Goal: Transaction & Acquisition: Book appointment/travel/reservation

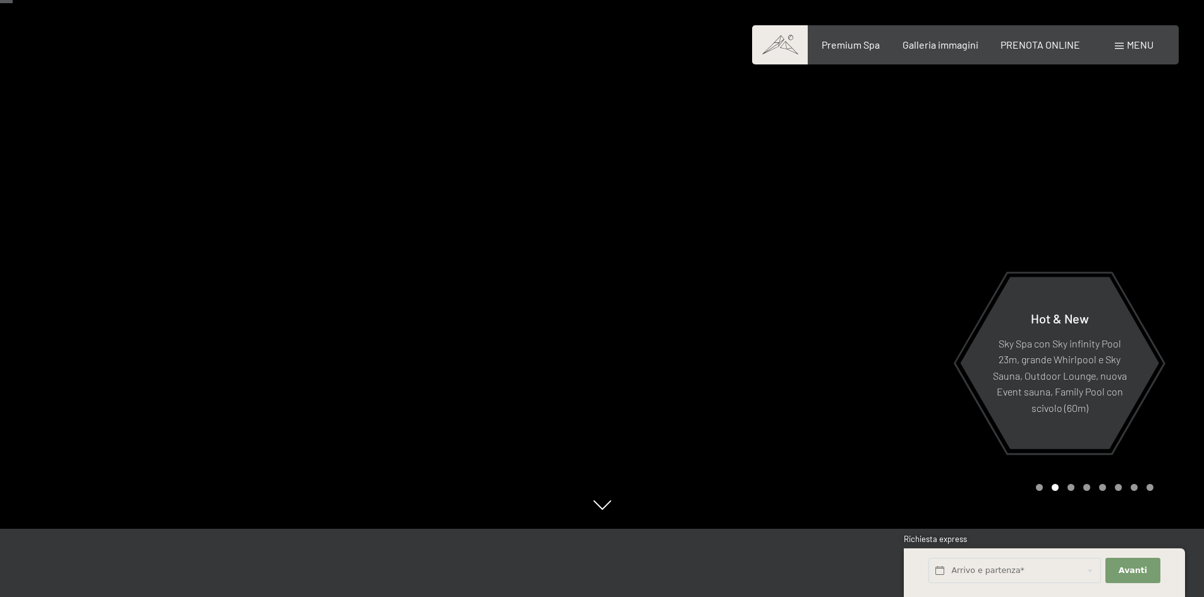
scroll to position [63, 0]
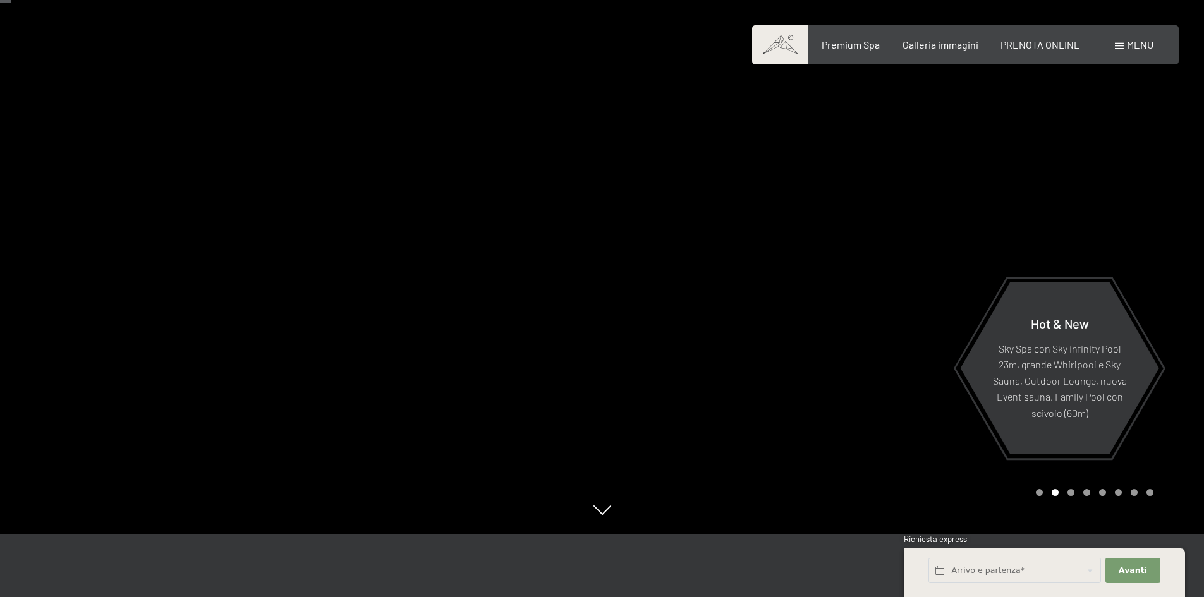
click at [725, 312] on div at bounding box center [903, 235] width 602 height 597
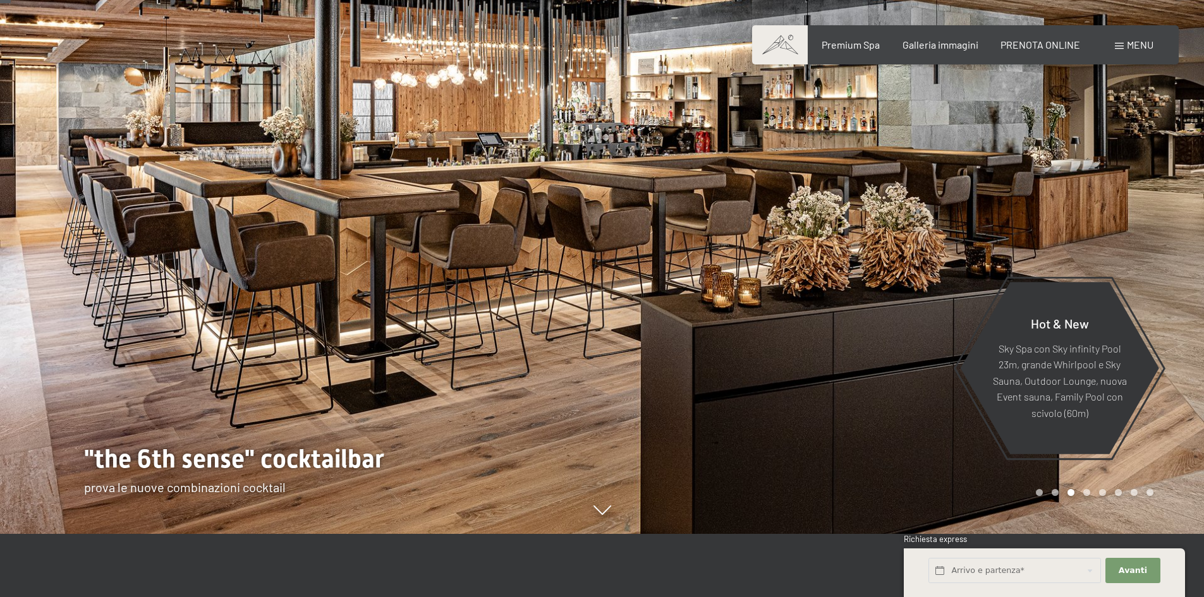
click at [725, 312] on div at bounding box center [903, 235] width 602 height 597
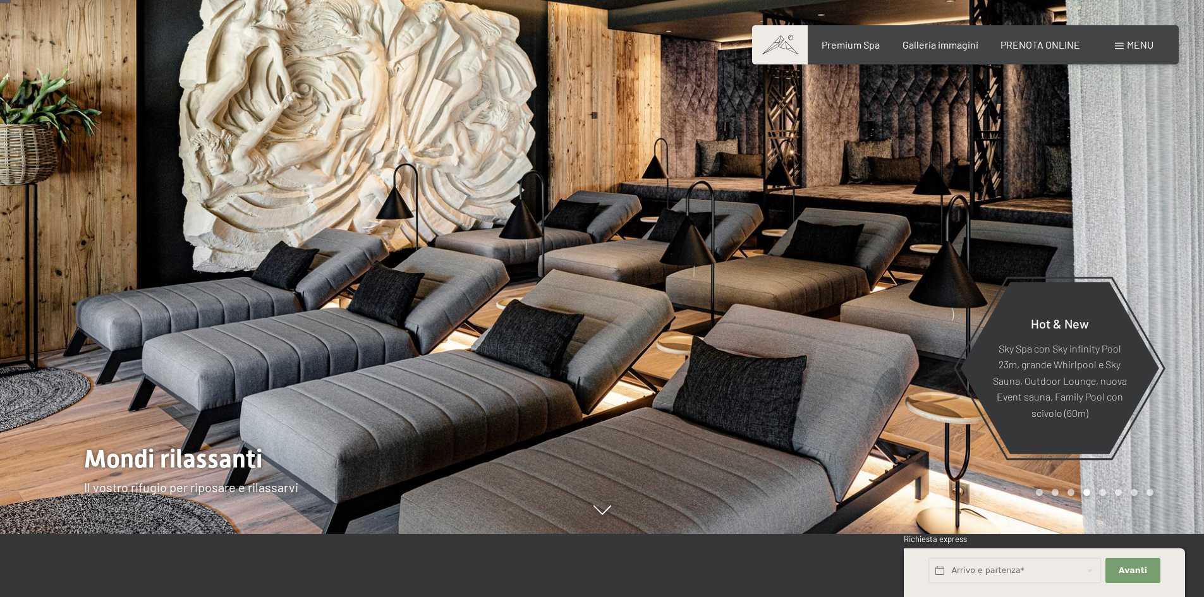
click at [725, 312] on div at bounding box center [903, 235] width 602 height 597
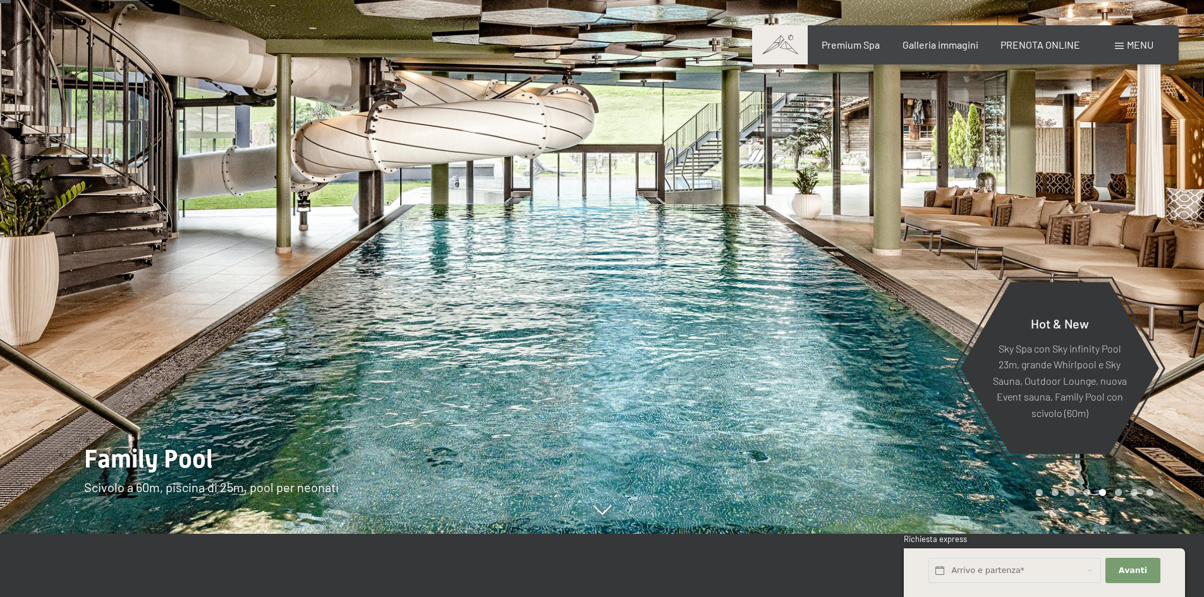
click at [725, 312] on div at bounding box center [903, 235] width 602 height 597
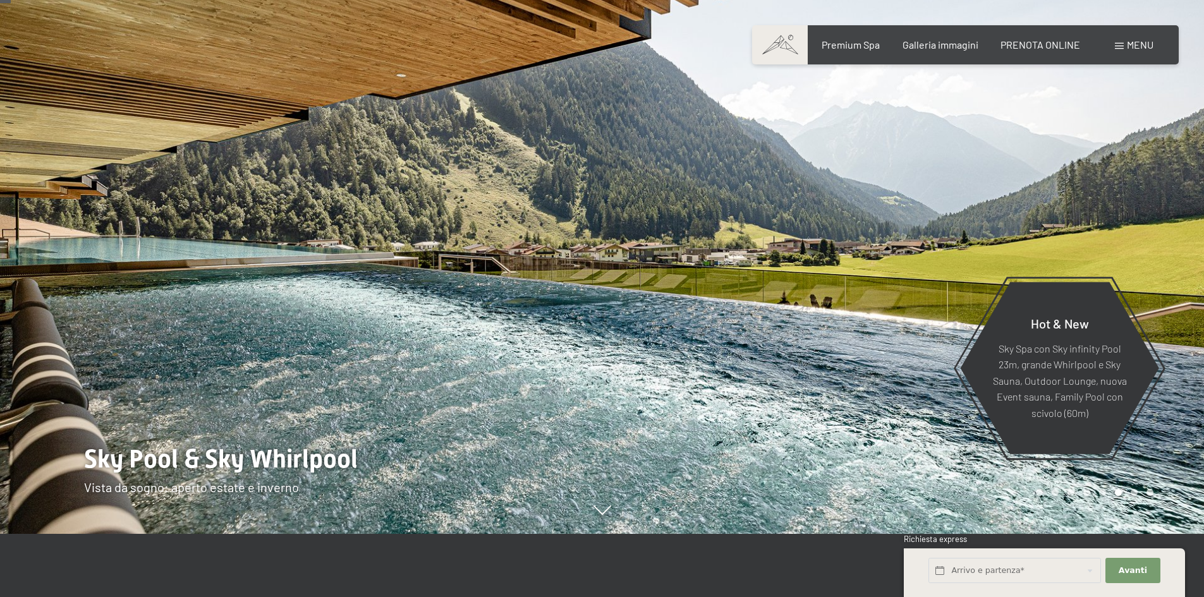
click at [813, 308] on div at bounding box center [903, 235] width 602 height 597
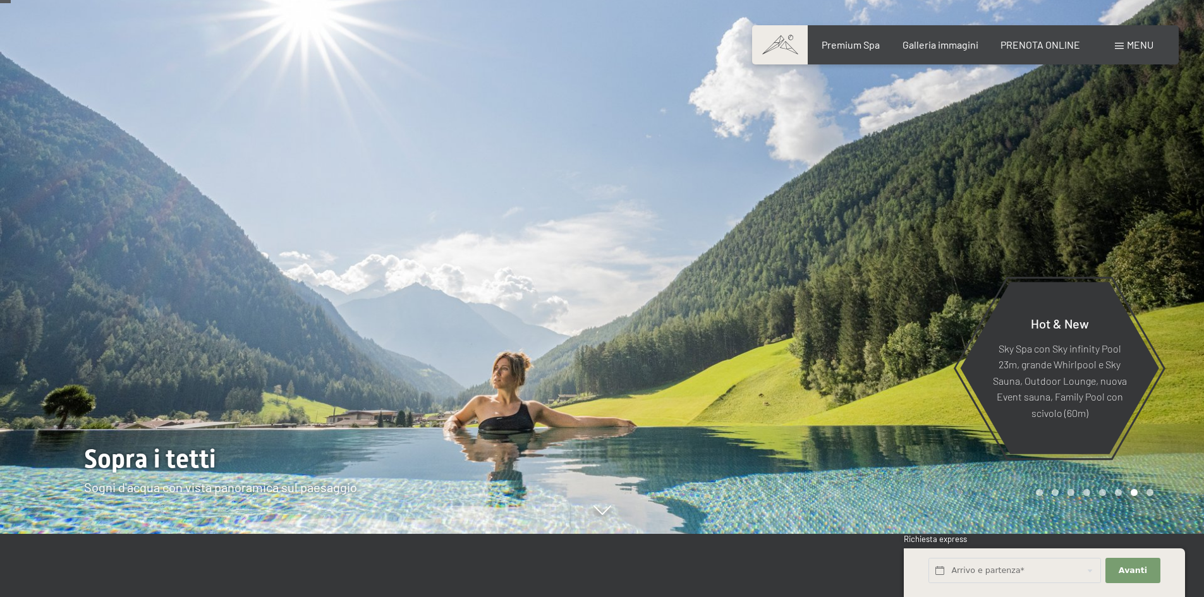
click at [813, 308] on div at bounding box center [903, 235] width 602 height 597
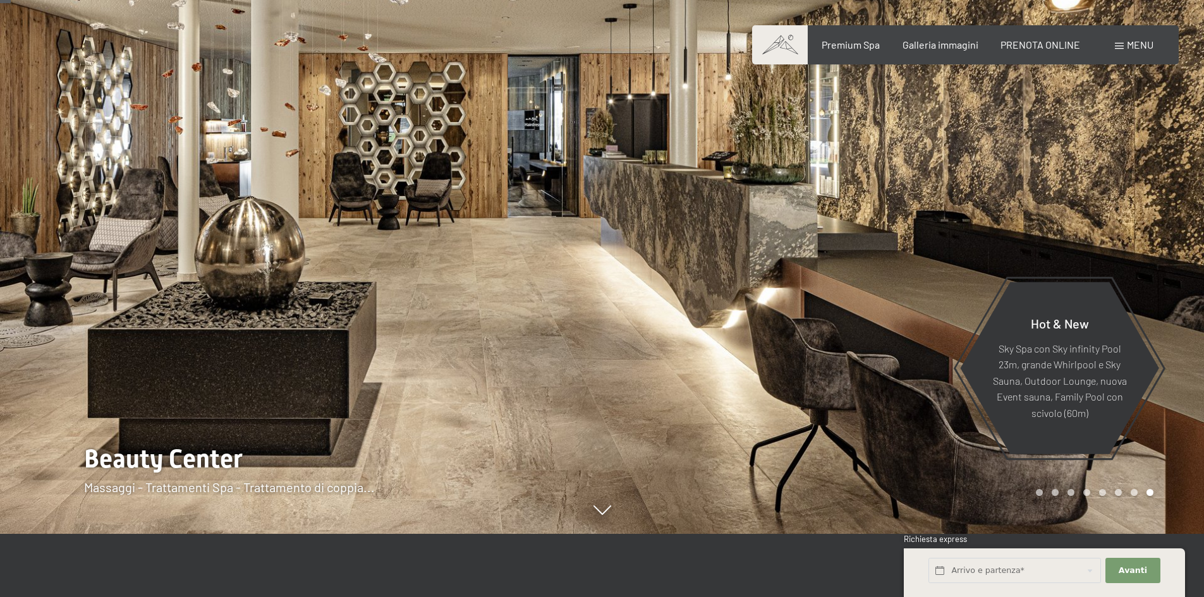
click at [796, 297] on div at bounding box center [903, 235] width 602 height 597
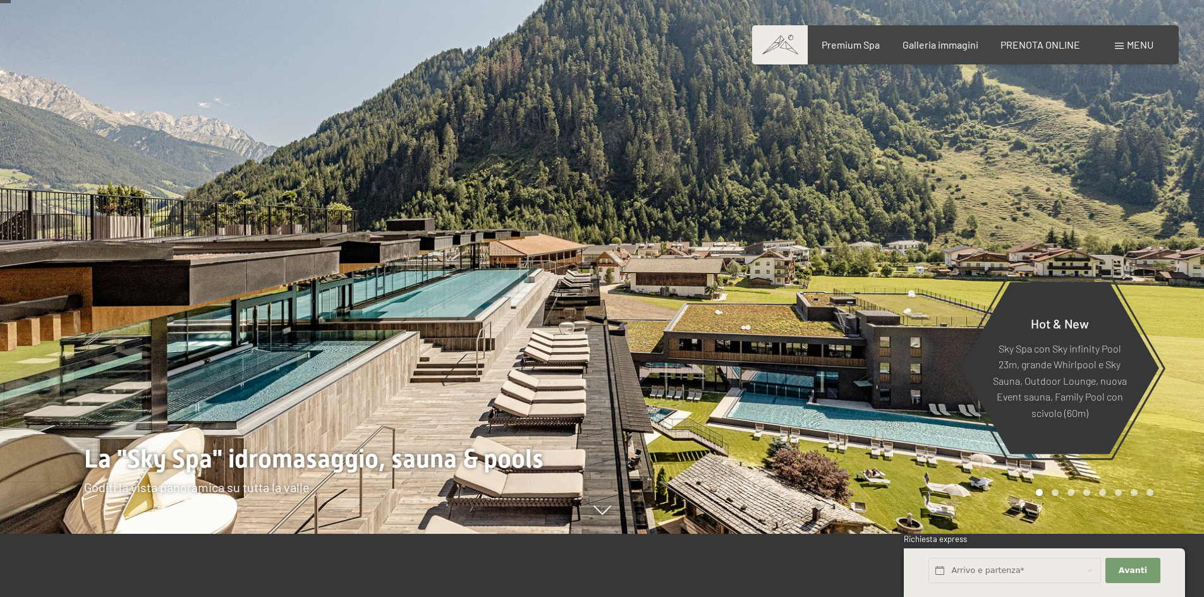
click at [796, 297] on div at bounding box center [903, 235] width 602 height 597
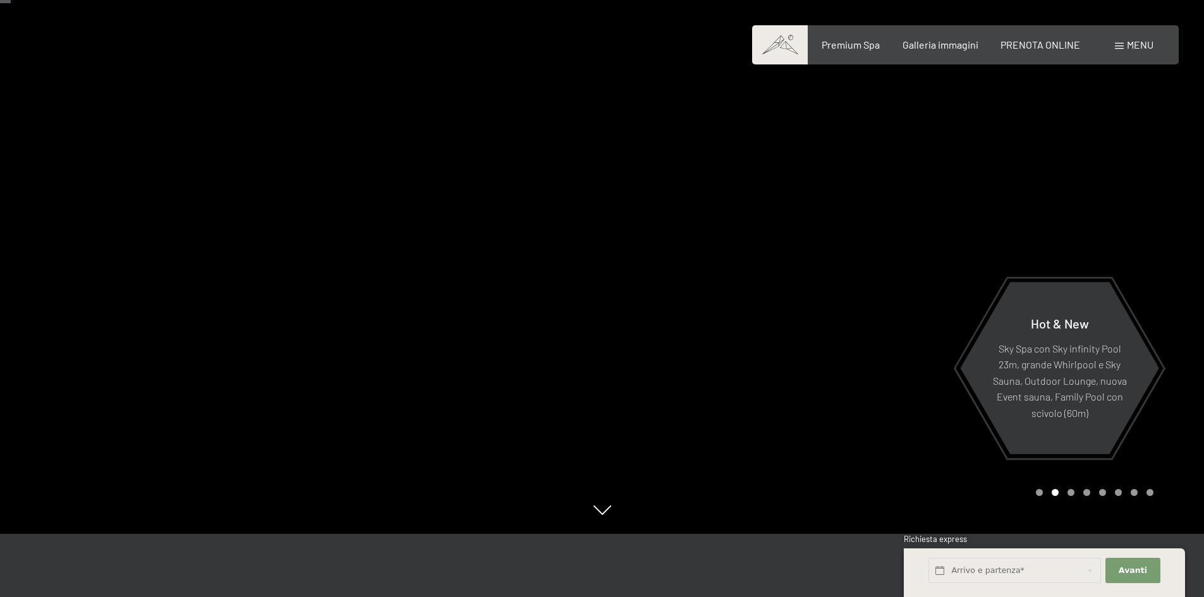
click at [796, 297] on div at bounding box center [903, 235] width 602 height 597
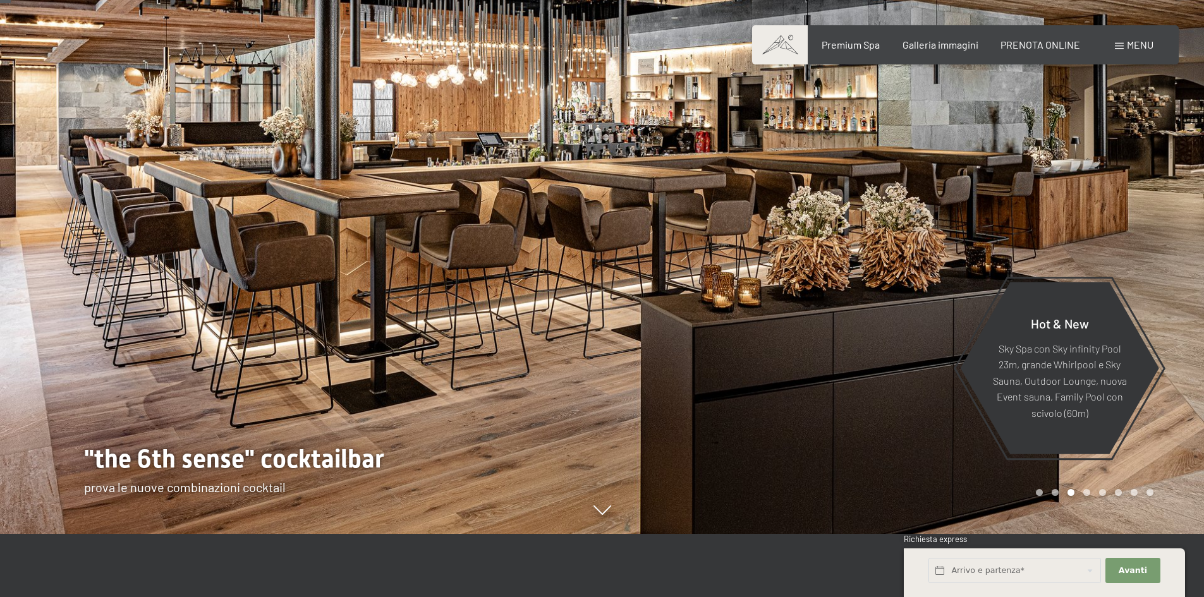
click at [796, 297] on div at bounding box center [903, 235] width 602 height 597
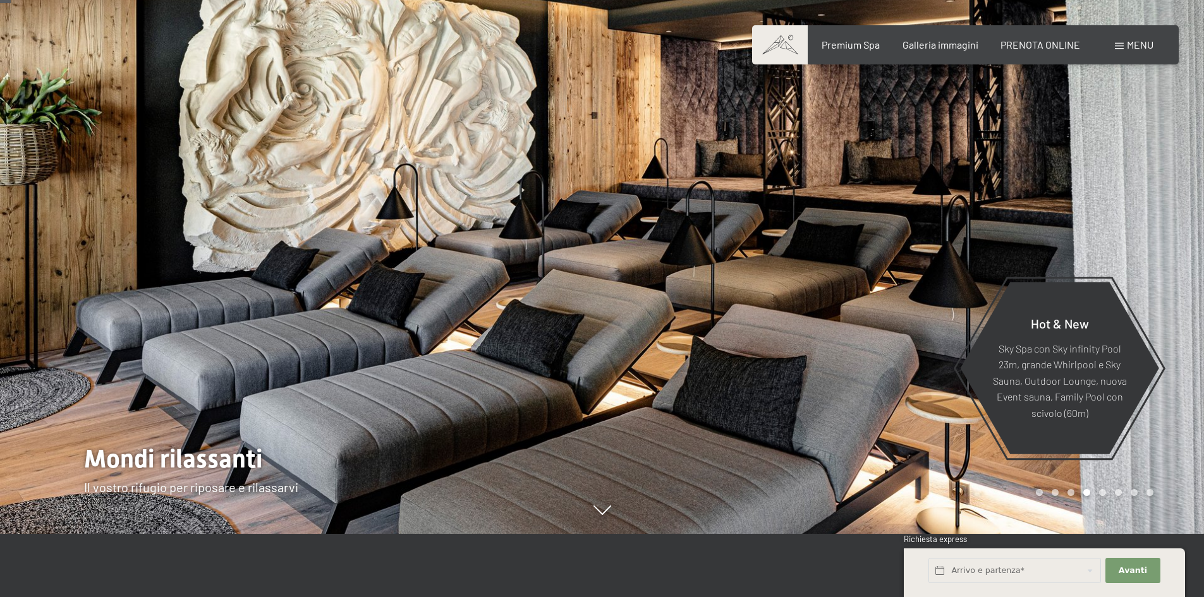
click at [796, 297] on div at bounding box center [903, 235] width 602 height 597
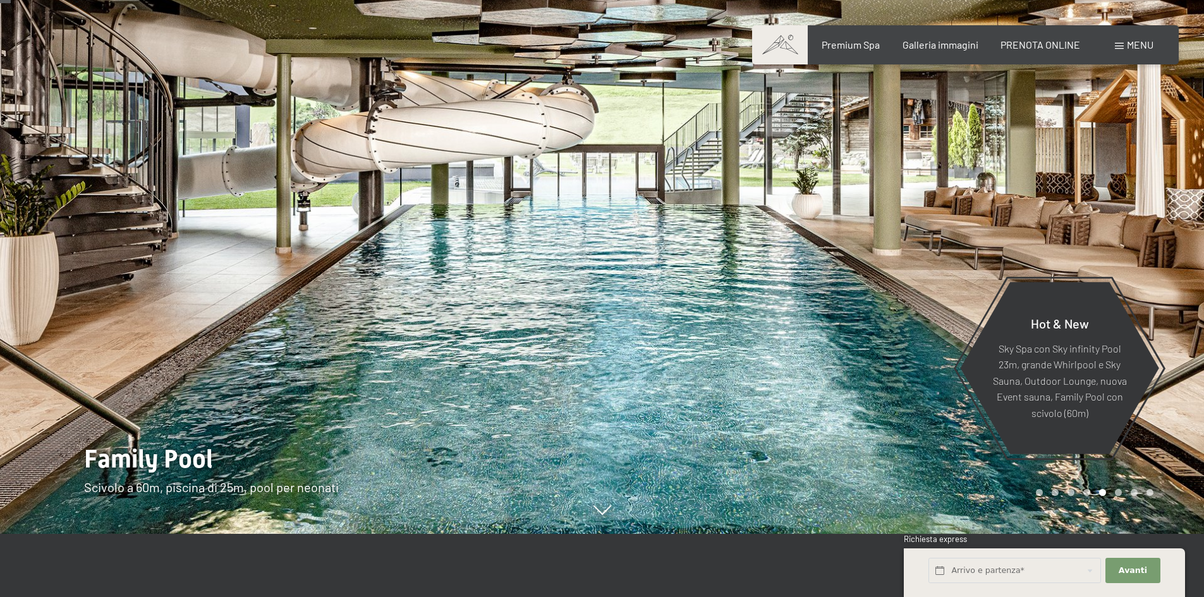
click at [796, 297] on div at bounding box center [903, 235] width 602 height 597
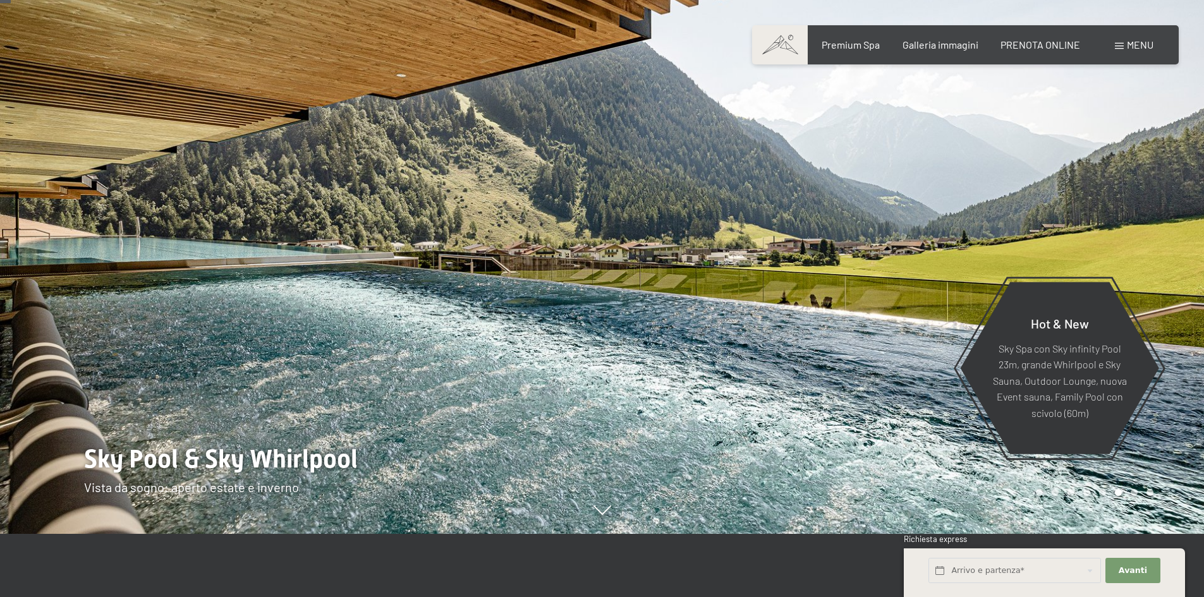
click at [796, 297] on div at bounding box center [903, 235] width 602 height 597
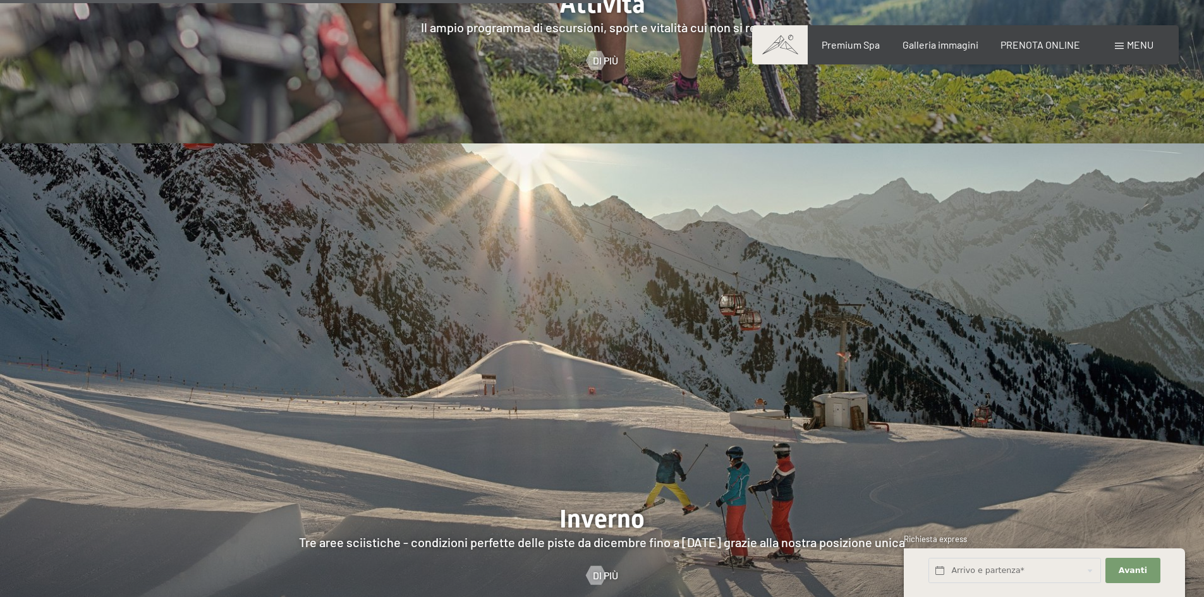
scroll to position [3412, 0]
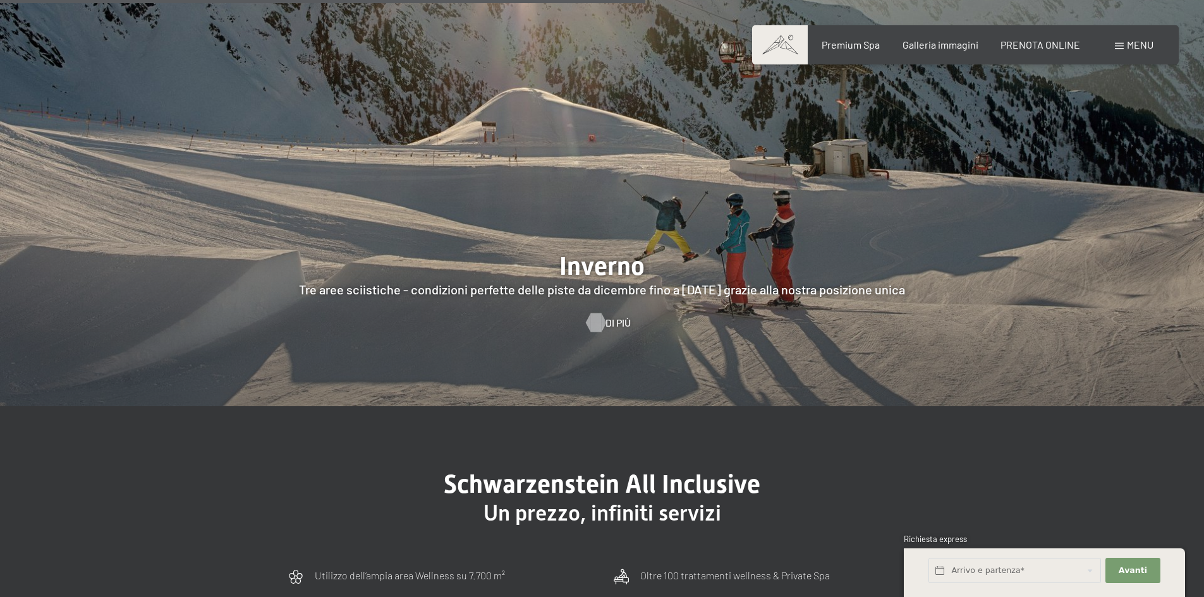
click at [601, 313] on div at bounding box center [595, 322] width 11 height 19
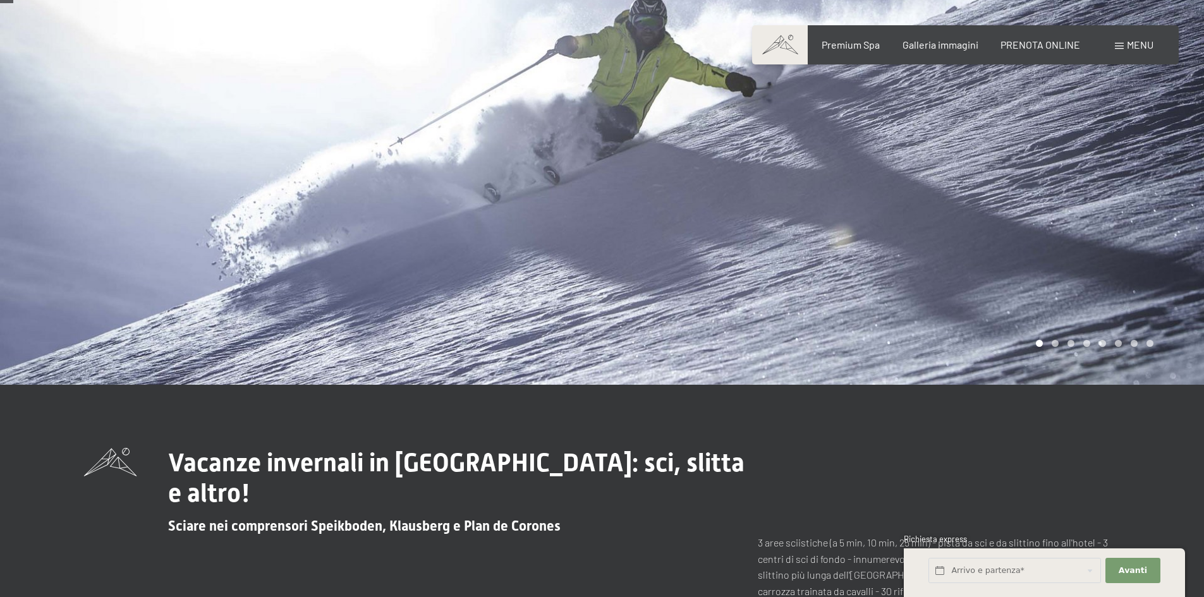
click at [660, 270] on div at bounding box center [903, 161] width 602 height 448
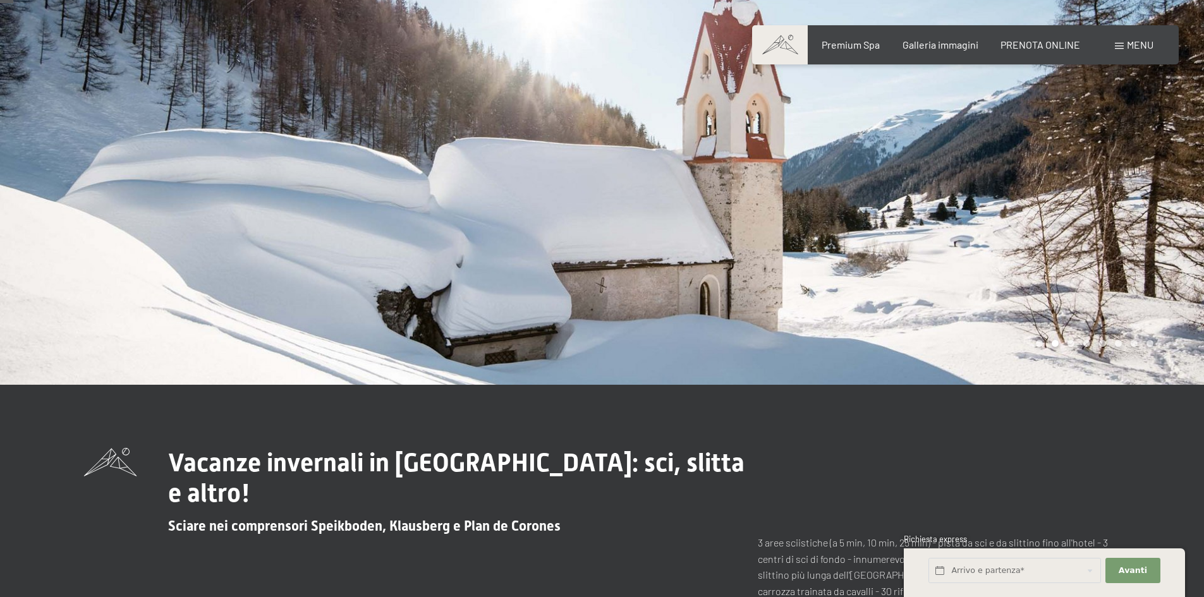
click at [661, 270] on div at bounding box center [903, 161] width 602 height 448
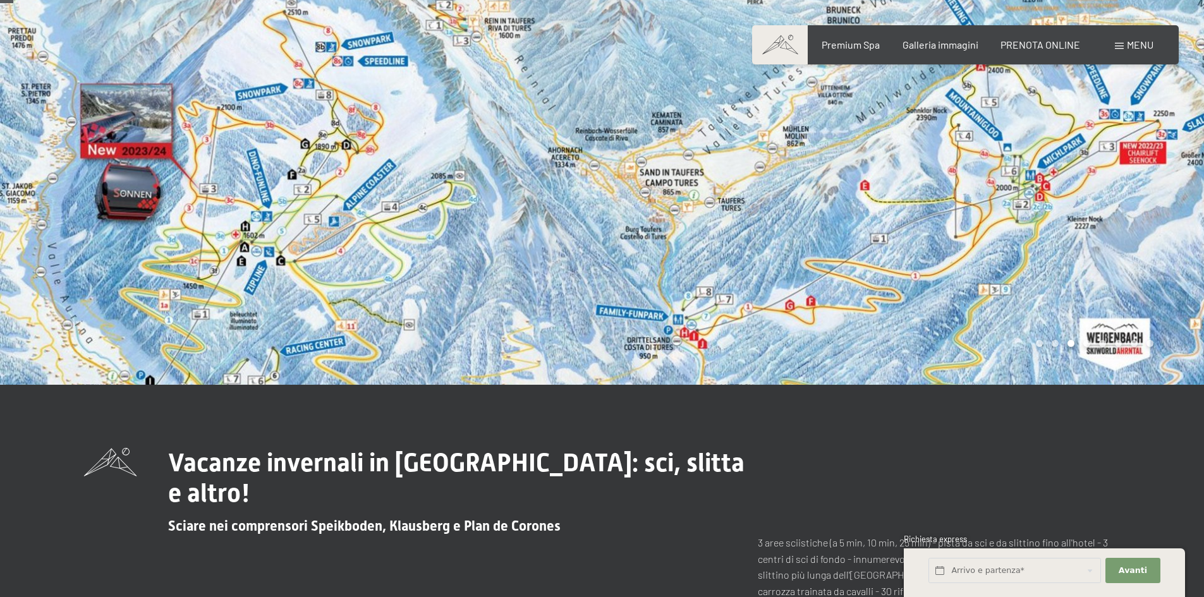
click at [661, 270] on div at bounding box center [903, 161] width 602 height 448
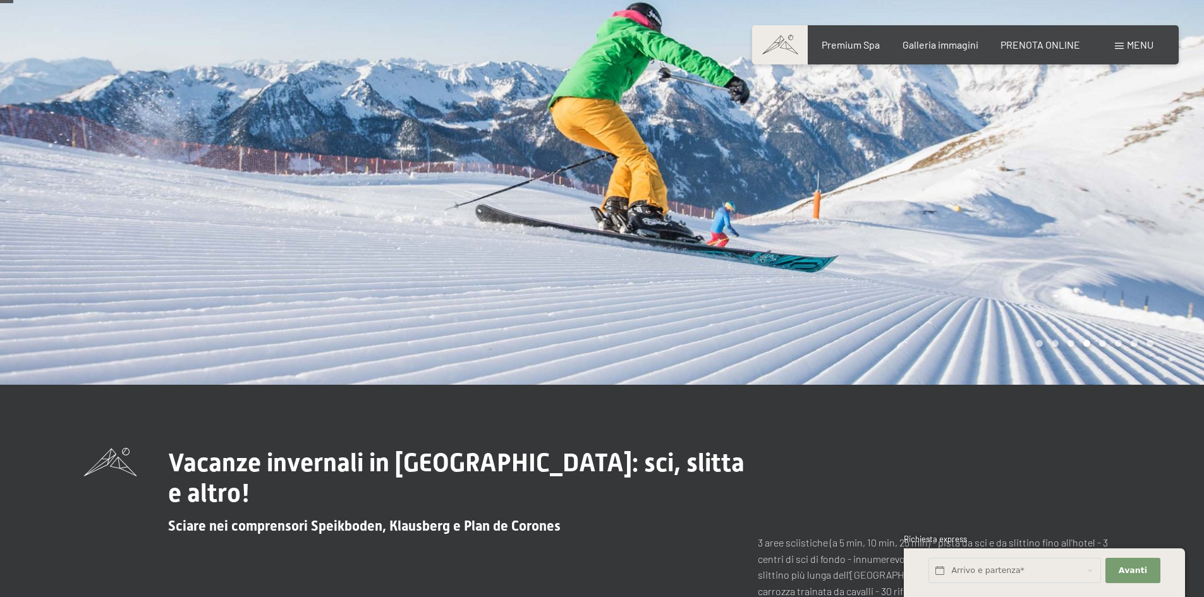
click at [661, 270] on div at bounding box center [903, 161] width 602 height 448
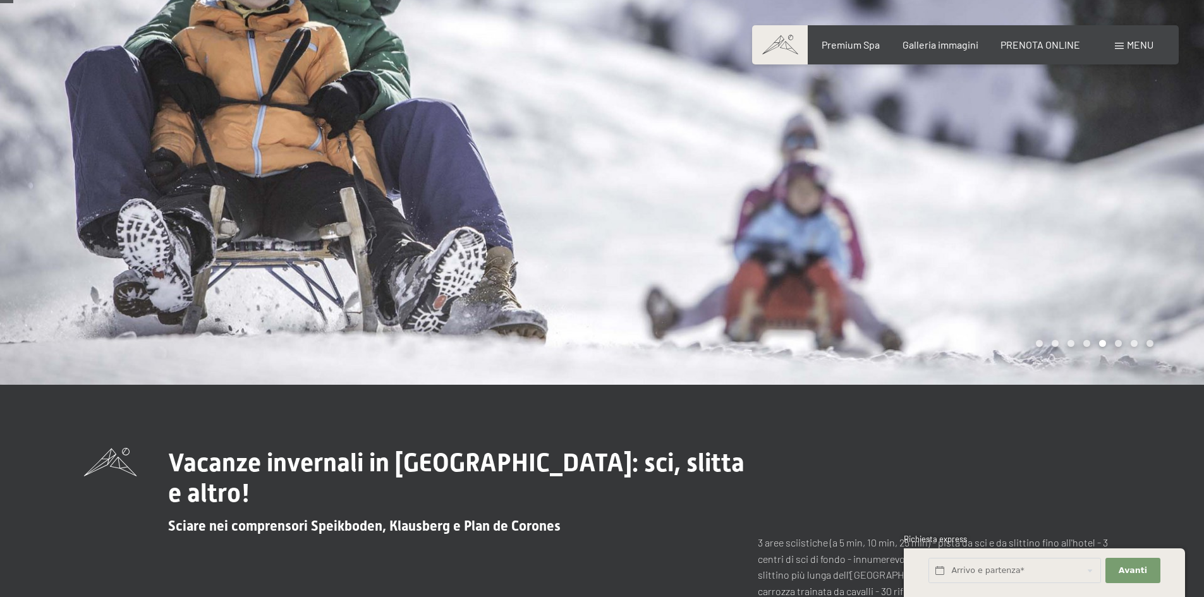
click at [661, 270] on div at bounding box center [903, 161] width 602 height 448
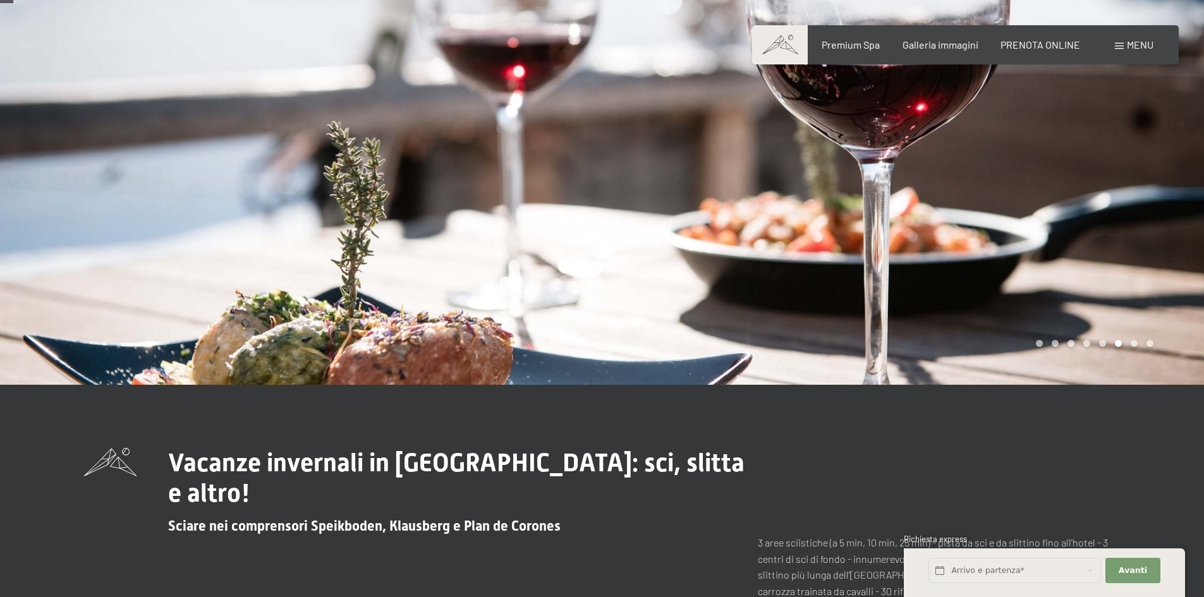
click at [661, 270] on div at bounding box center [903, 161] width 602 height 448
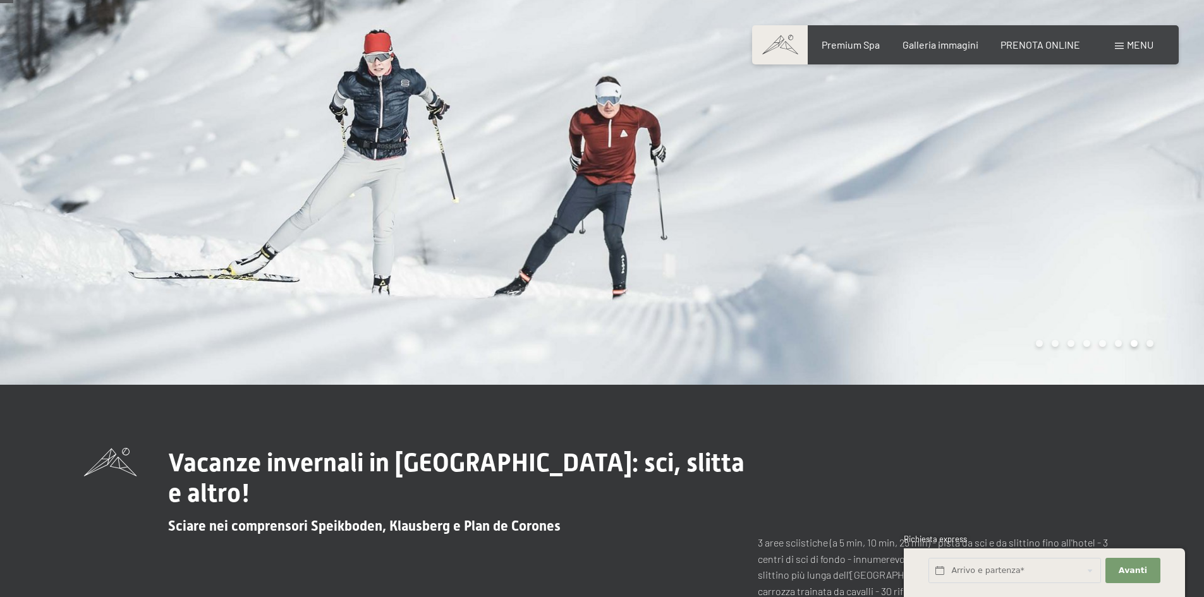
click at [661, 270] on div at bounding box center [903, 161] width 602 height 448
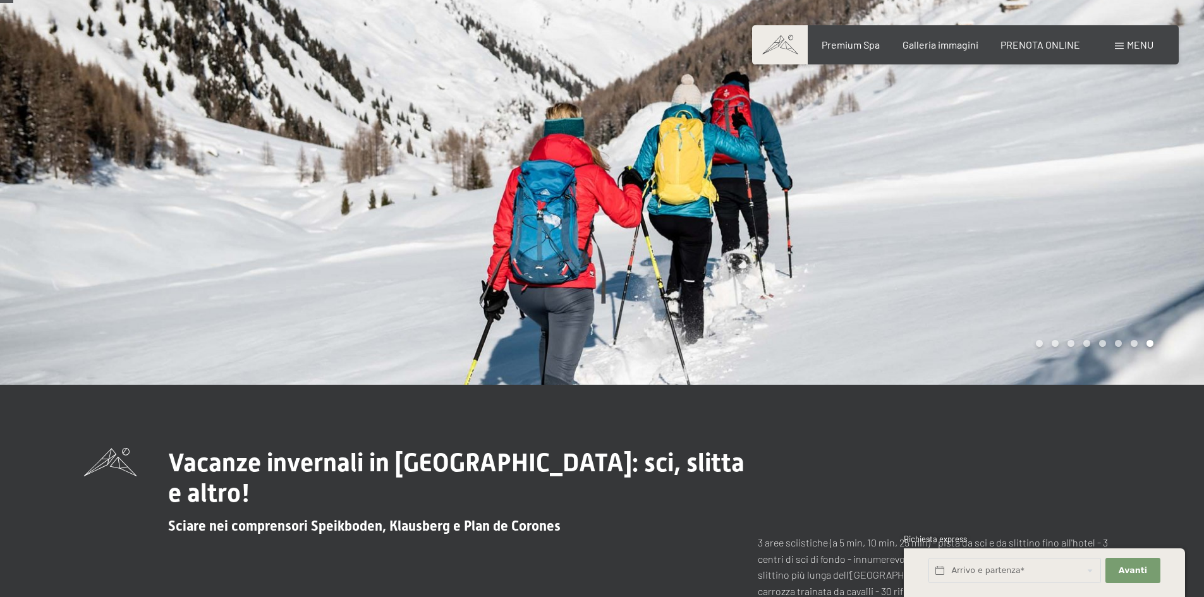
click at [661, 270] on div at bounding box center [903, 161] width 602 height 448
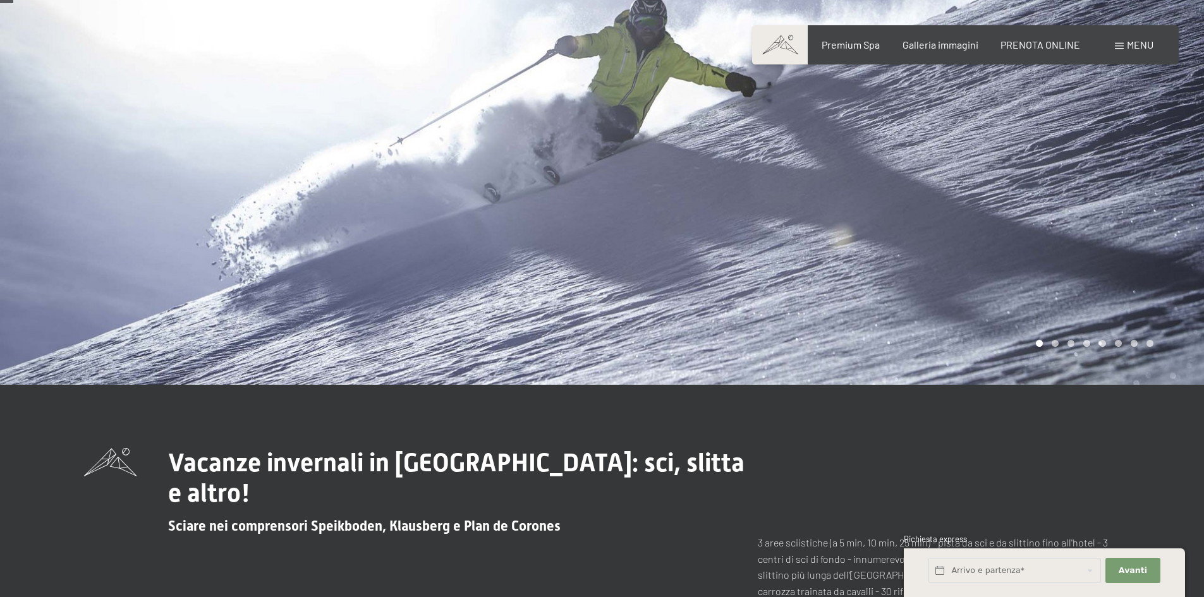
click at [661, 270] on div at bounding box center [903, 161] width 602 height 448
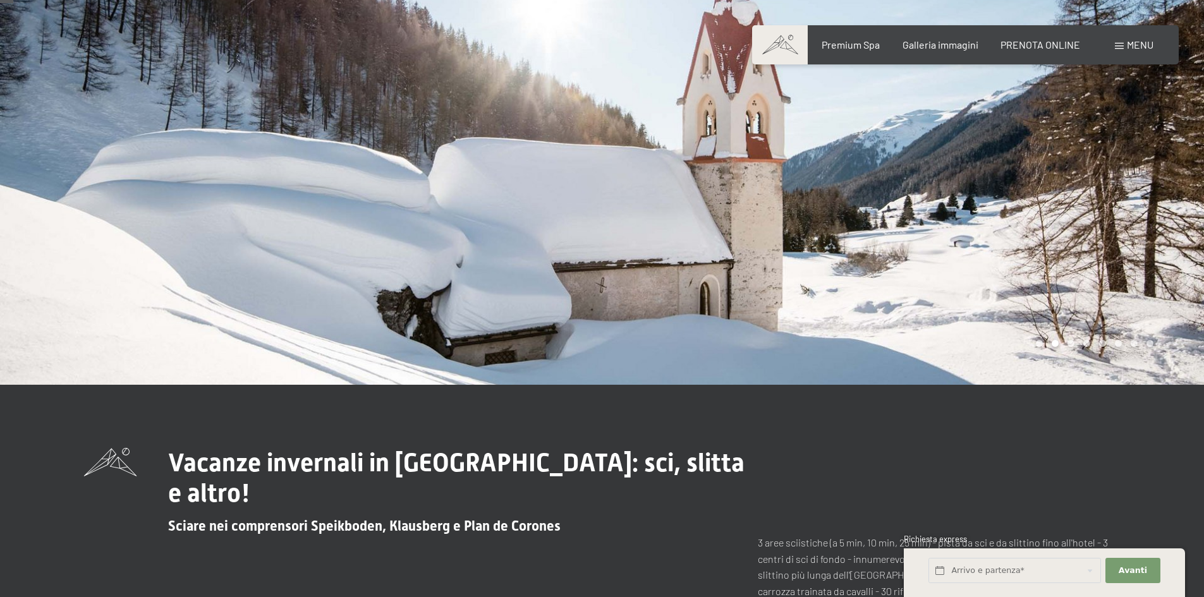
click at [661, 270] on div at bounding box center [903, 161] width 602 height 448
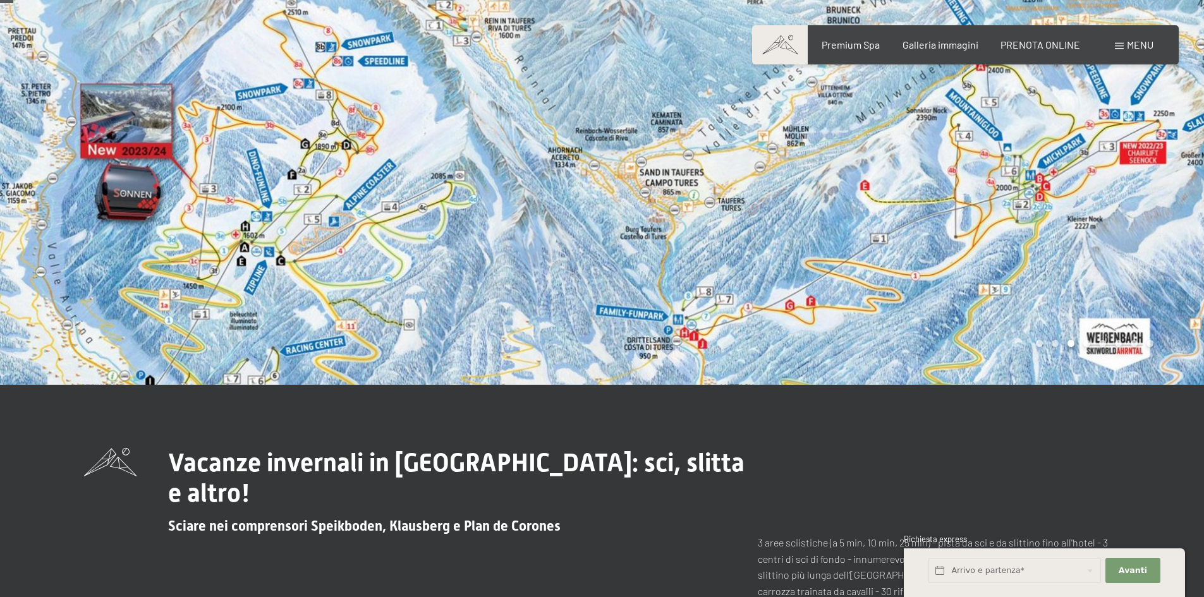
click at [661, 270] on div at bounding box center [903, 161] width 602 height 448
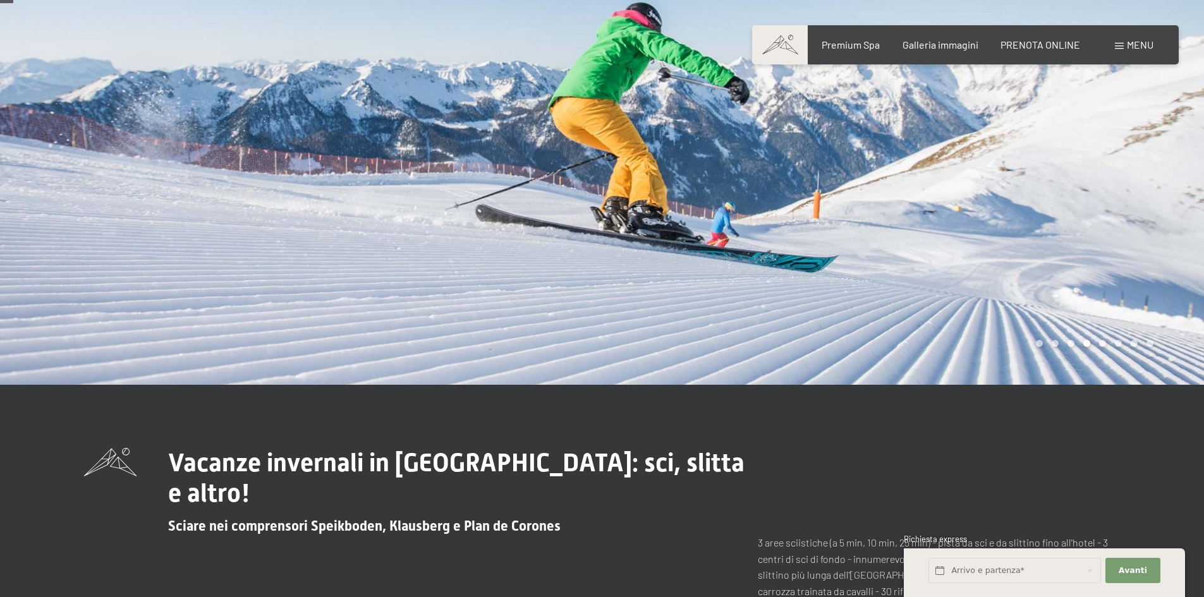
click at [661, 270] on div at bounding box center [903, 161] width 602 height 448
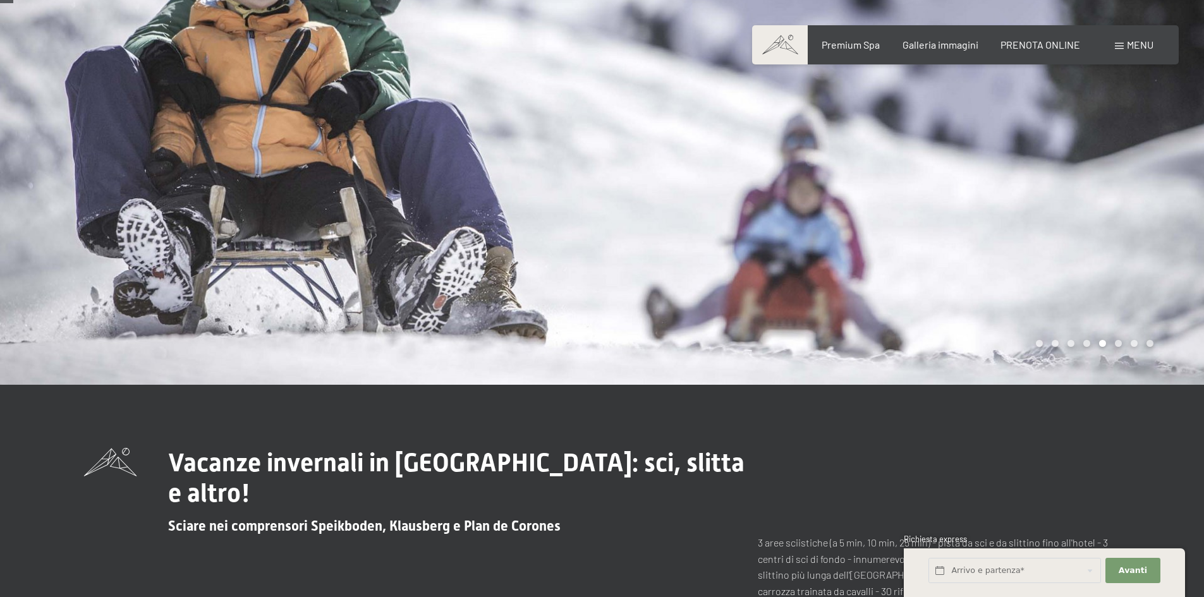
click at [661, 270] on div at bounding box center [903, 161] width 602 height 448
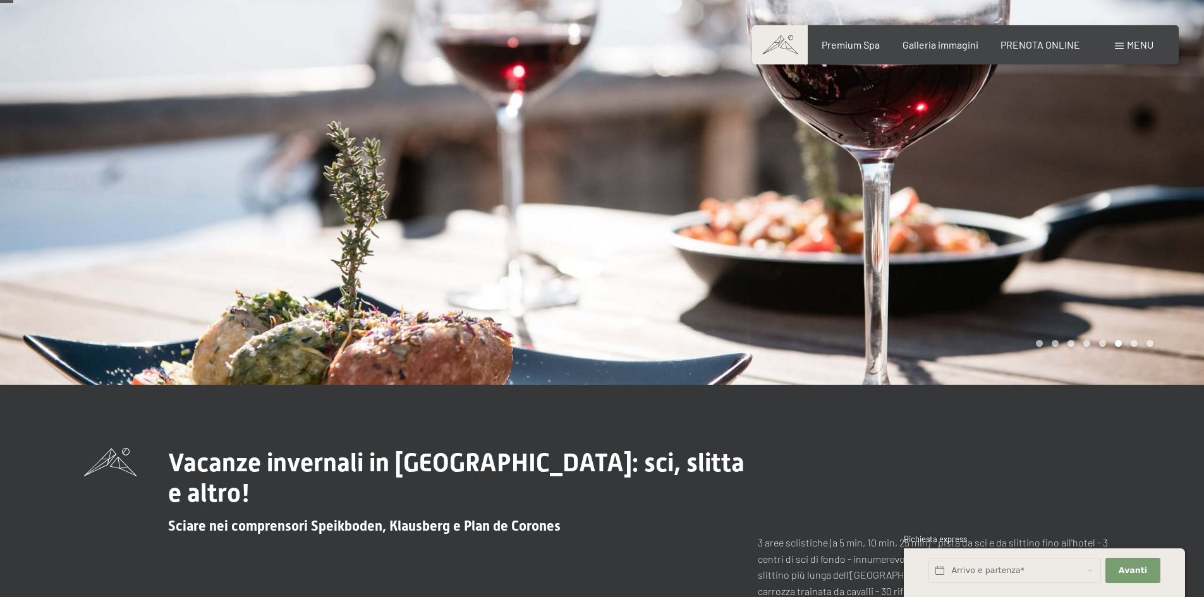
click at [661, 270] on div at bounding box center [903, 161] width 602 height 448
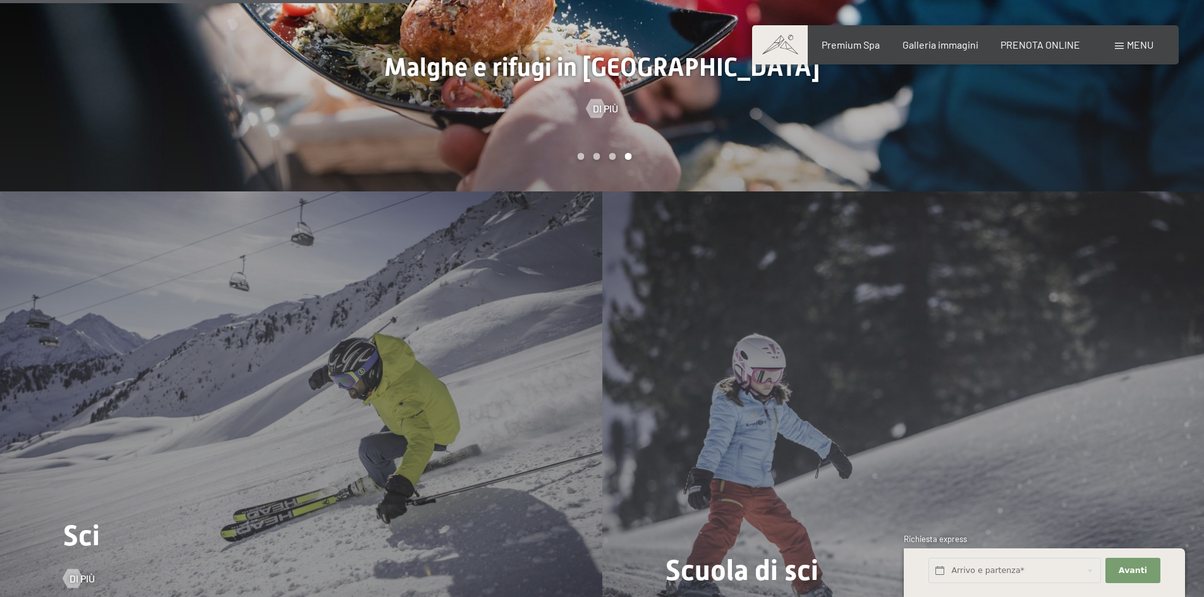
scroll to position [1833, 0]
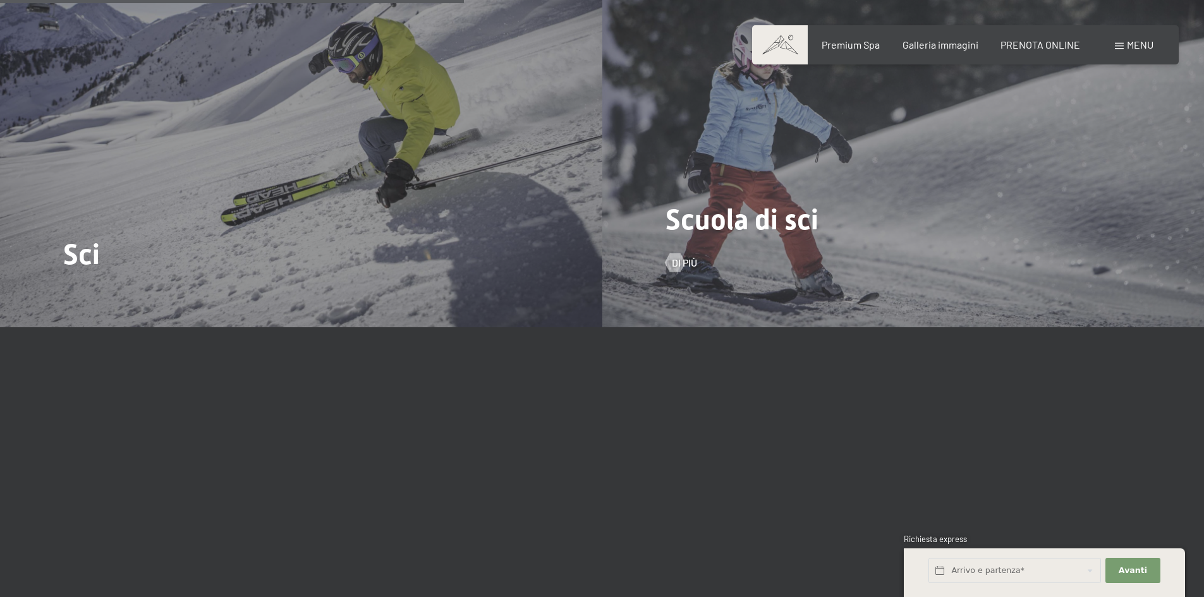
click at [839, 175] on div "Scuola di sci Di più" at bounding box center [903, 101] width 602 height 451
click at [691, 271] on div "Scuola di sci Di più" at bounding box center [903, 101] width 602 height 451
click at [689, 264] on span "Di più" at bounding box center [696, 263] width 25 height 14
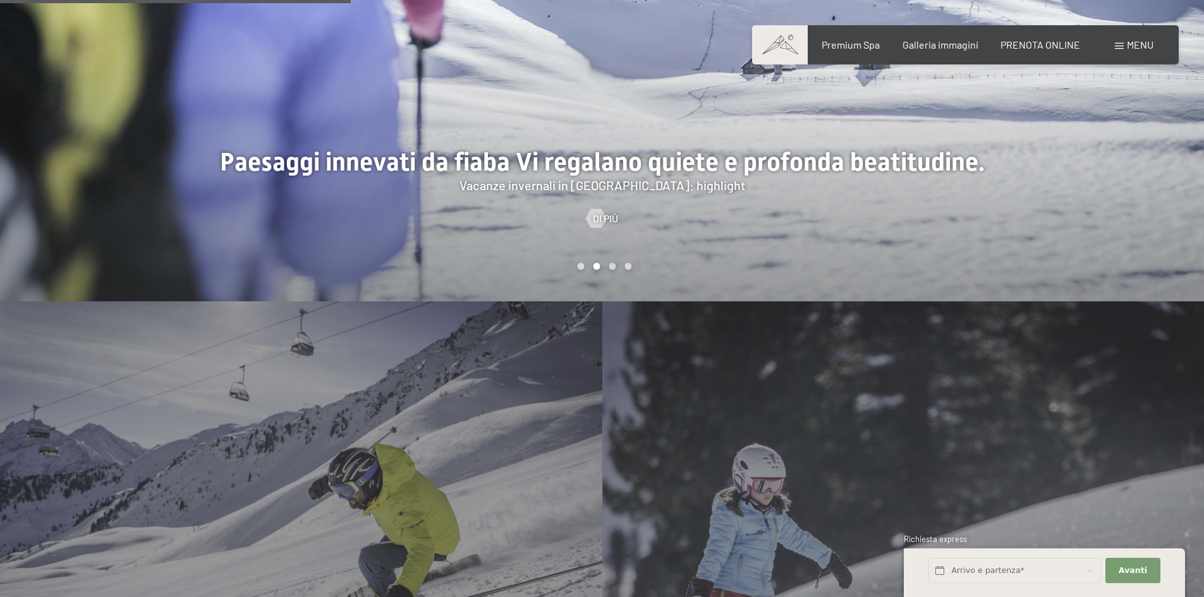
scroll to position [1386, 0]
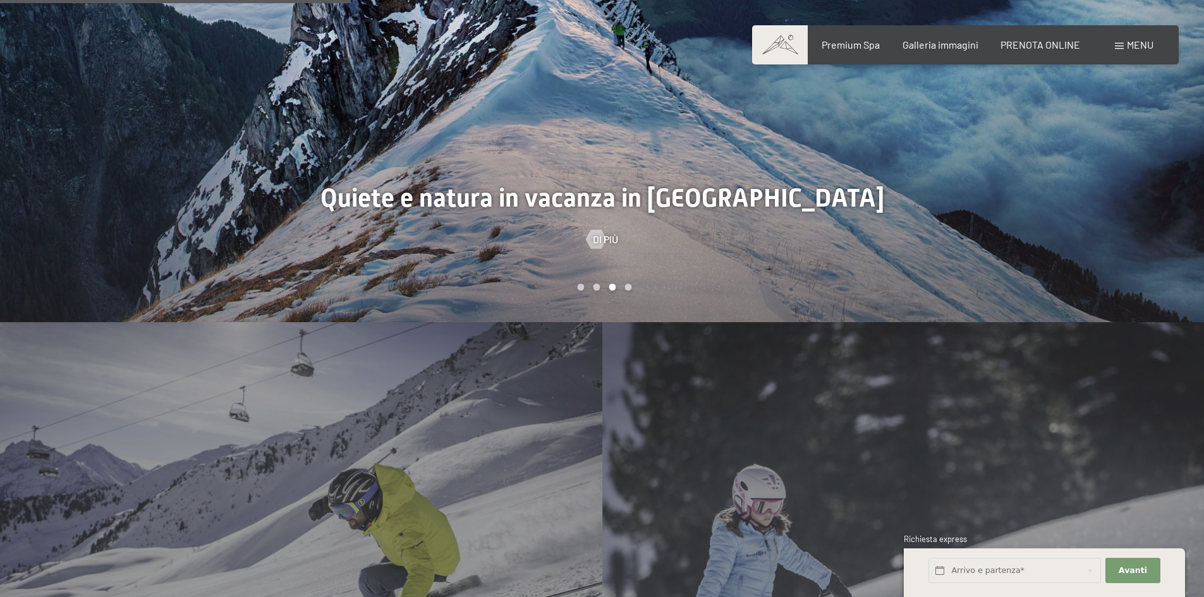
click at [593, 288] on div "Carousel Page 2" at bounding box center [596, 287] width 7 height 7
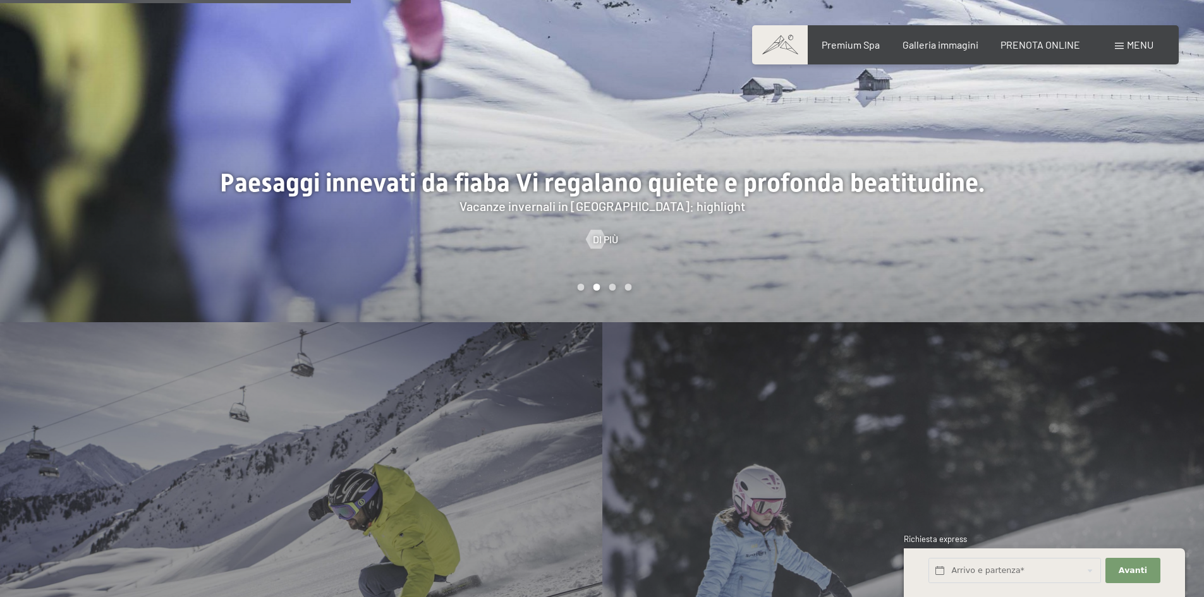
click at [607, 288] on div "Carousel Pagination" at bounding box center [602, 287] width 59 height 7
click at [612, 284] on div "Carousel Page 3" at bounding box center [612, 287] width 7 height 7
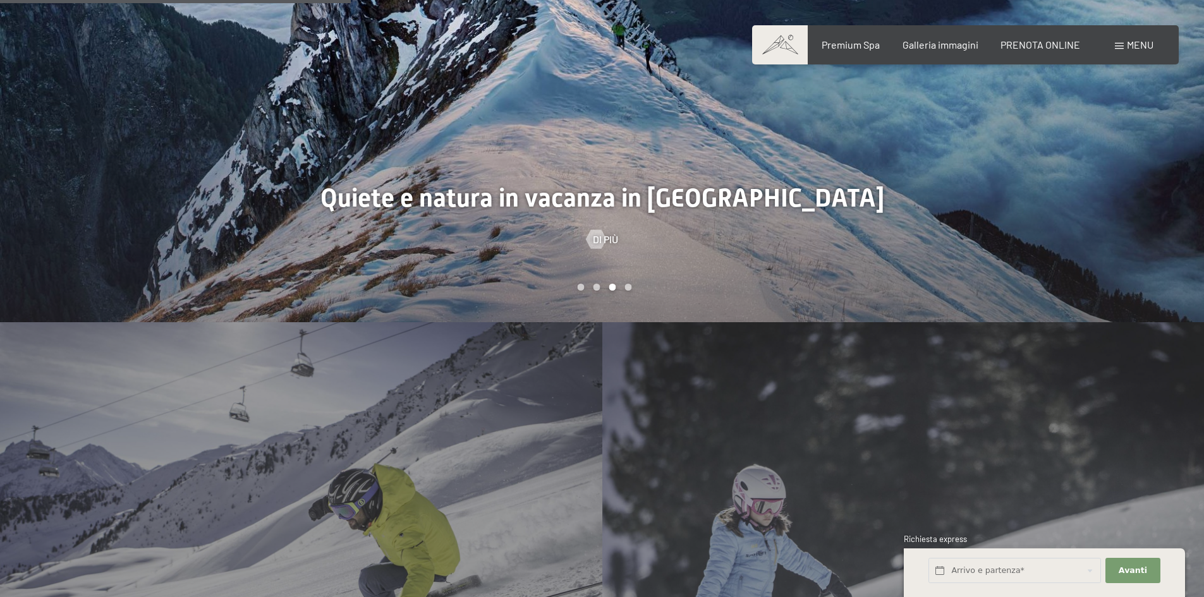
click at [626, 285] on div "Carousel Page 4" at bounding box center [627, 287] width 7 height 7
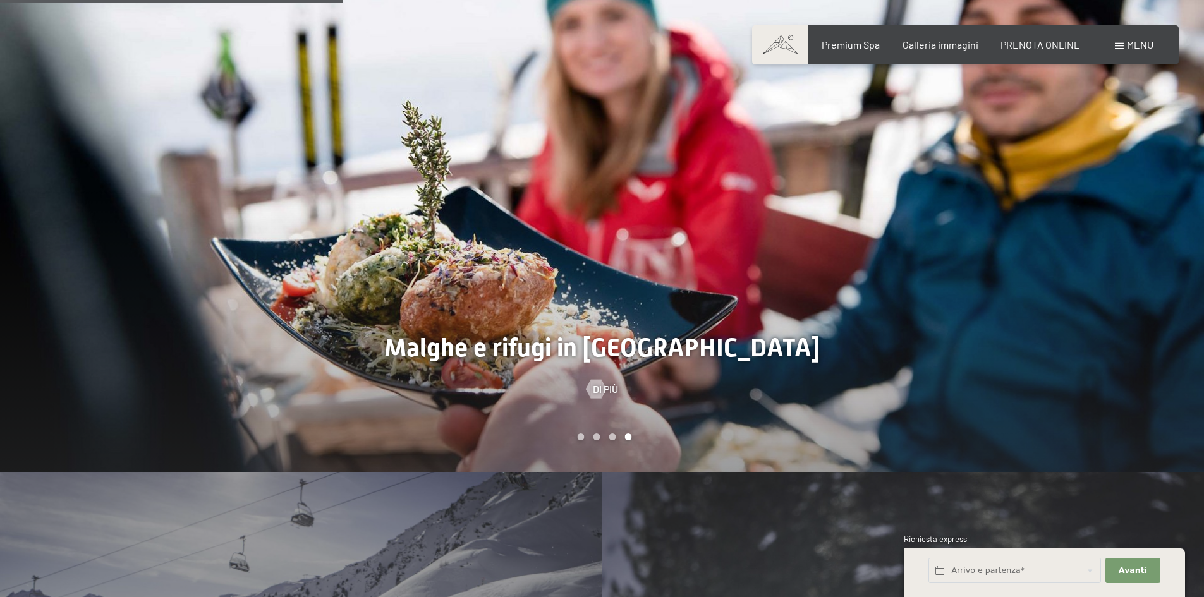
scroll to position [1070, 0]
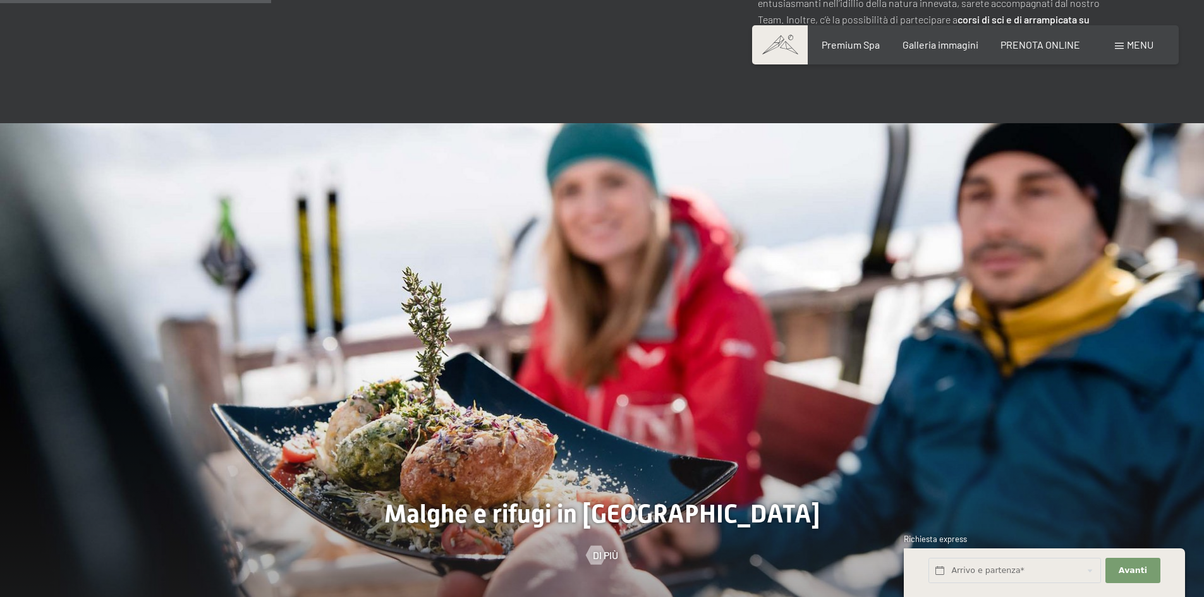
click at [614, 252] on div at bounding box center [903, 381] width 602 height 516
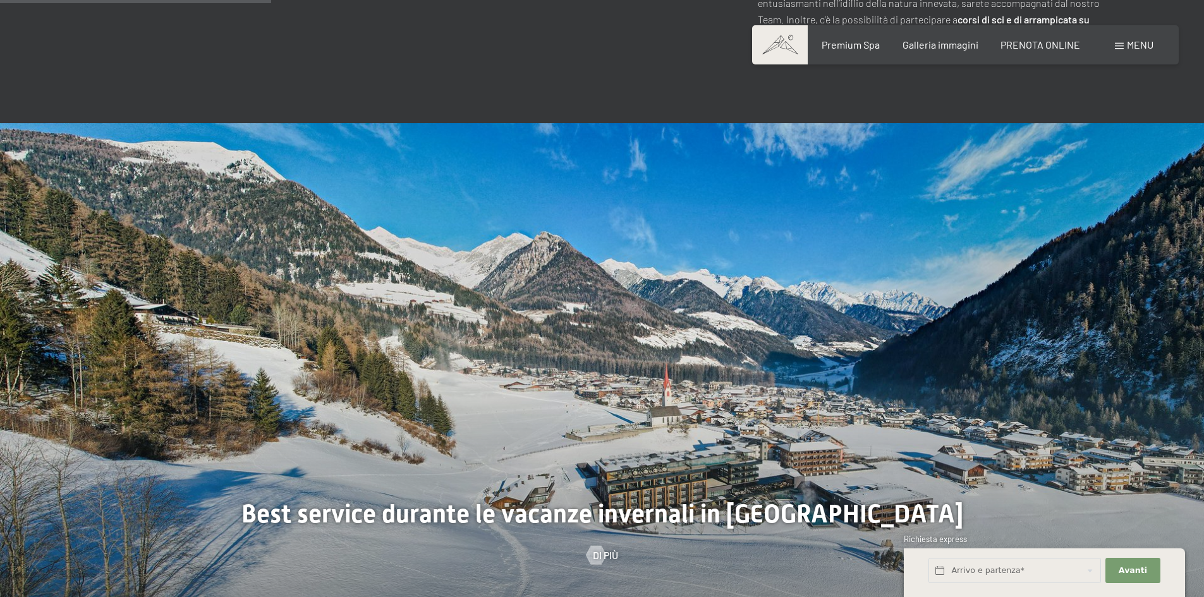
click at [700, 270] on div at bounding box center [903, 381] width 602 height 516
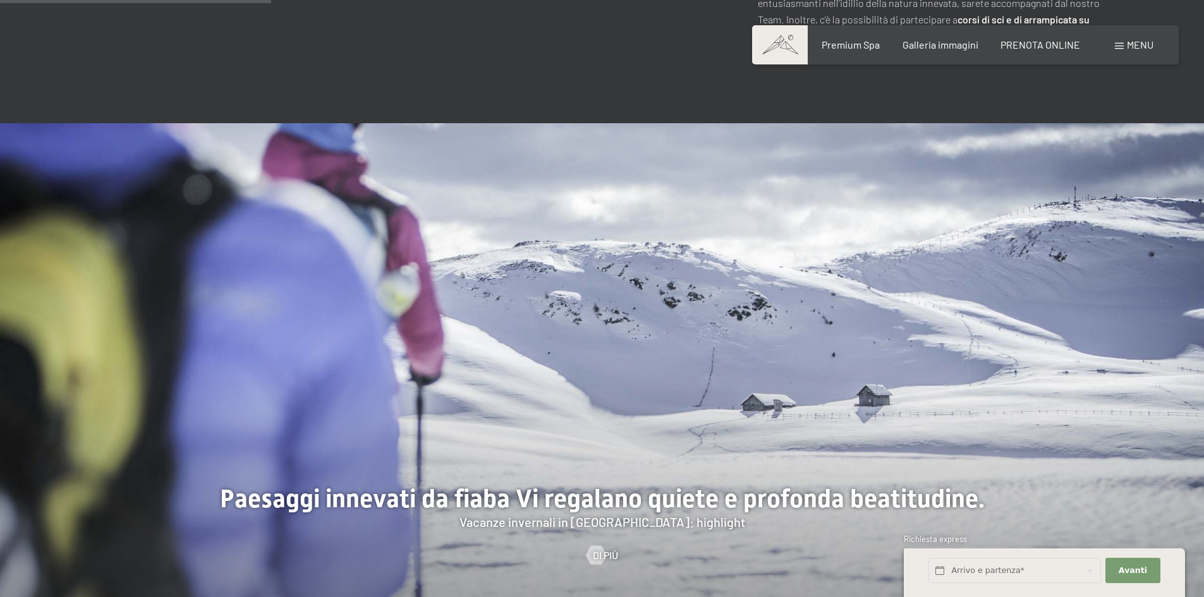
click at [700, 270] on div at bounding box center [903, 381] width 602 height 516
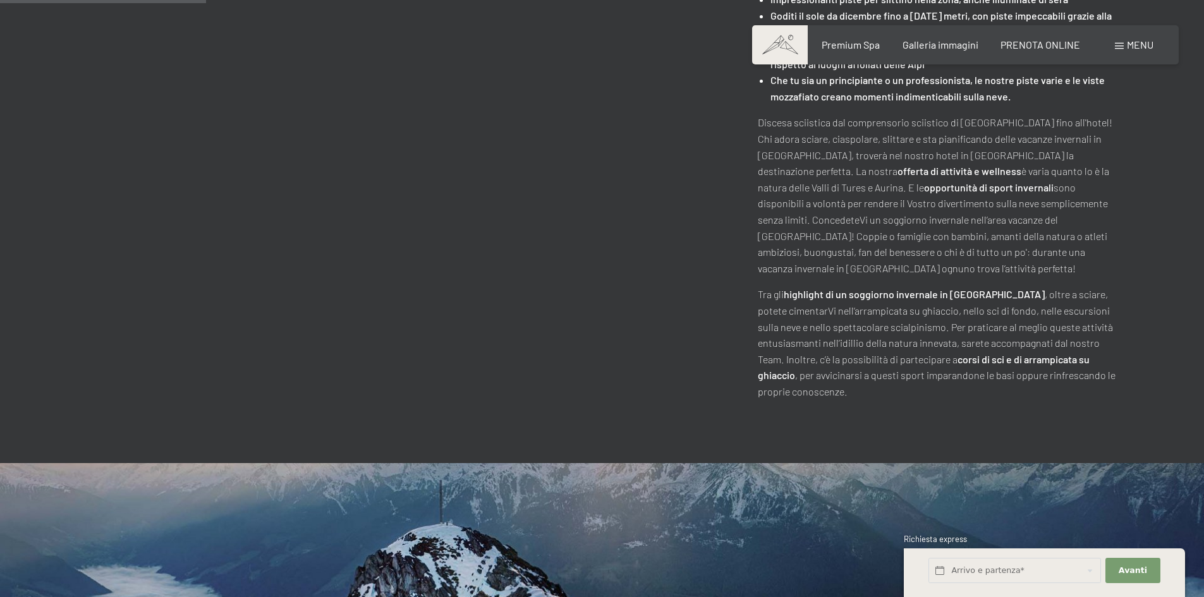
scroll to position [501, 0]
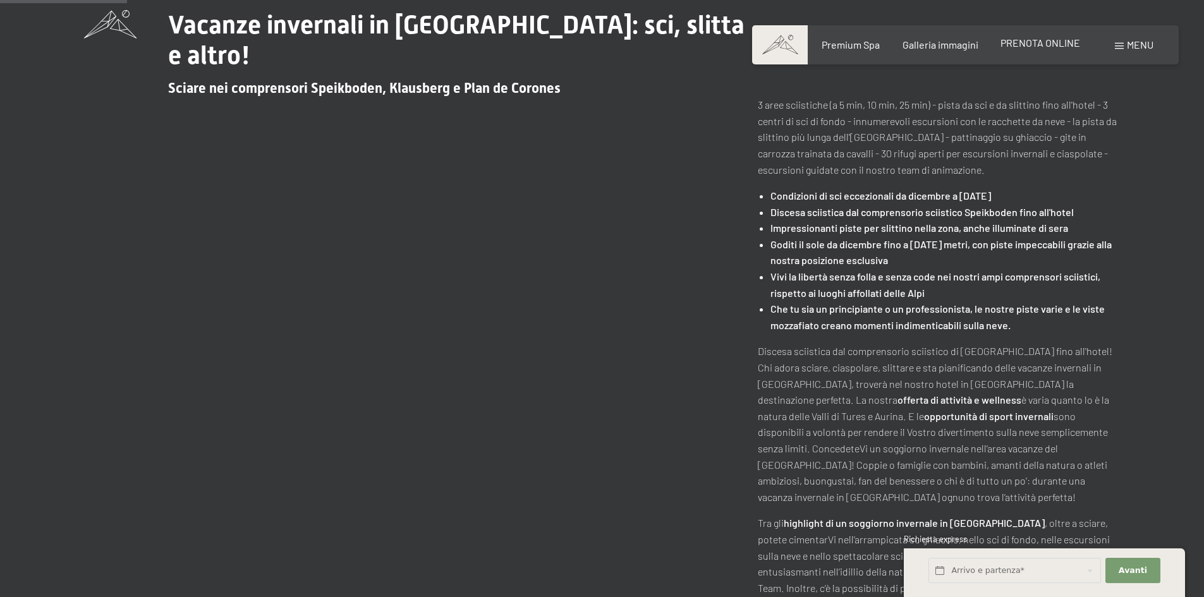
click at [1021, 45] on span "PRENOTA ONLINE" at bounding box center [1040, 43] width 80 height 12
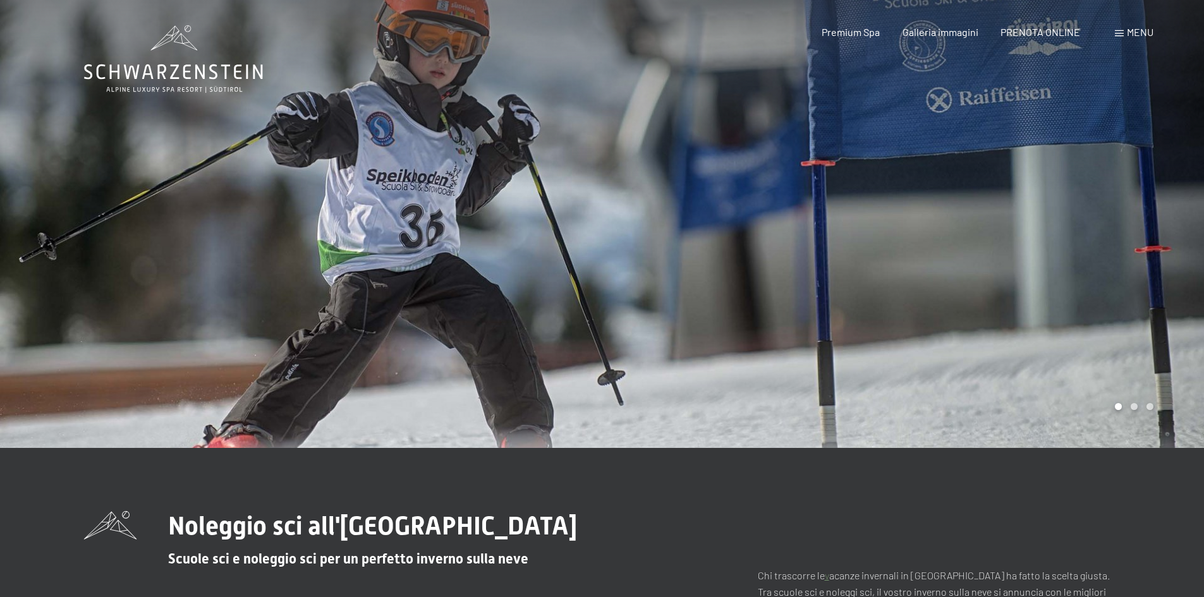
click at [688, 258] on div at bounding box center [903, 224] width 602 height 448
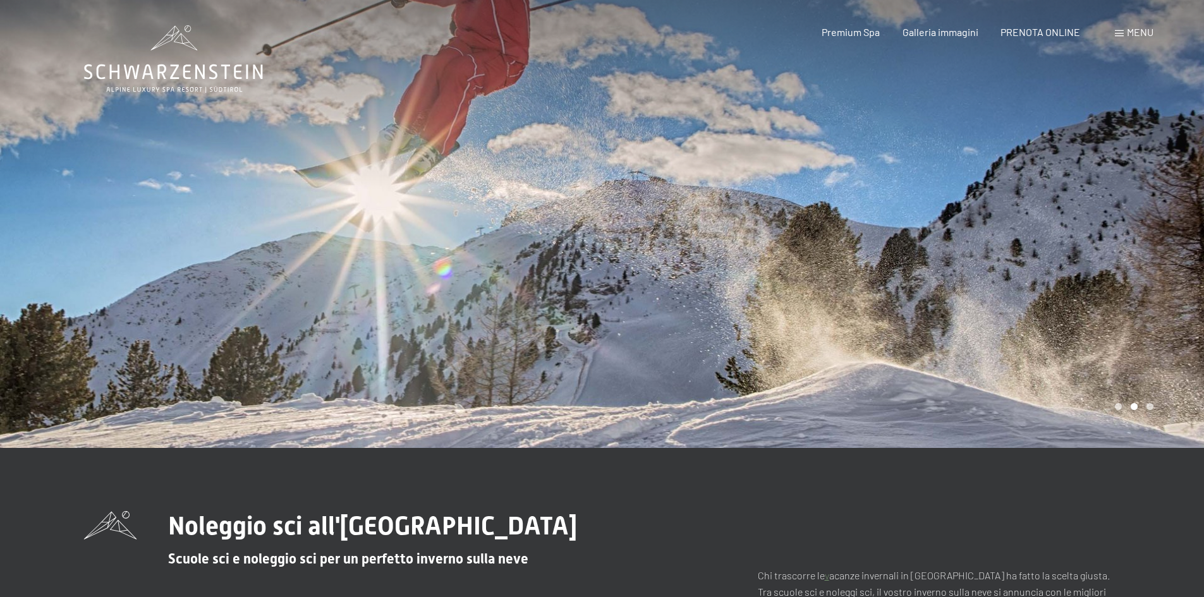
click at [687, 258] on div at bounding box center [903, 224] width 602 height 448
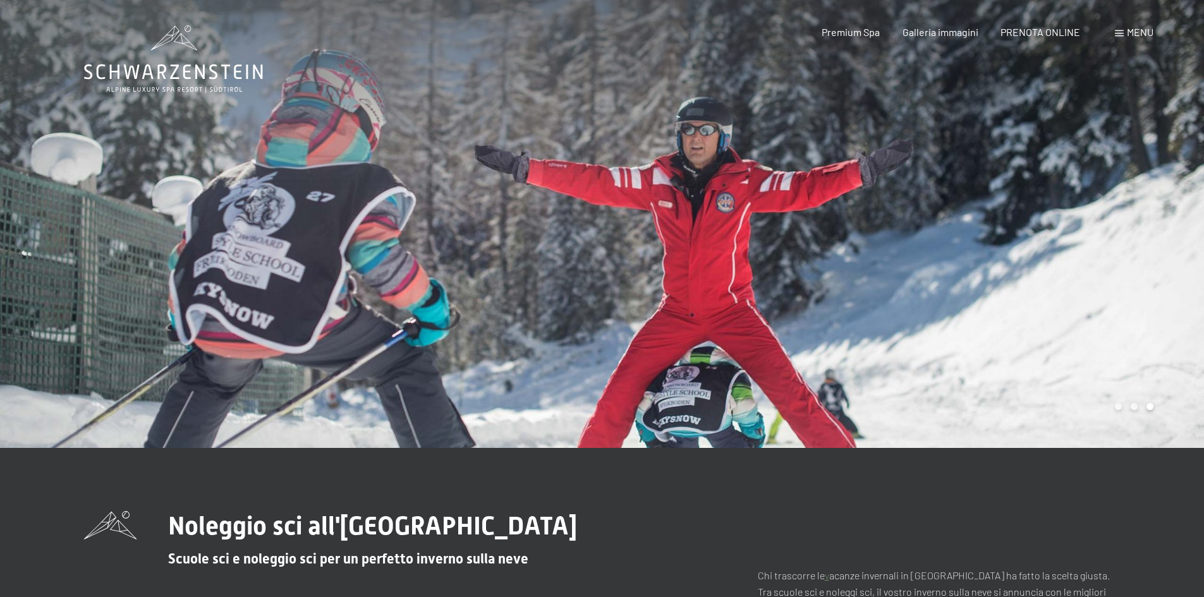
click at [687, 258] on div at bounding box center [903, 224] width 602 height 448
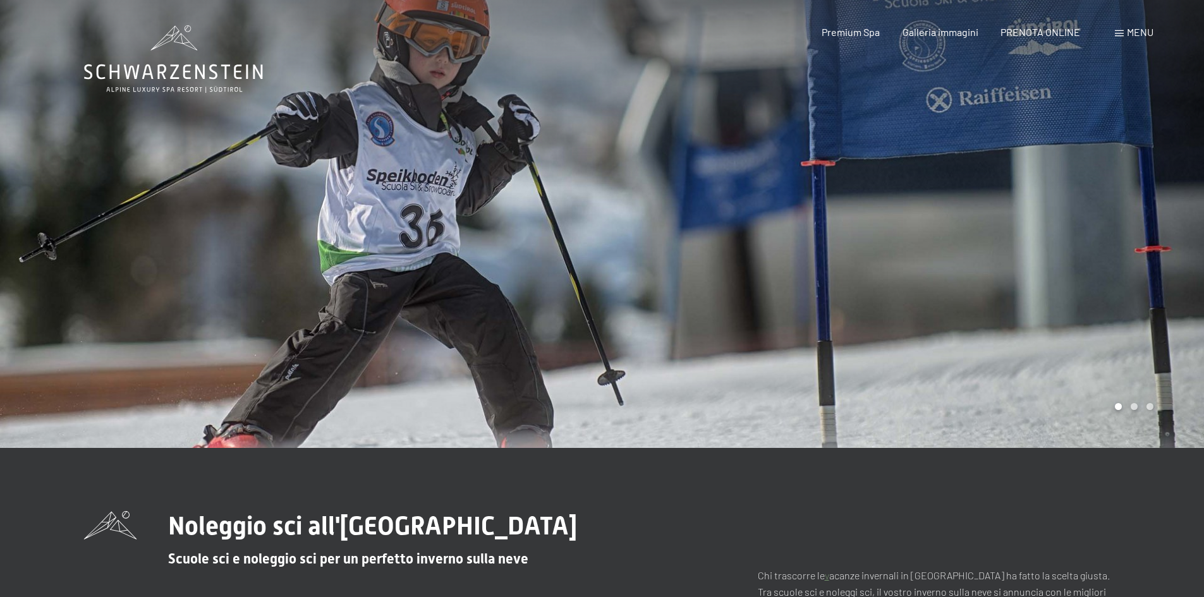
click at [687, 258] on div at bounding box center [903, 224] width 602 height 448
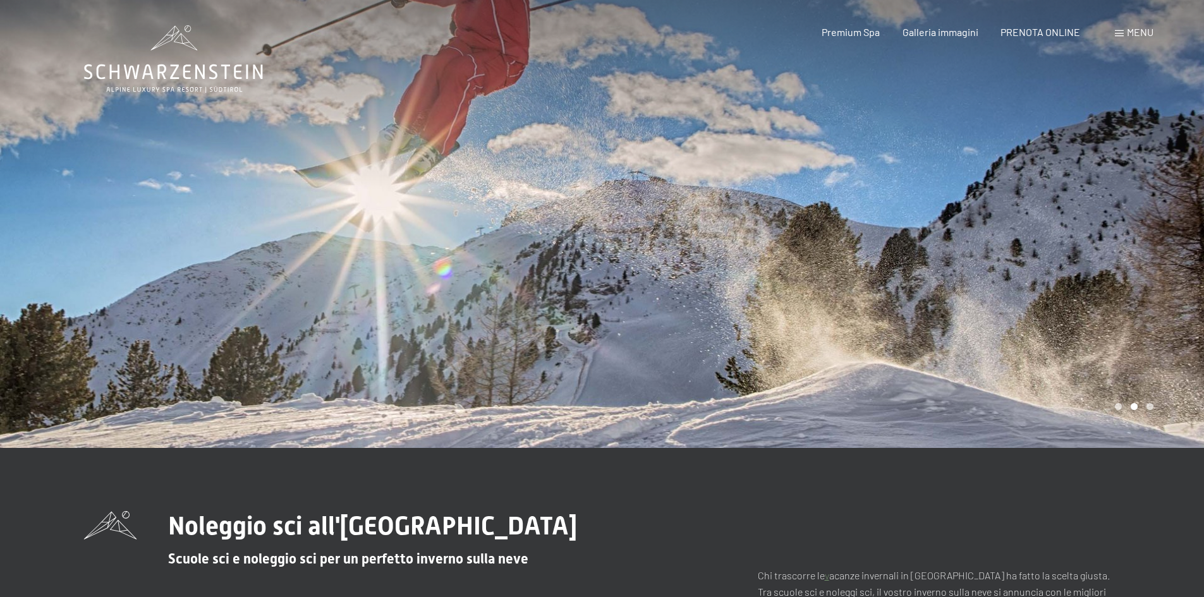
click at [478, 210] on div at bounding box center [301, 224] width 602 height 448
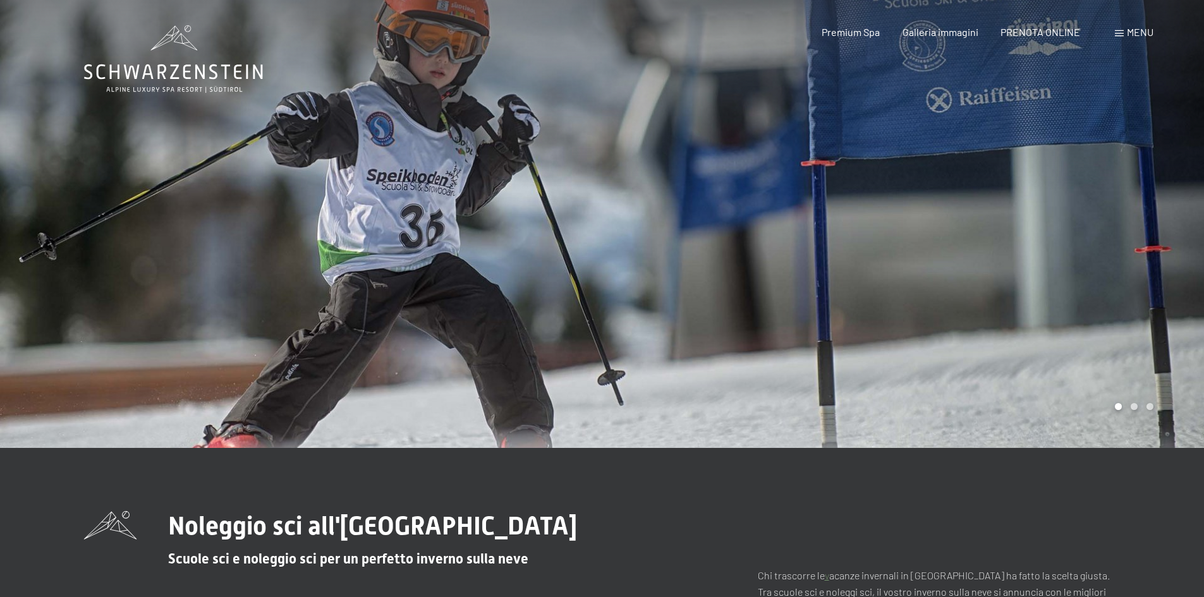
click at [478, 210] on div at bounding box center [301, 224] width 602 height 448
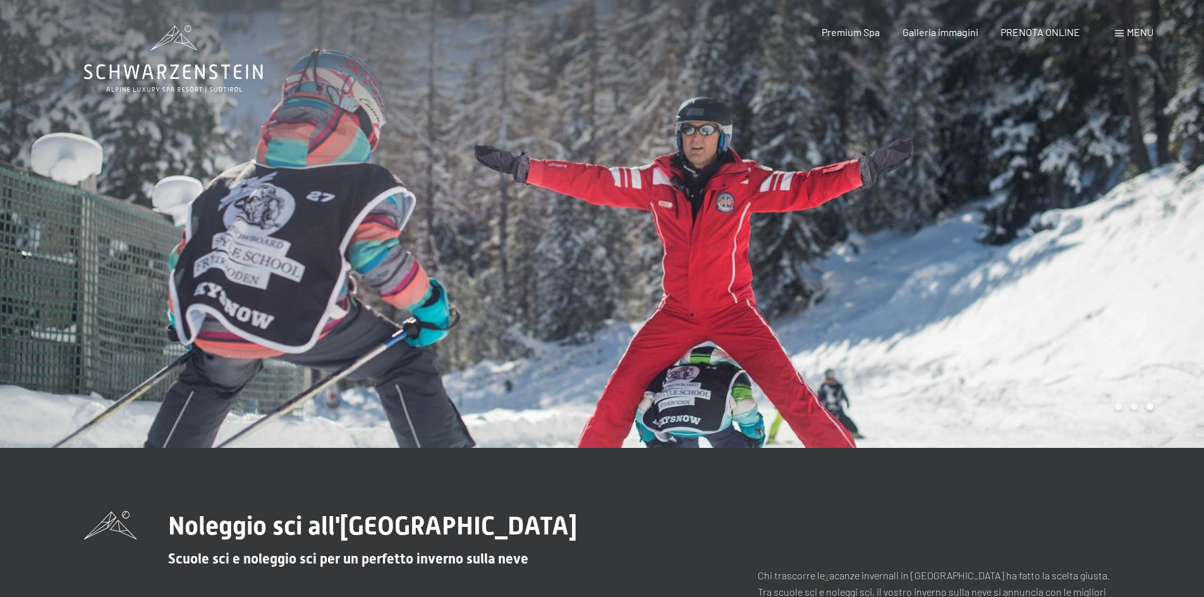
click at [478, 210] on div at bounding box center [301, 224] width 602 height 448
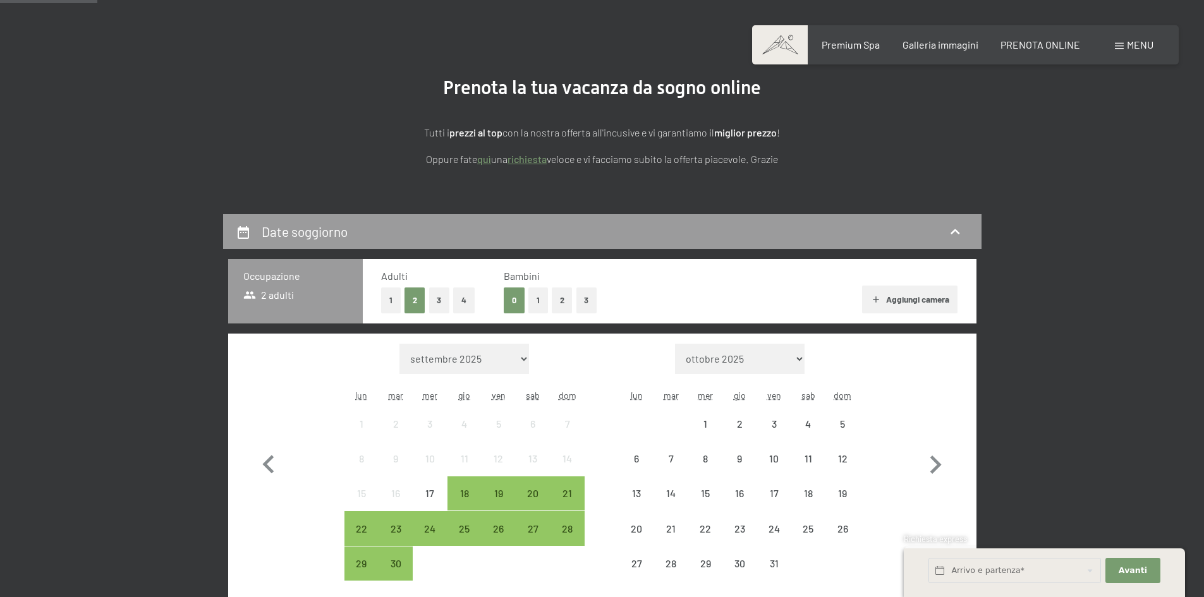
scroll to position [253, 0]
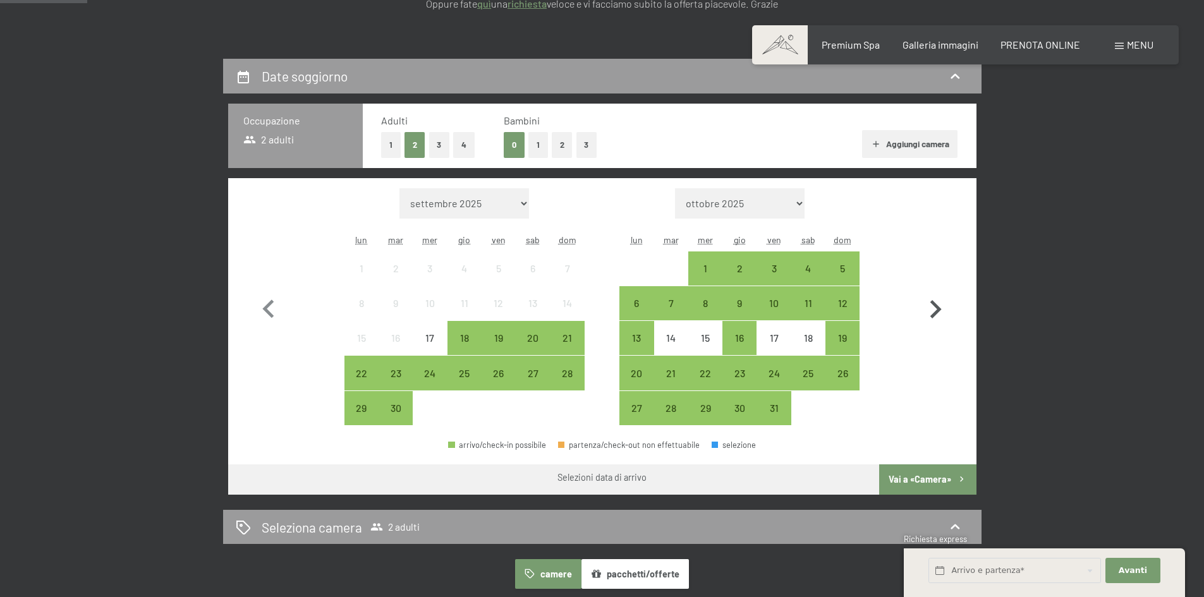
click at [933, 313] on icon "button" at bounding box center [935, 309] width 37 height 37
select select "[DATE]"
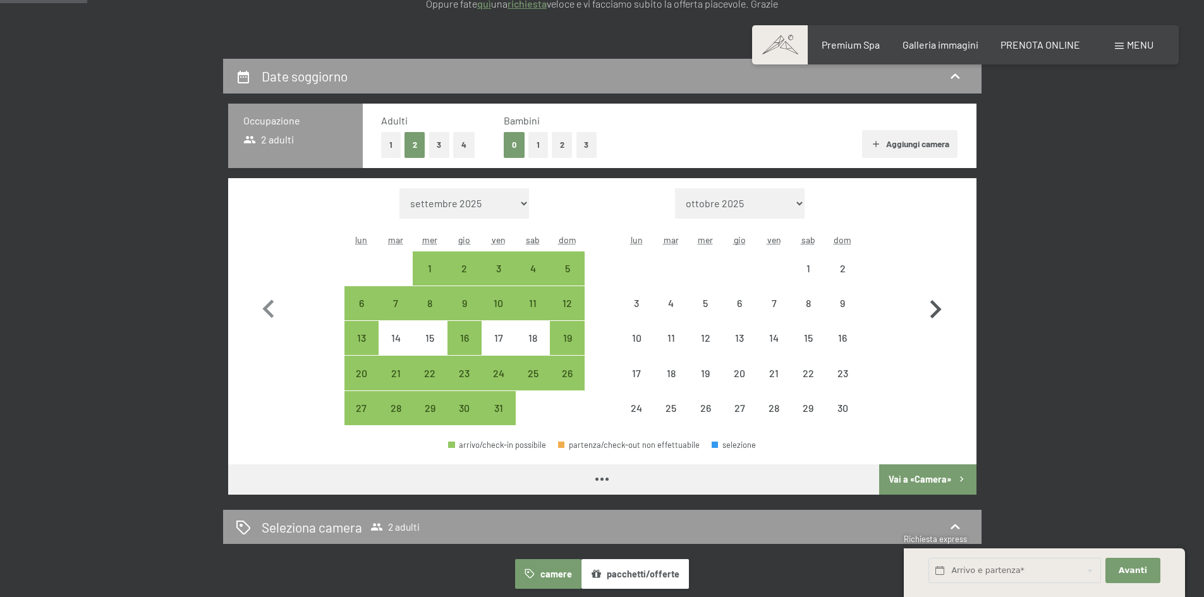
select select "[DATE]"
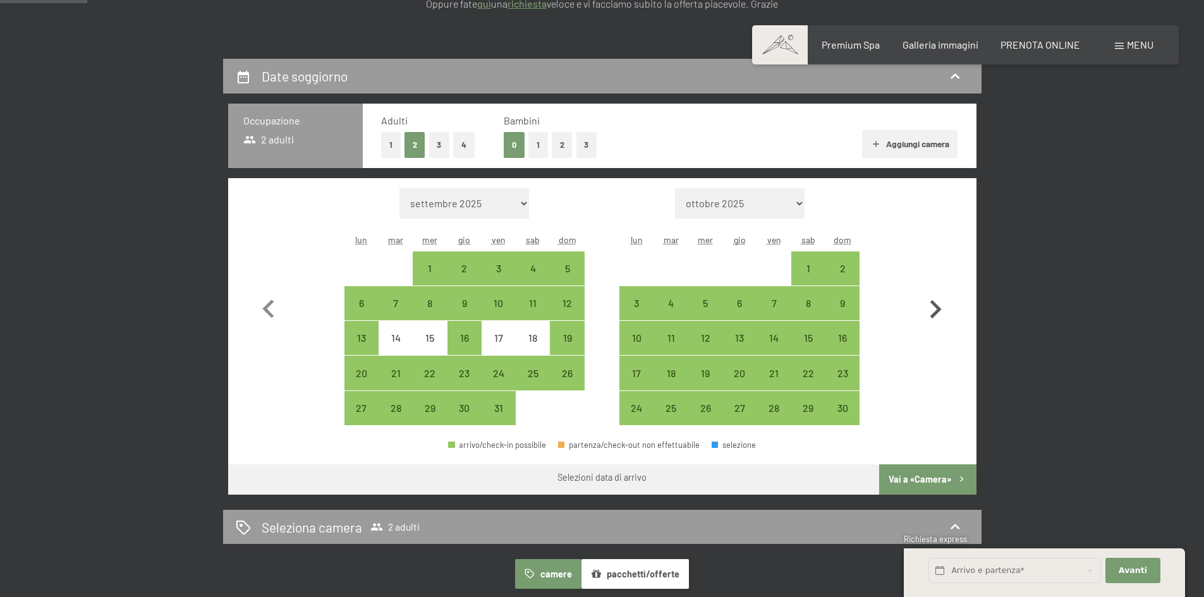
click at [933, 313] on icon "button" at bounding box center [935, 309] width 37 height 37
select select "[DATE]"
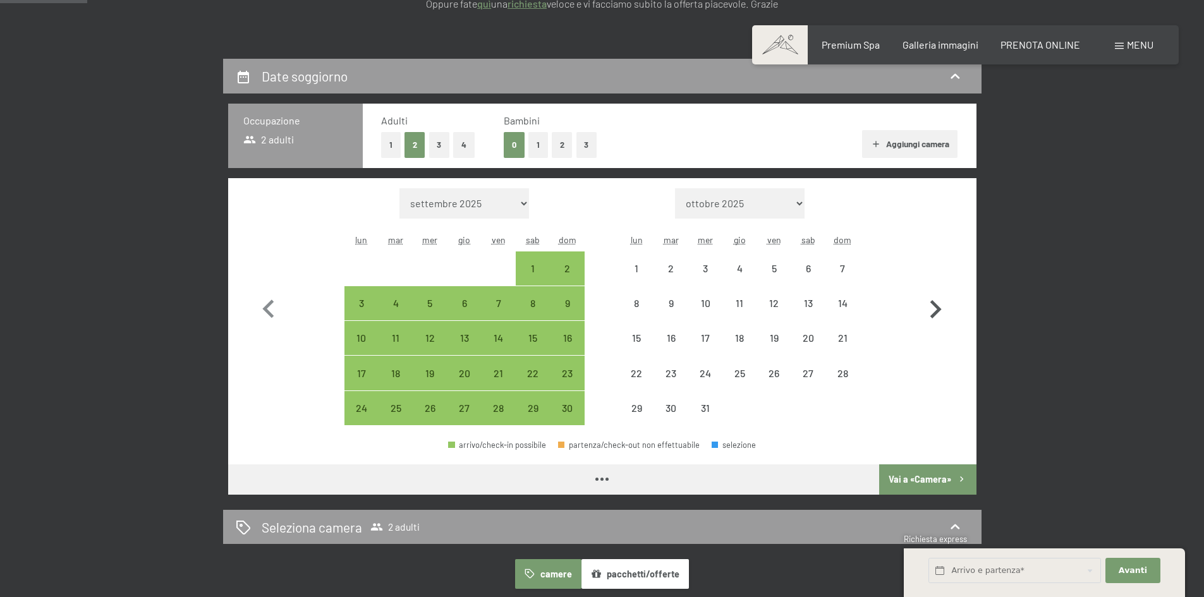
select select "[DATE]"
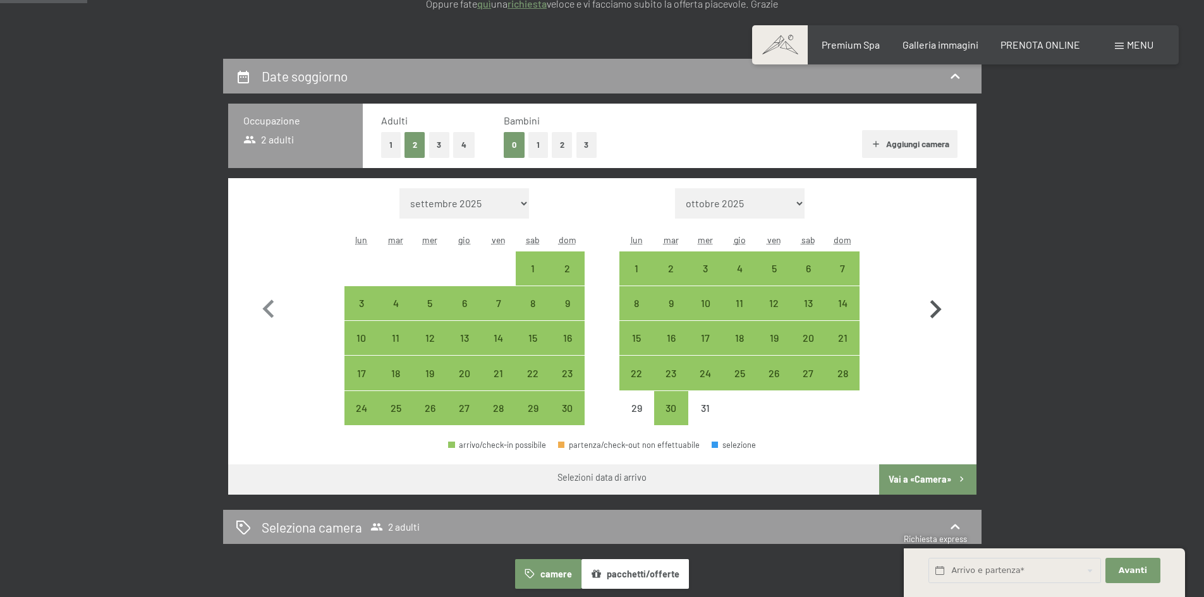
click at [933, 313] on icon "button" at bounding box center [935, 309] width 37 height 37
select select "2025-12-01"
select select "2026-01-01"
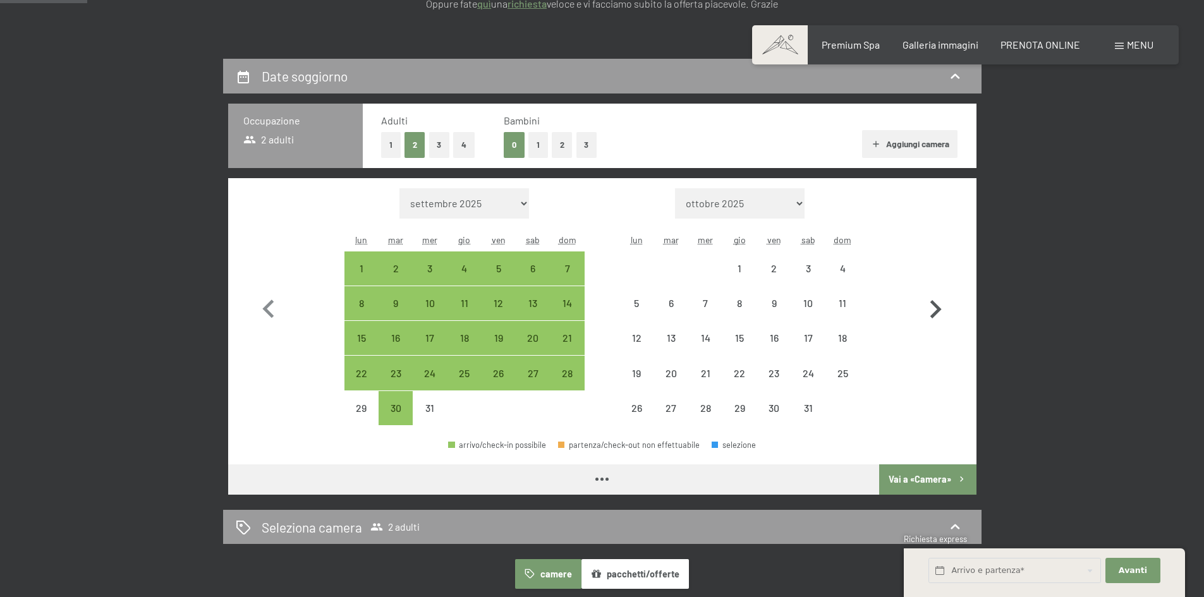
select select "2025-12-01"
select select "2026-01-01"
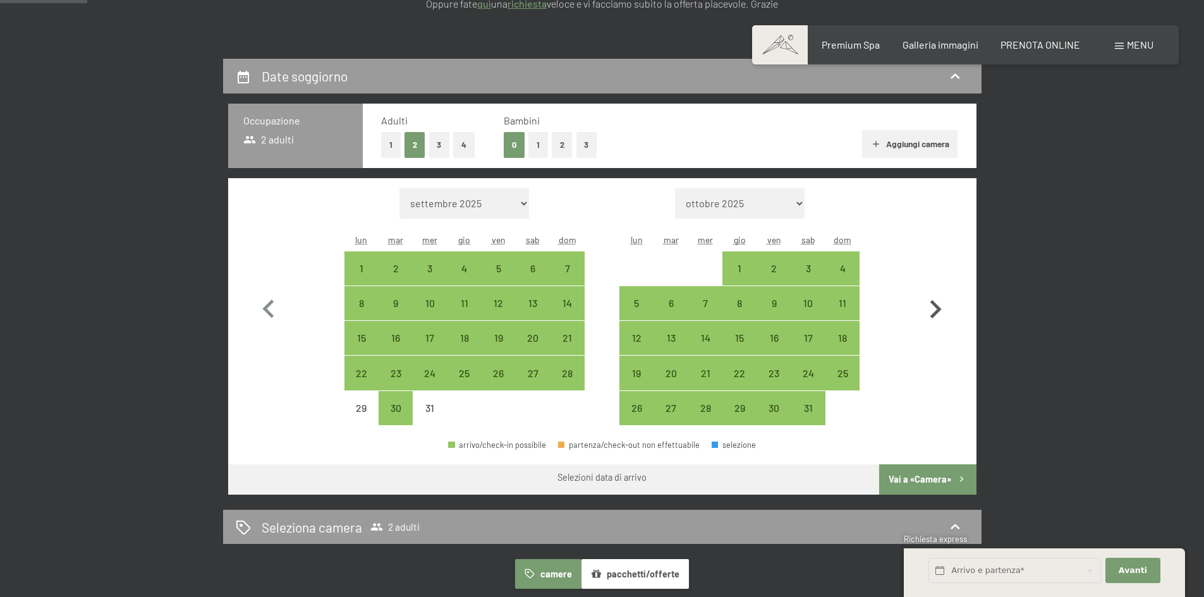
click at [933, 313] on icon "button" at bounding box center [935, 309] width 37 height 37
select select "2026-01-01"
select select "2026-02-01"
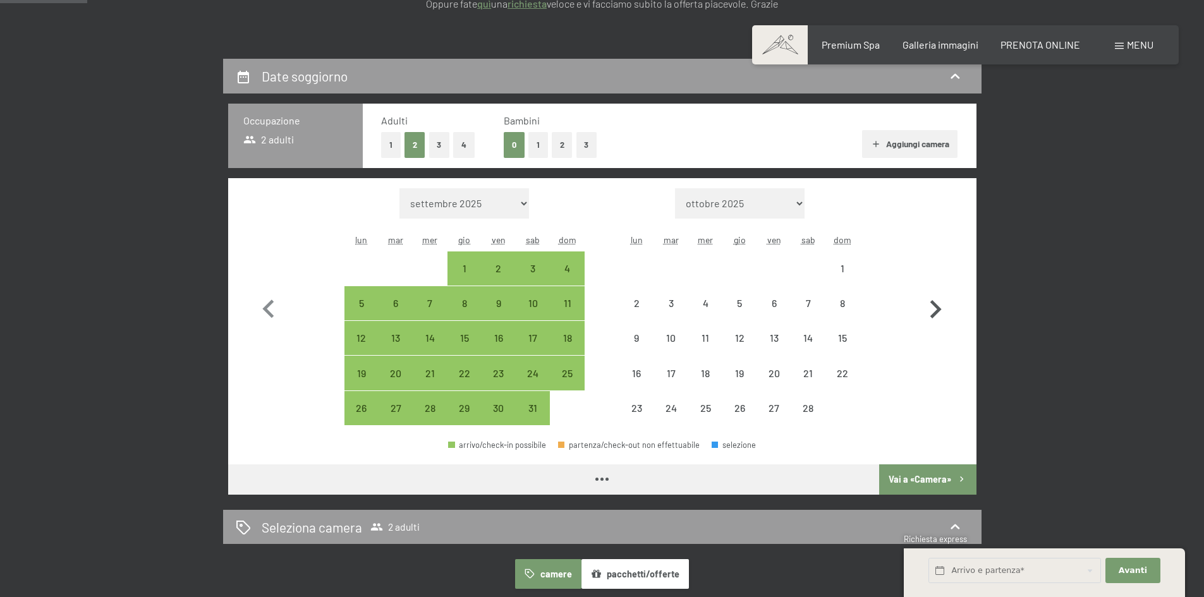
select select "2026-01-01"
select select "2026-02-01"
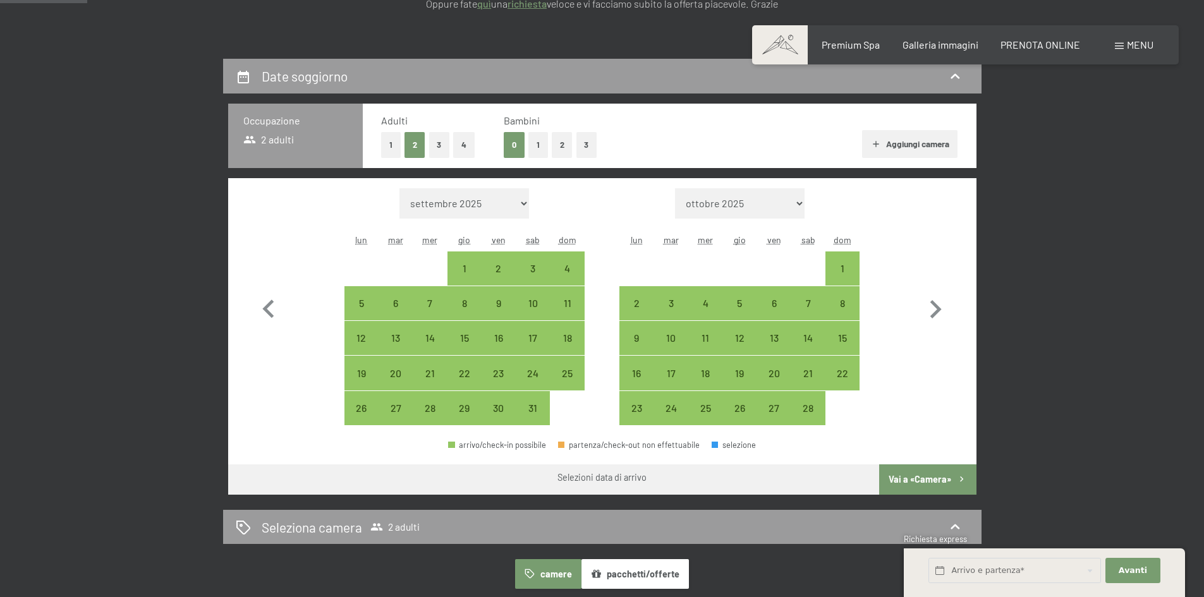
click at [536, 143] on button "1" at bounding box center [538, 145] width 20 height 26
select select "2026-01-01"
select select "2026-02-01"
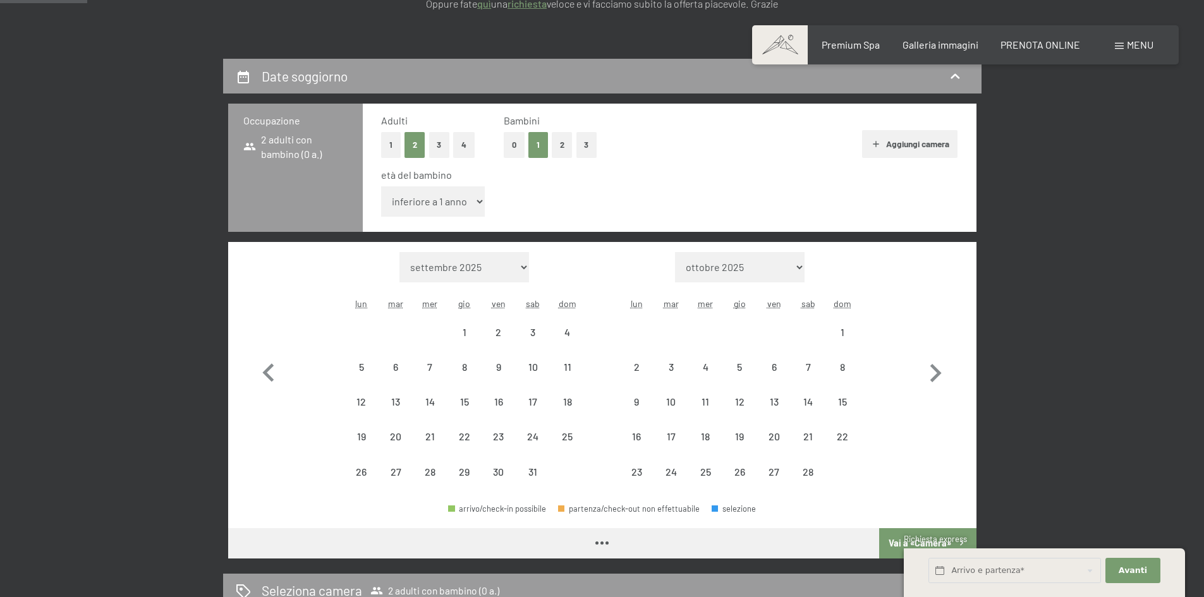
select select "2026-01-01"
select select "2026-02-01"
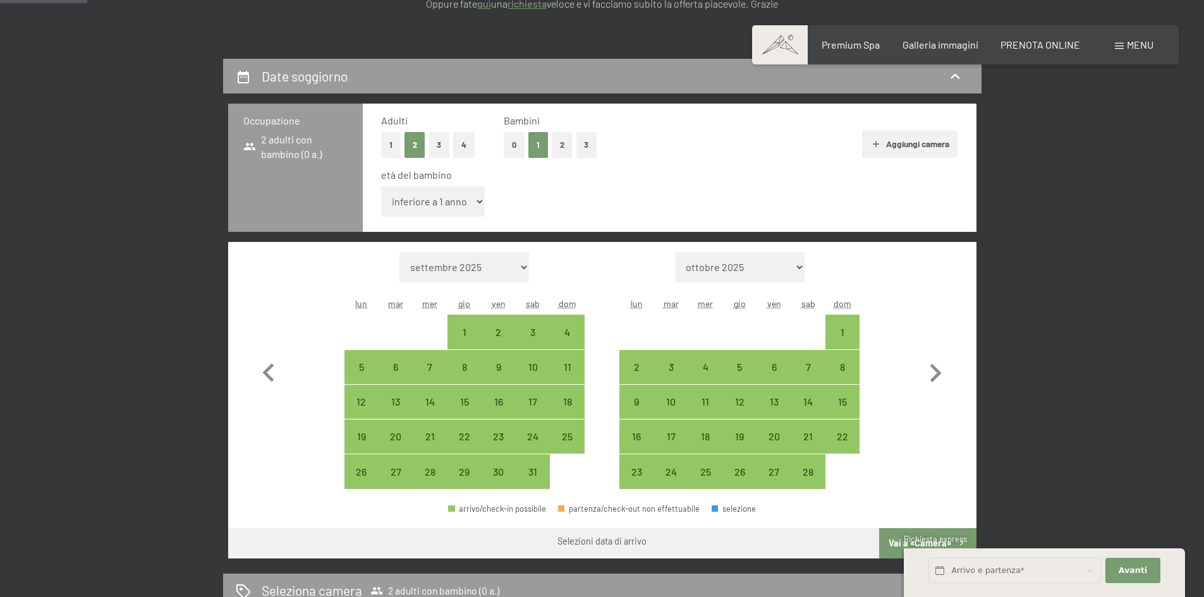
click at [478, 201] on select "inferiore a 1 anno 1 anno 2 anni 3 anni 4 anni 5 anni 6 anni 7 anni 8 anni 9 an…" at bounding box center [433, 201] width 104 height 30
select select "6"
click at [381, 186] on select "inferiore a 1 anno 1 anno 2 anni 3 anni 4 anni 5 anni 6 anni 7 anni 8 anni 9 an…" at bounding box center [433, 201] width 104 height 30
select select "2026-01-01"
select select "2026-02-01"
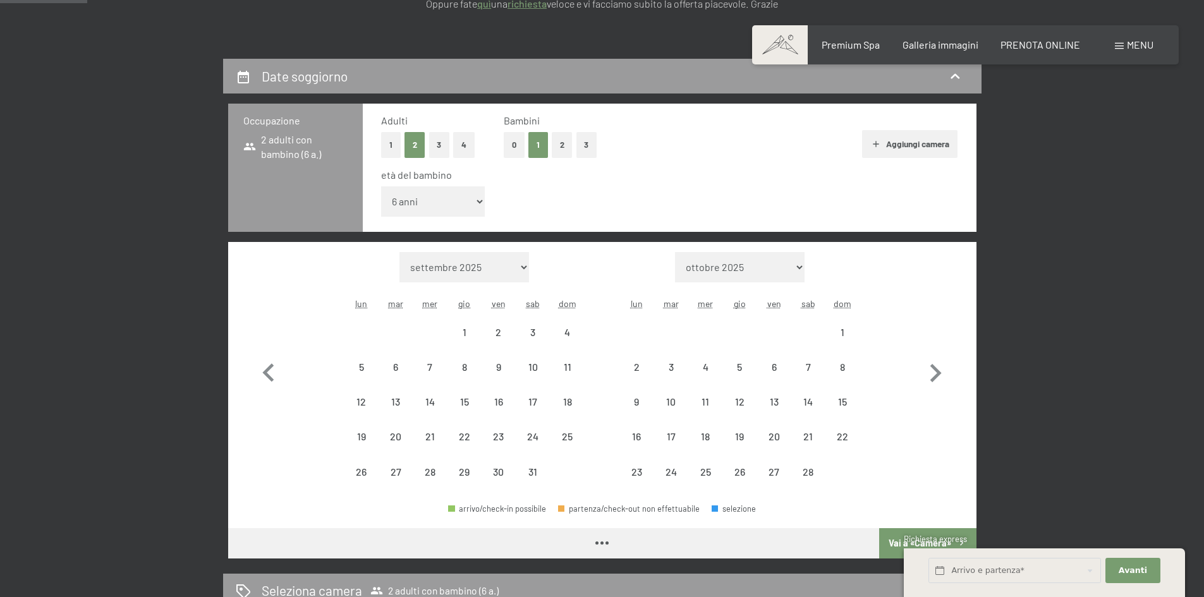
select select "2026-01-01"
select select "2026-02-01"
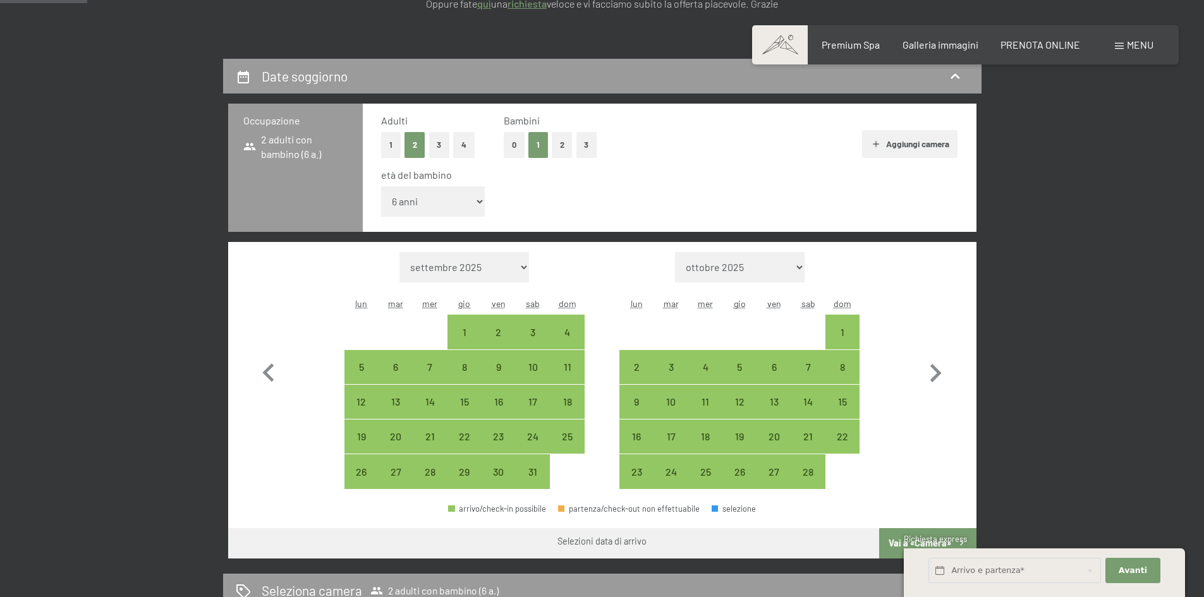
click at [907, 146] on button "Aggiungi camera" at bounding box center [909, 144] width 95 height 28
select select "2026-01-01"
select select "2026-02-01"
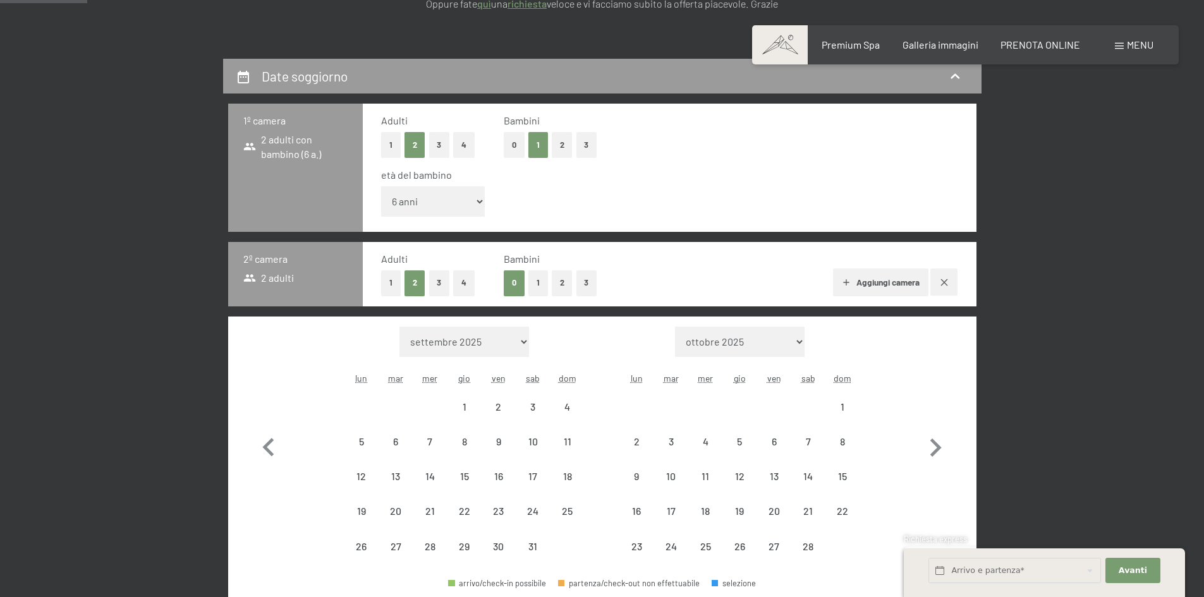
select select "2026-01-01"
select select "2026-02-01"
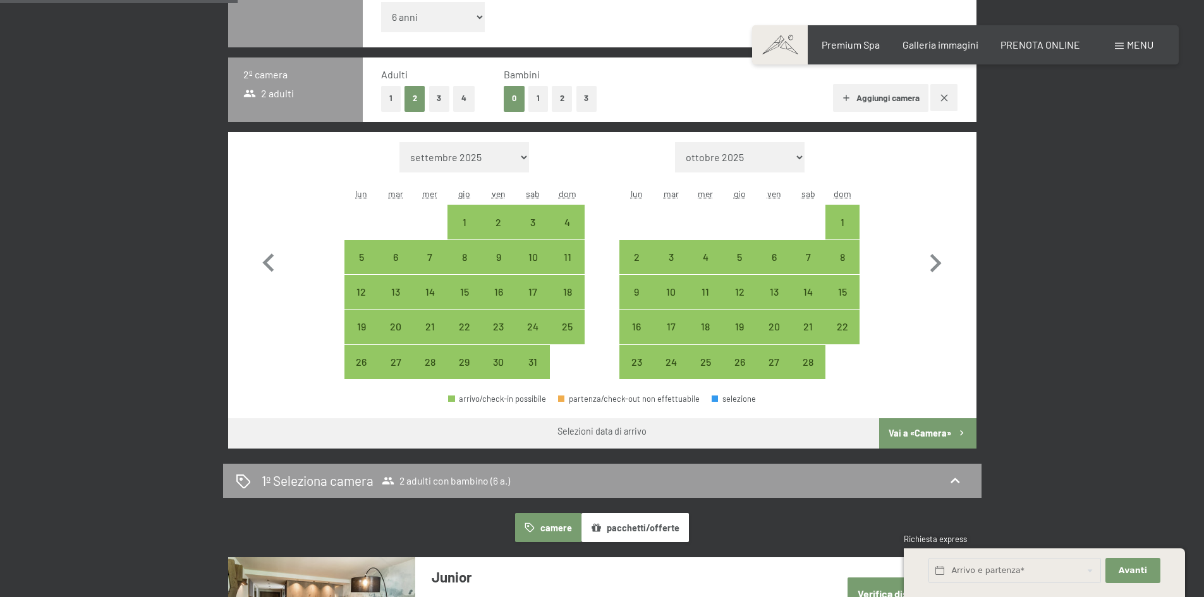
scroll to position [442, 0]
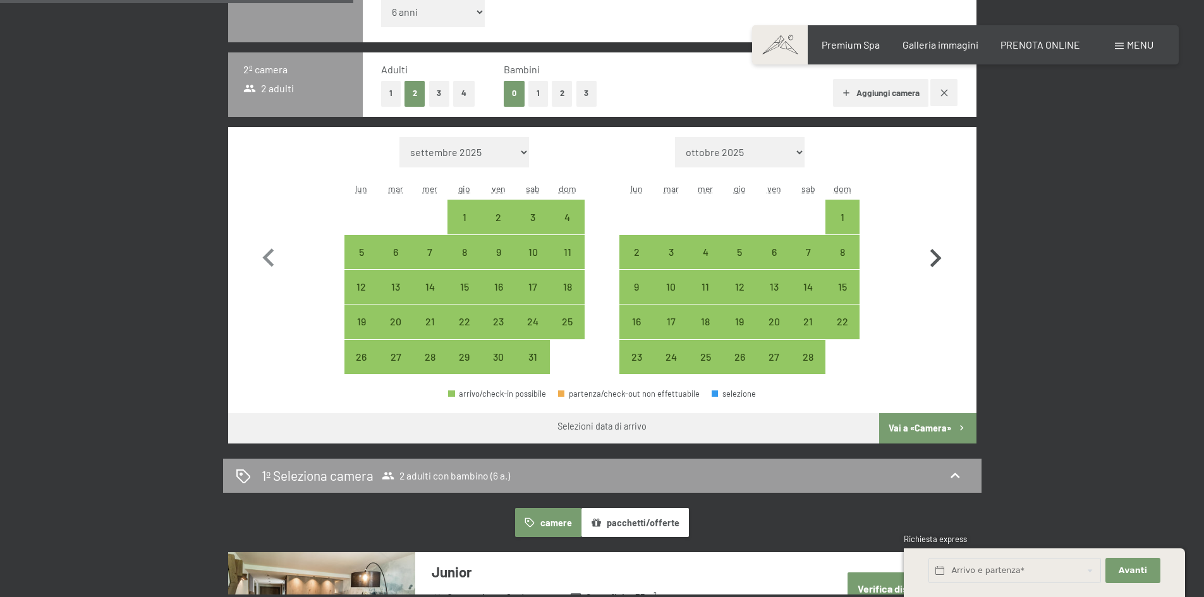
click at [930, 257] on icon "button" at bounding box center [935, 258] width 37 height 37
select select "2026-02-01"
select select "2026-03-01"
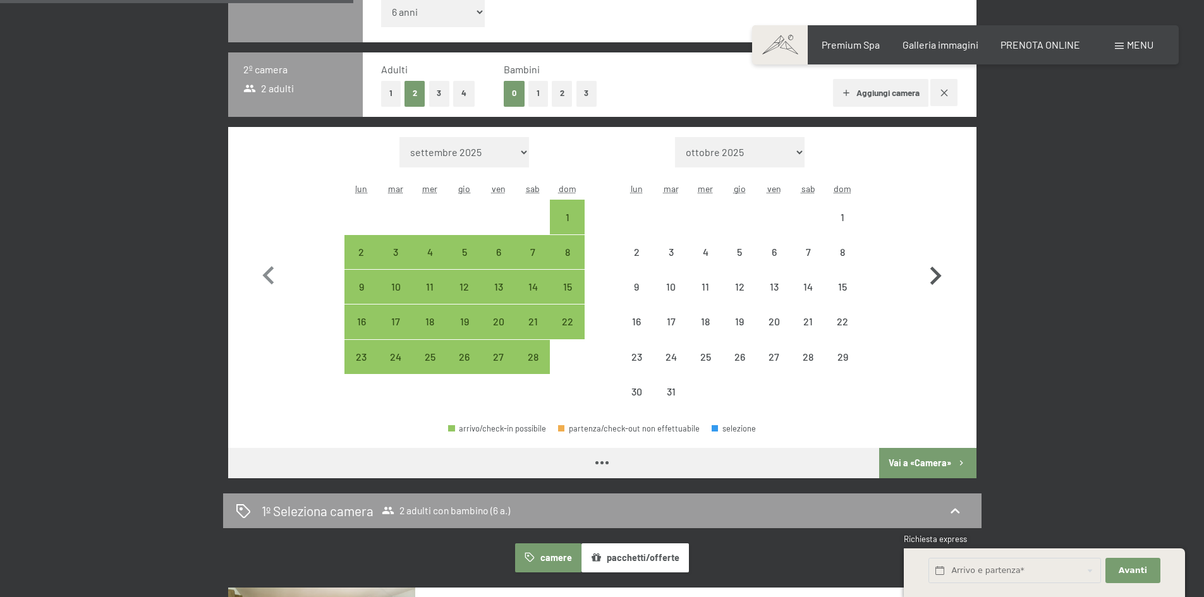
select select "2026-02-01"
select select "2026-03-01"
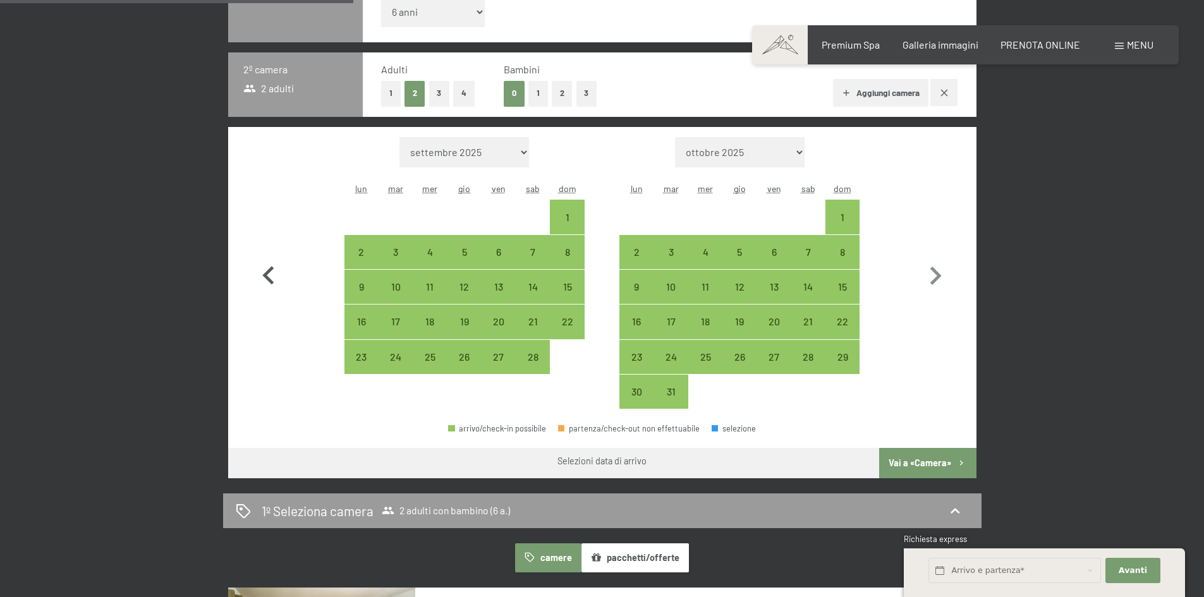
click at [270, 272] on icon "button" at bounding box center [268, 276] width 37 height 37
select select "2026-01-01"
select select "2026-02-01"
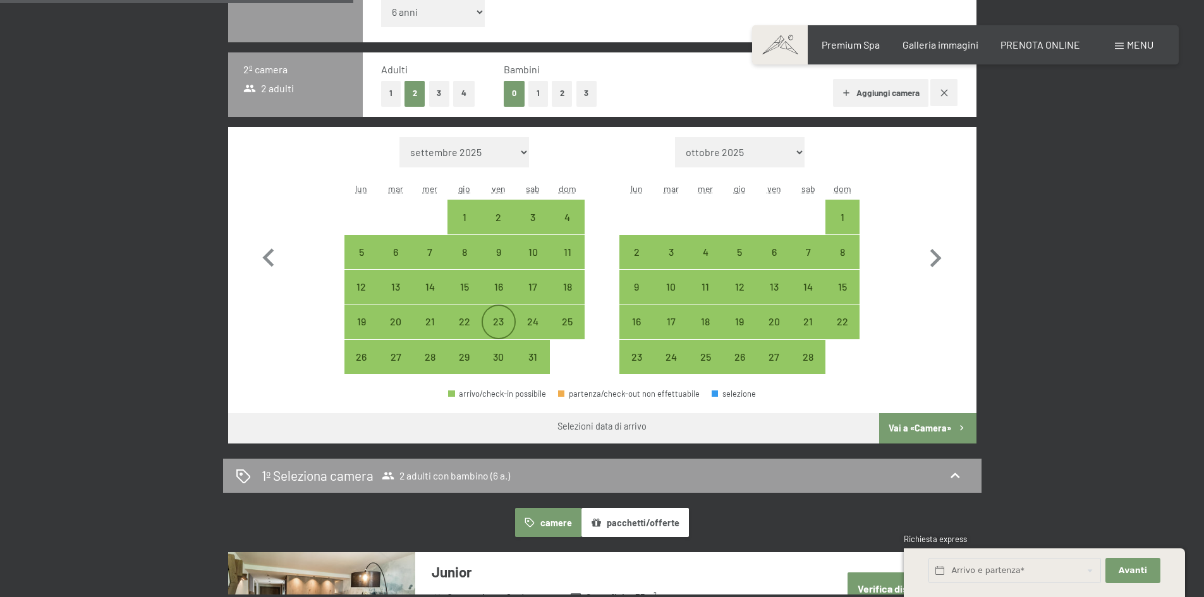
click at [494, 318] on div "23" at bounding box center [499, 333] width 32 height 32
select select "2026-01-01"
select select "2026-02-01"
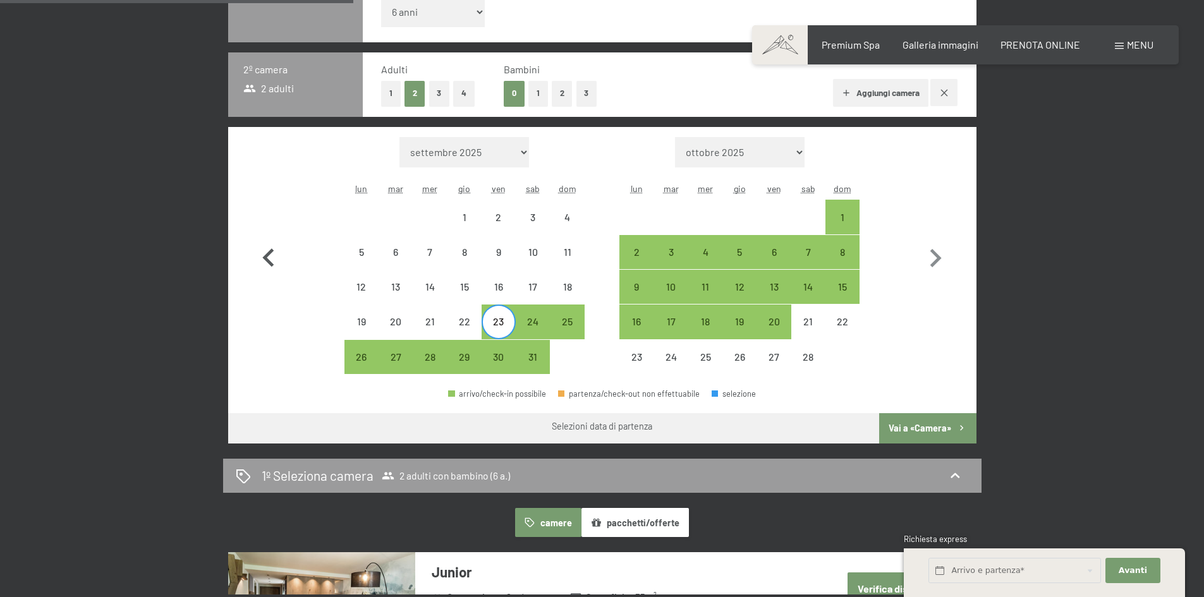
click at [275, 304] on button "button" at bounding box center [268, 256] width 37 height 238
select select "2025-12-01"
select select "2026-01-01"
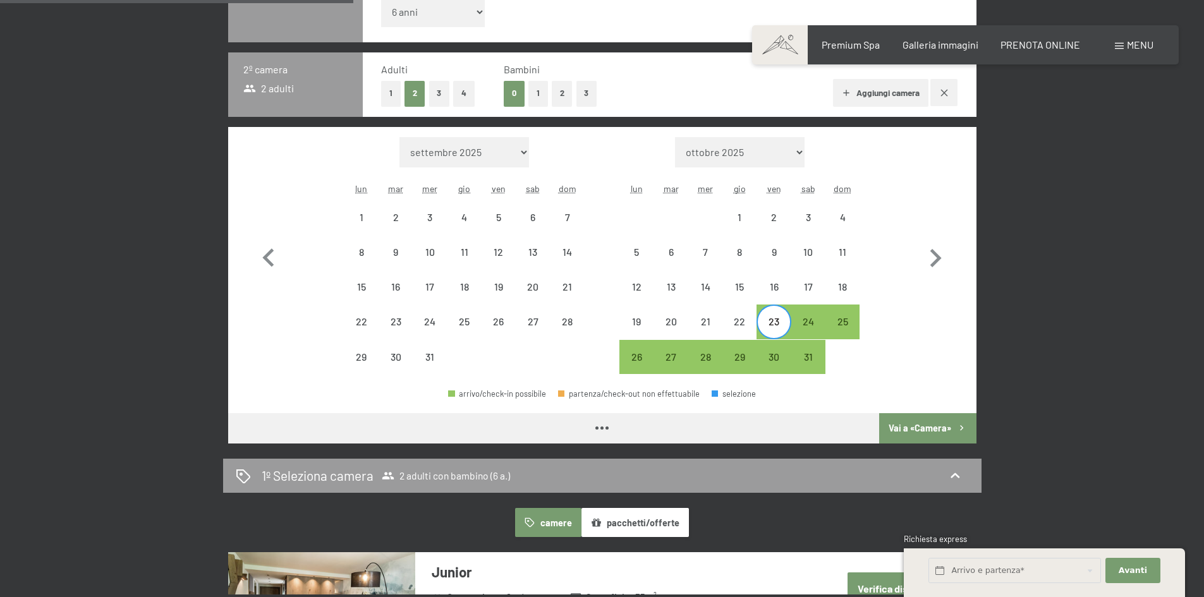
select select "2025-12-01"
select select "2026-01-01"
click at [930, 250] on icon "button" at bounding box center [935, 258] width 37 height 37
select select "2026-01-01"
select select "2026-02-01"
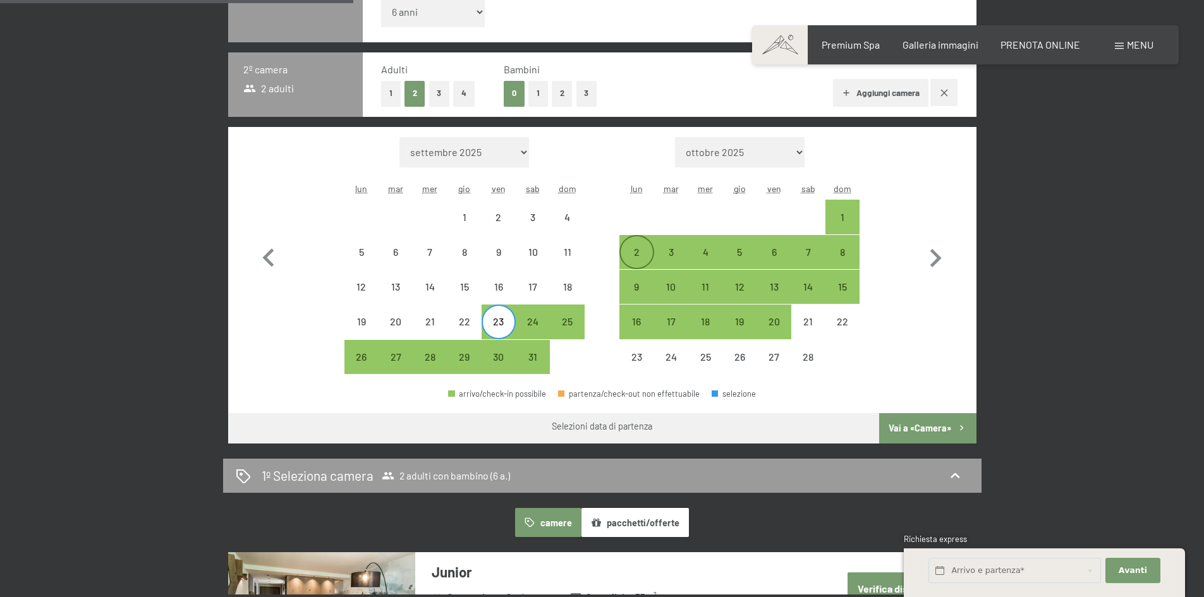
click at [634, 243] on div "2" at bounding box center [637, 252] width 32 height 32
select select "2026-01-01"
select select "2026-02-01"
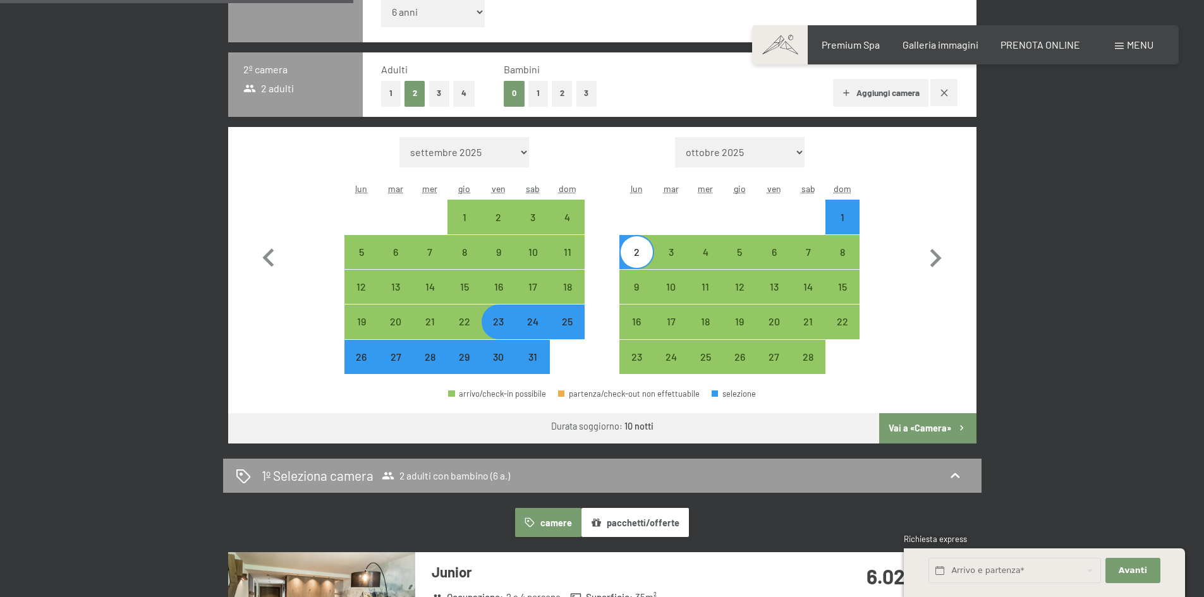
click at [854, 239] on div "8" at bounding box center [842, 252] width 34 height 34
select select "2026-01-01"
select select "2026-02-01"
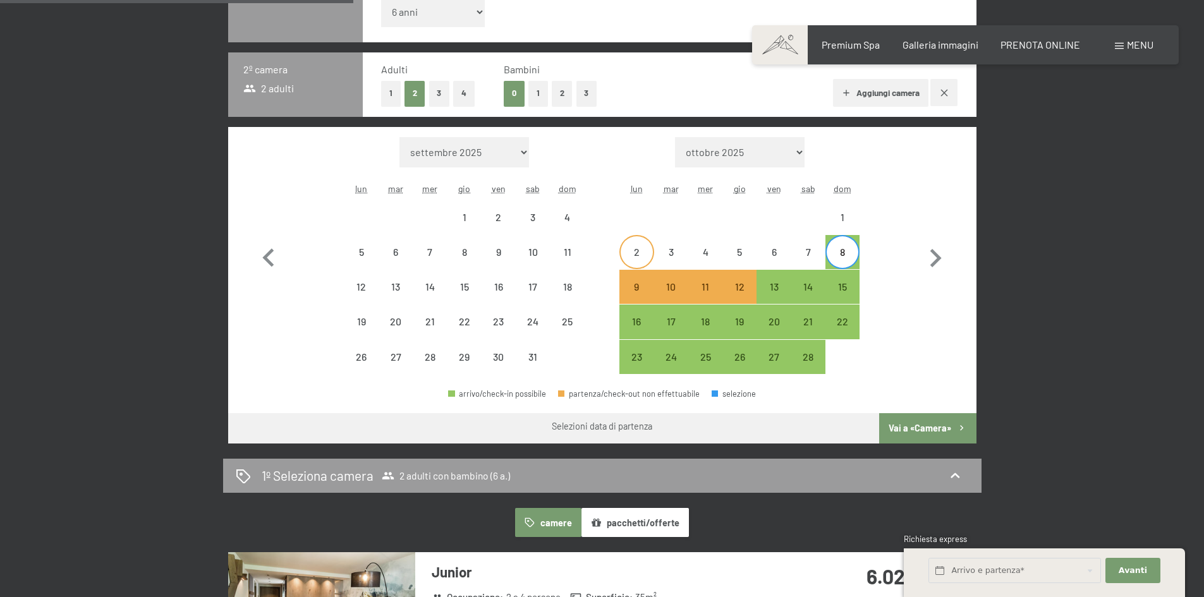
click at [641, 250] on div "2" at bounding box center [637, 263] width 32 height 32
select select "2026-01-01"
select select "2026-02-01"
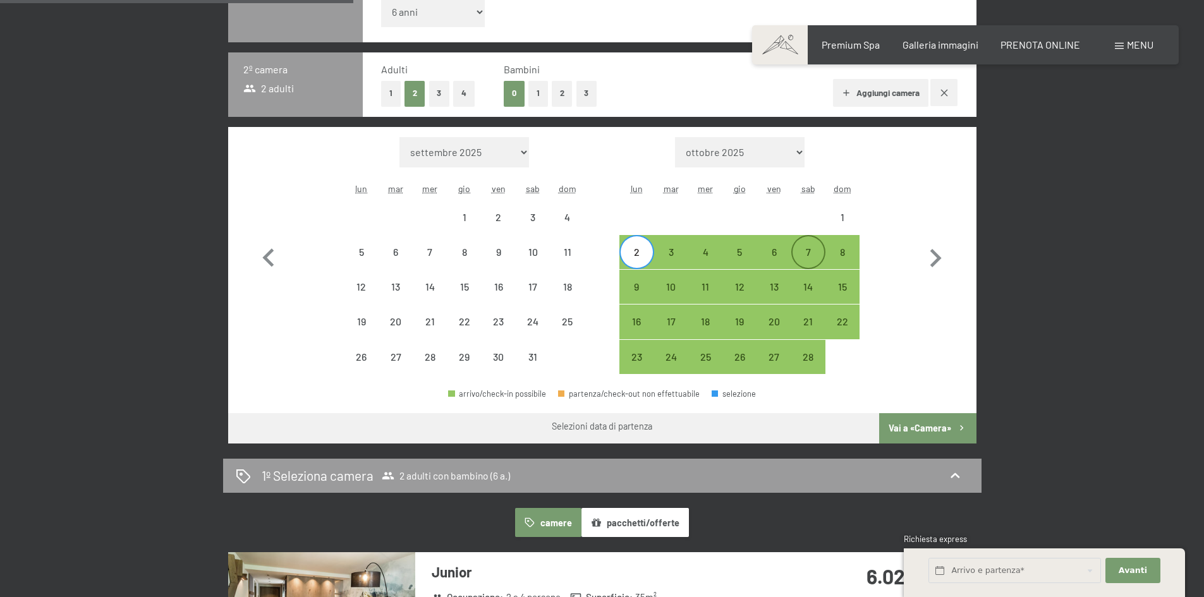
click at [817, 250] on div "7" at bounding box center [808, 263] width 32 height 32
select select "2026-01-01"
select select "2026-02-01"
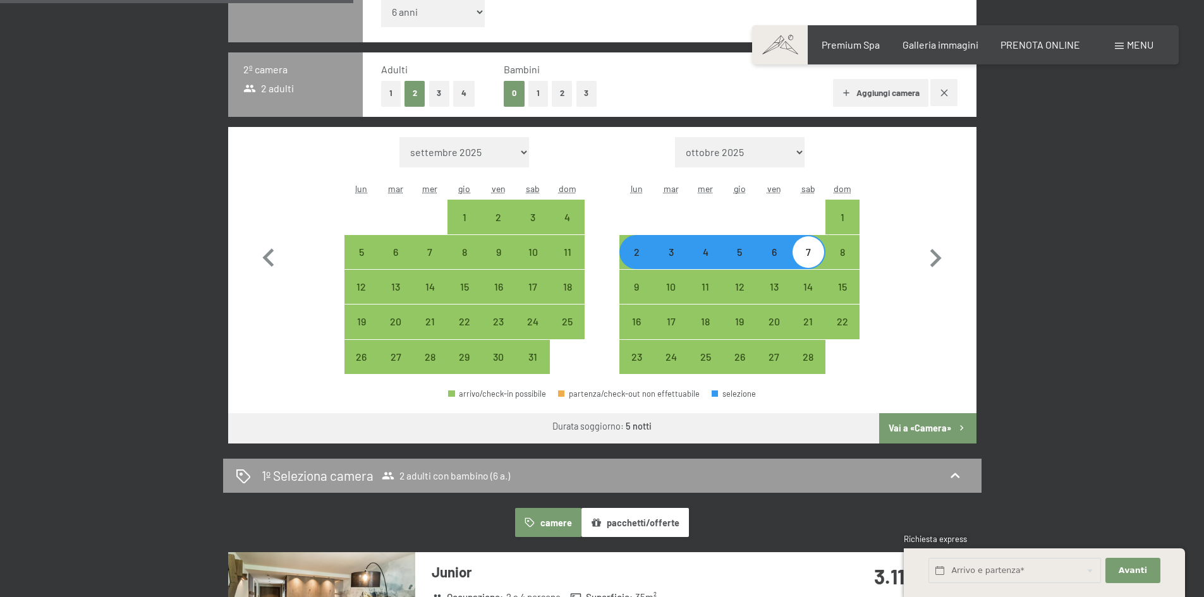
click at [924, 421] on button "Vai a «Camera»" at bounding box center [927, 428] width 97 height 30
select select "2026-01-01"
select select "2026-02-01"
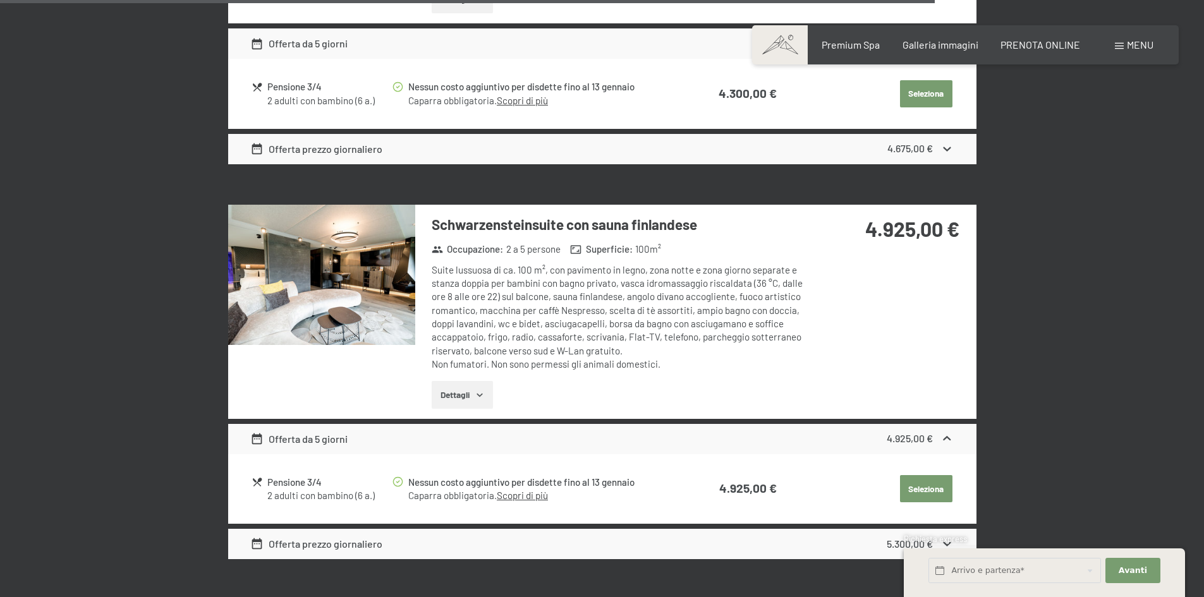
scroll to position [3787, 0]
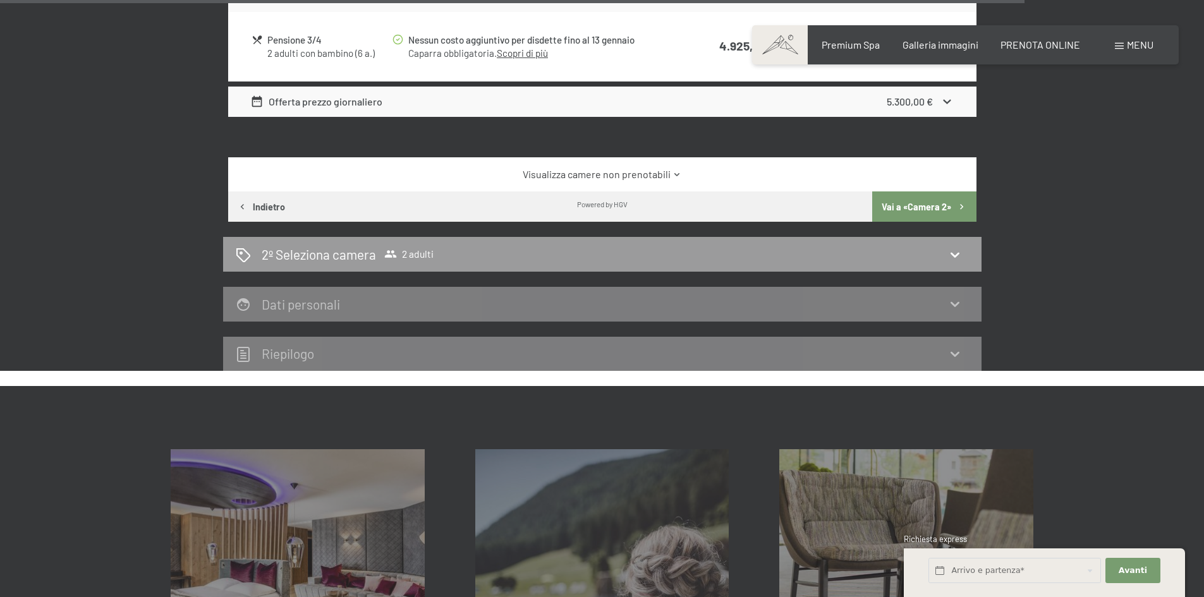
click at [916, 191] on button "Vai a «Camera 2»" at bounding box center [924, 206] width 104 height 30
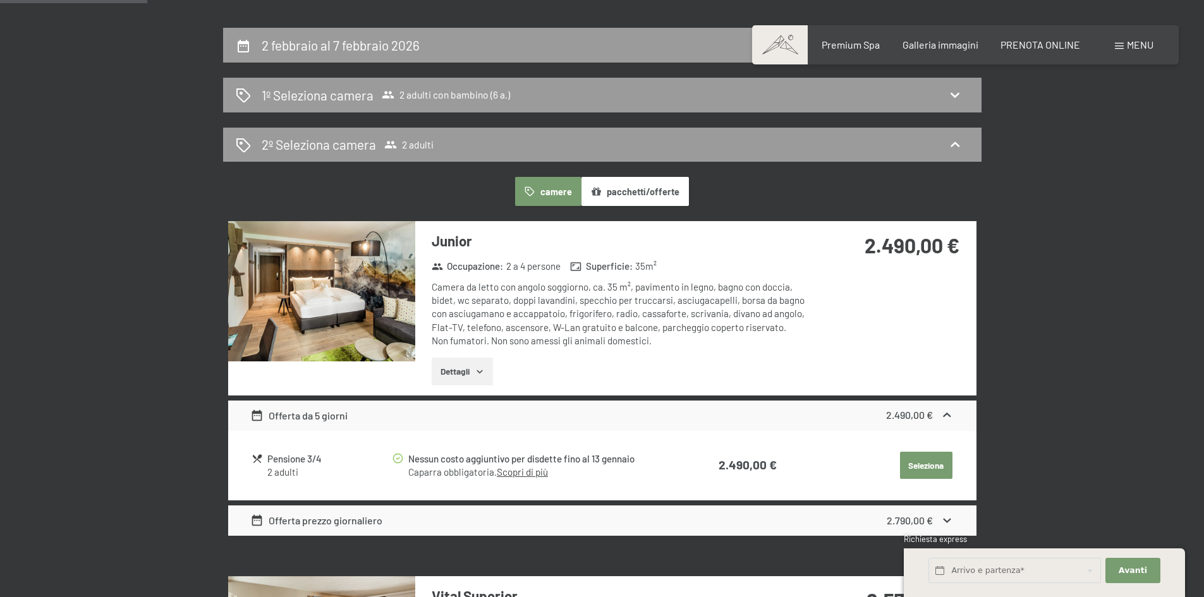
scroll to position [185, 0]
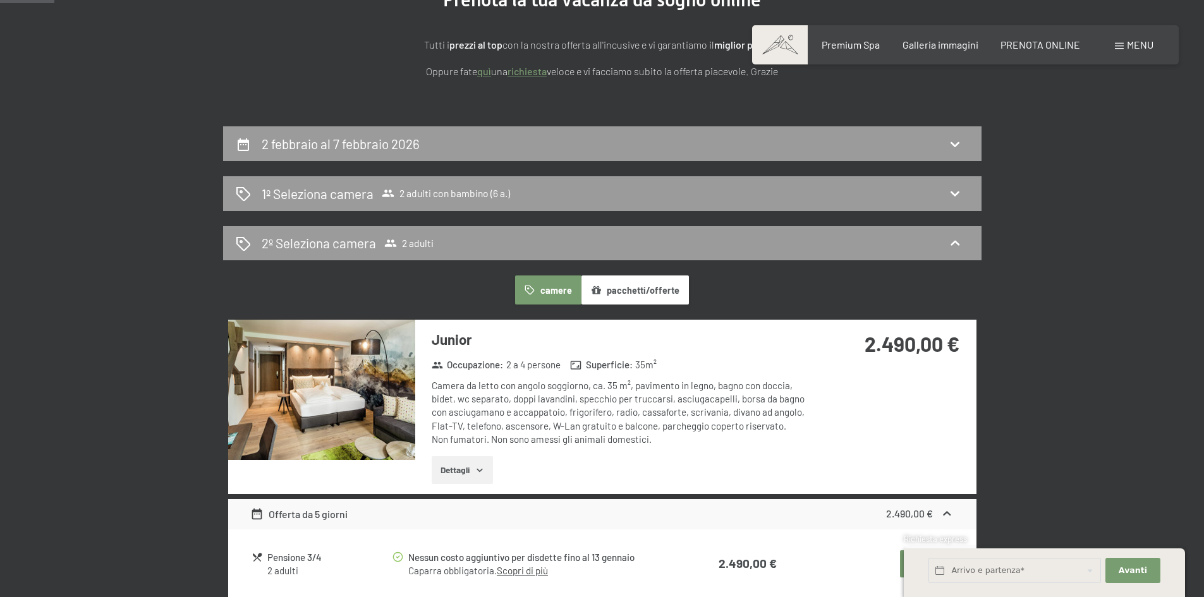
click at [467, 469] on button "Dettagli" at bounding box center [462, 470] width 61 height 28
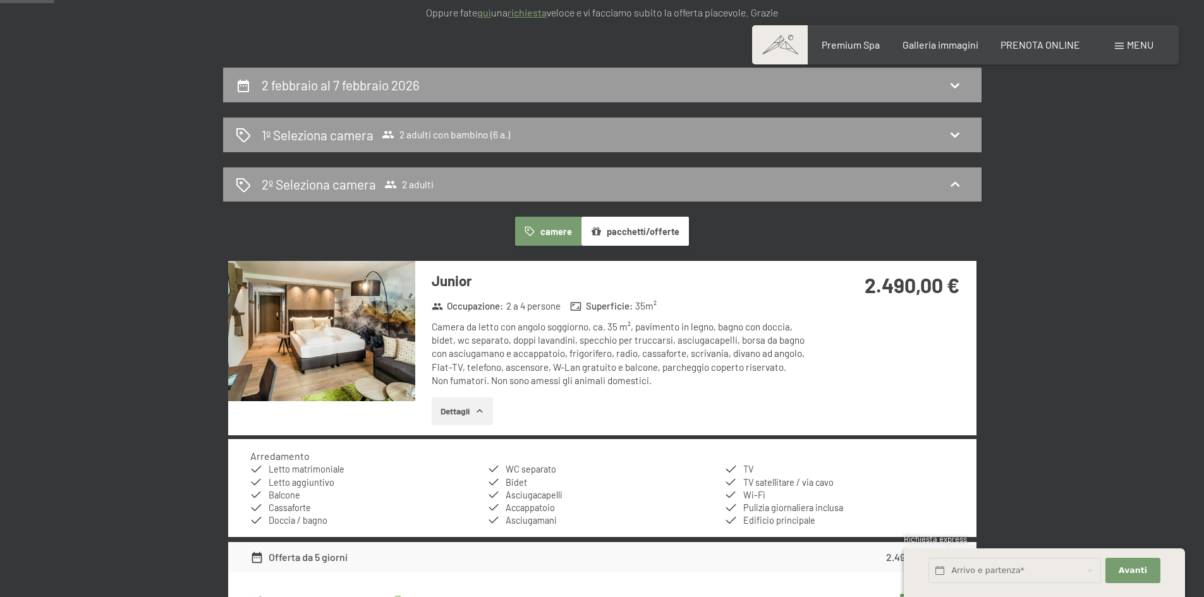
scroll to position [312, 0]
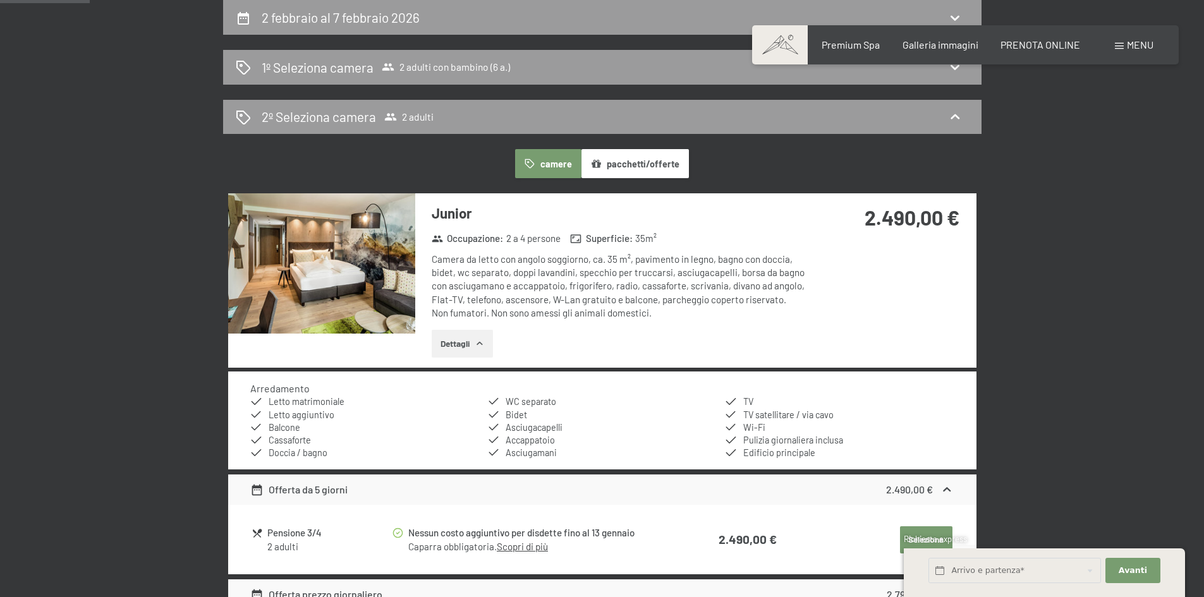
click at [367, 260] on img at bounding box center [321, 263] width 187 height 140
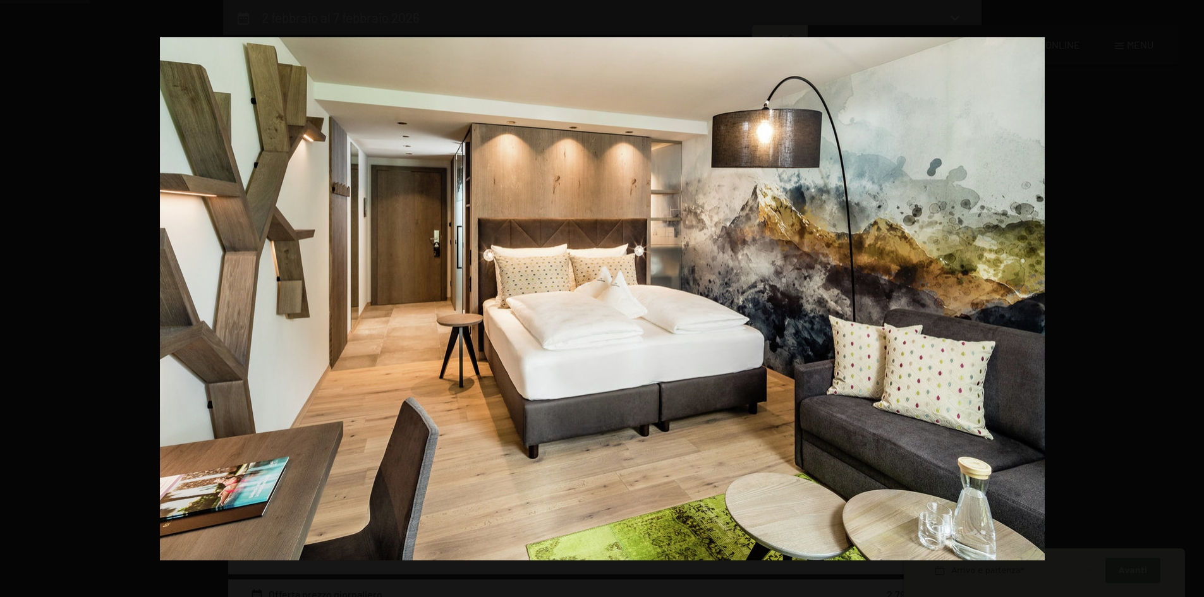
click at [1194, 299] on button "button" at bounding box center [1182, 298] width 44 height 63
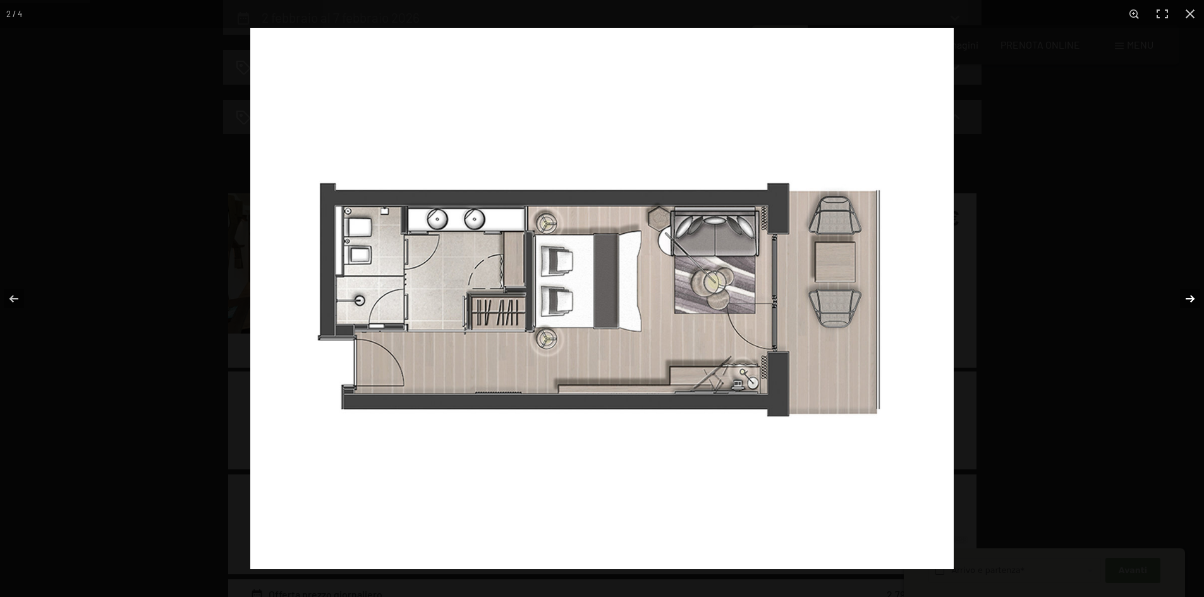
click at [1185, 301] on button "button" at bounding box center [1182, 298] width 44 height 63
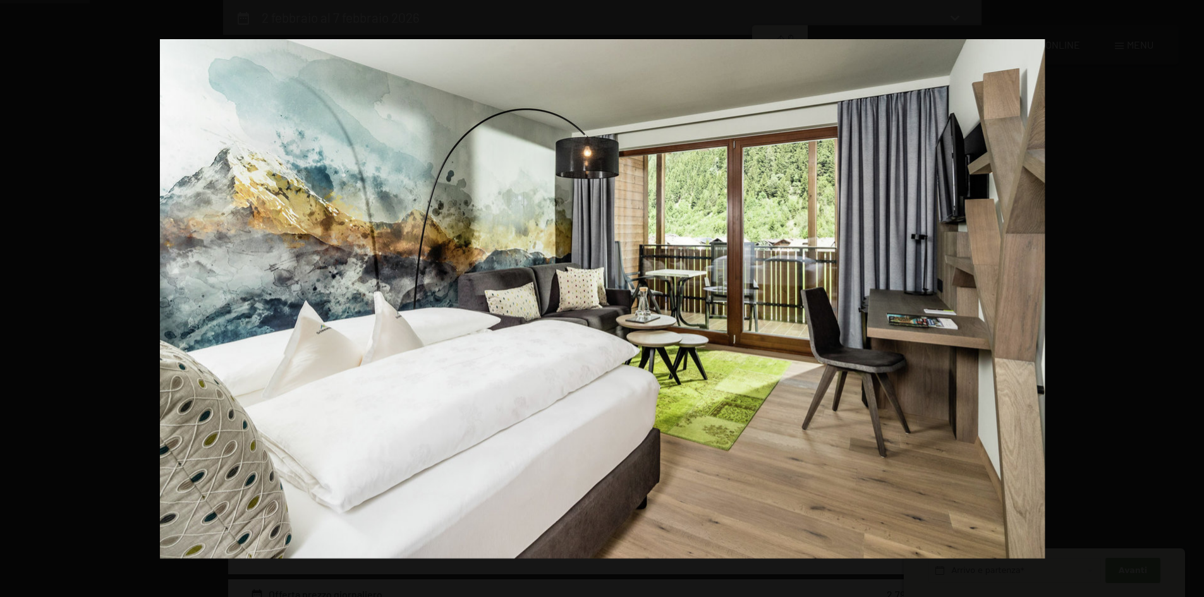
click at [1185, 301] on button "button" at bounding box center [1182, 298] width 44 height 63
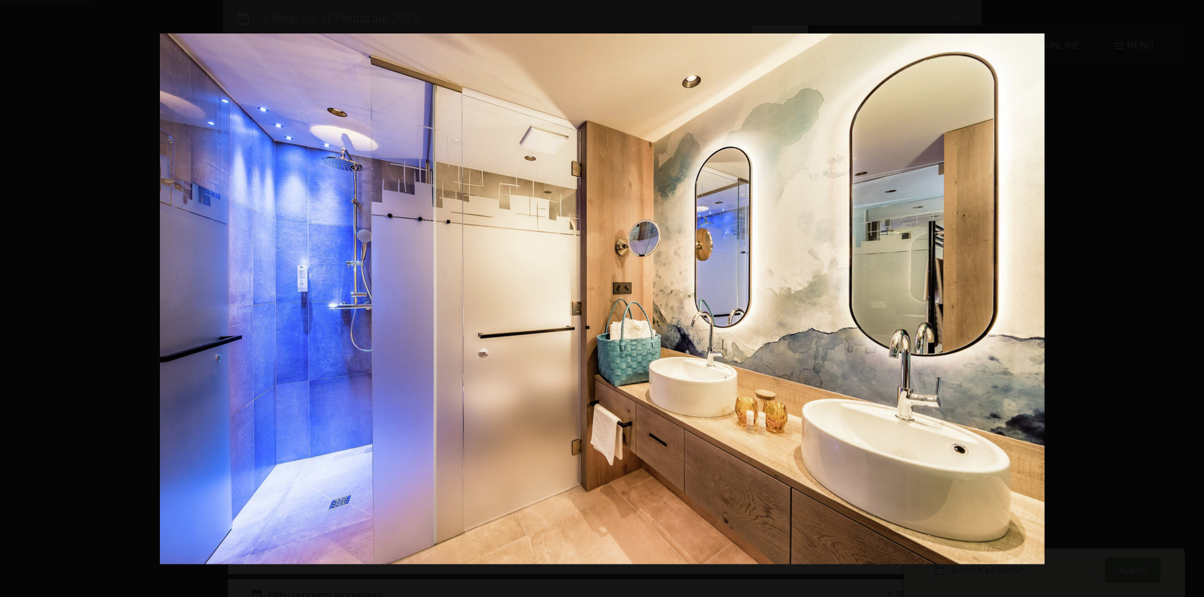
click at [1185, 301] on button "button" at bounding box center [1182, 298] width 44 height 63
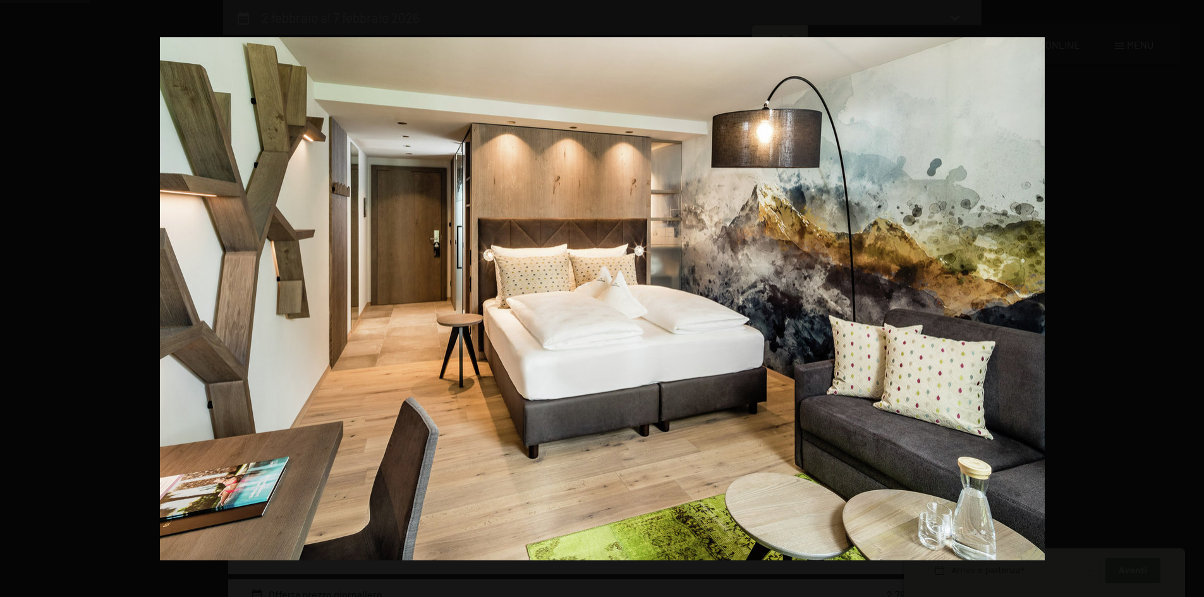
click at [1185, 301] on button "button" at bounding box center [1182, 298] width 44 height 63
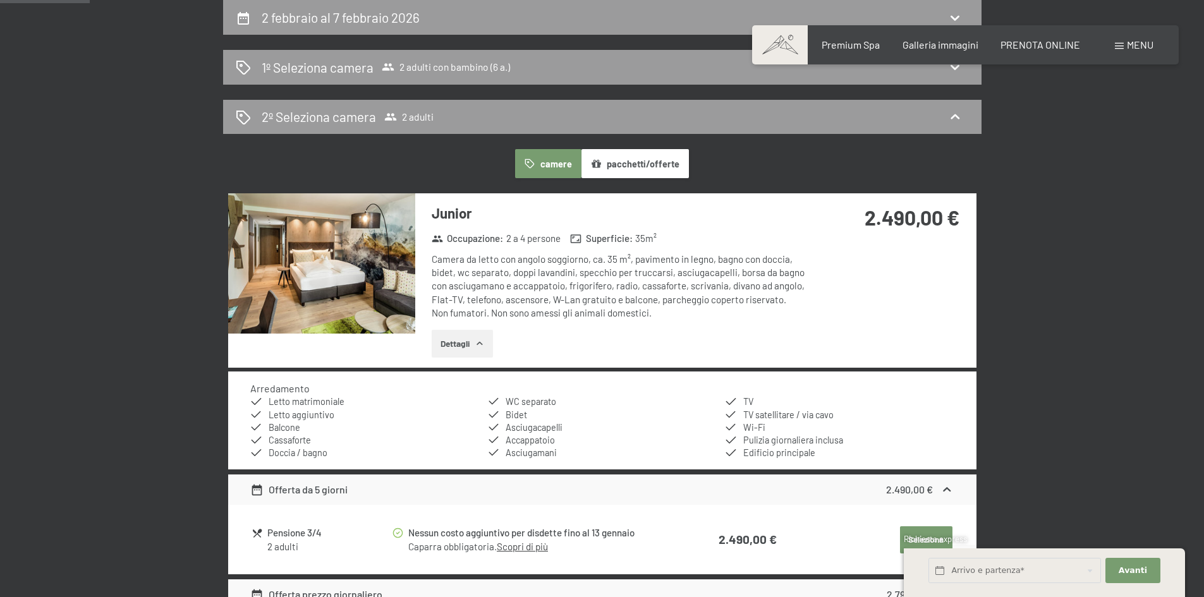
click at [0, 0] on button "button" at bounding box center [0, 0] width 0 height 0
click at [315, 255] on img at bounding box center [321, 263] width 187 height 140
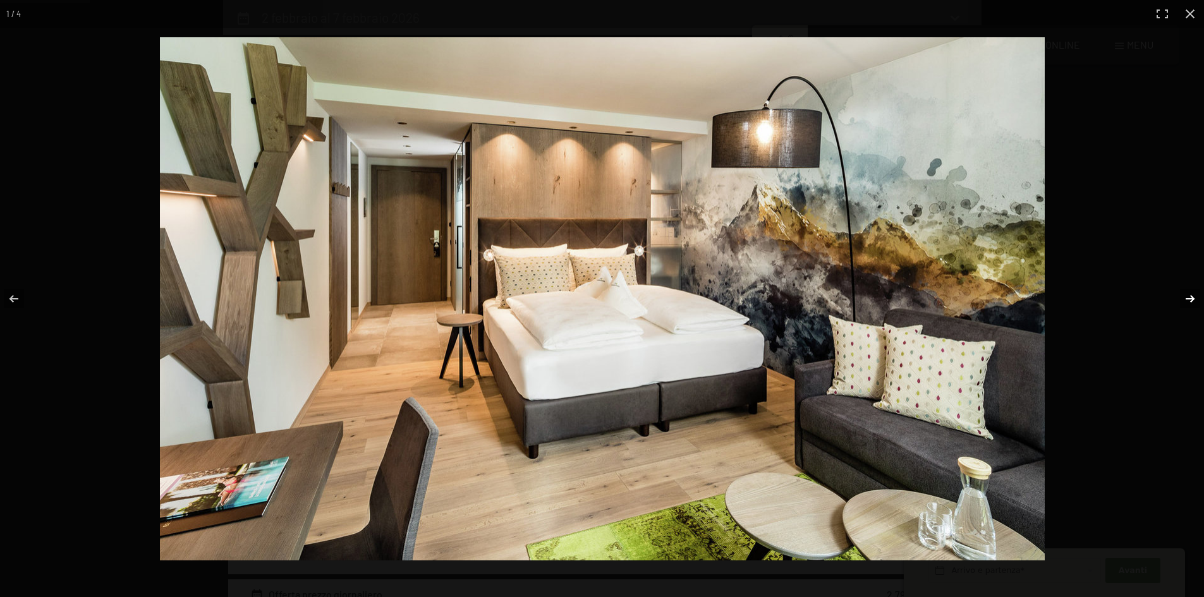
click at [1192, 293] on button "button" at bounding box center [1182, 298] width 44 height 63
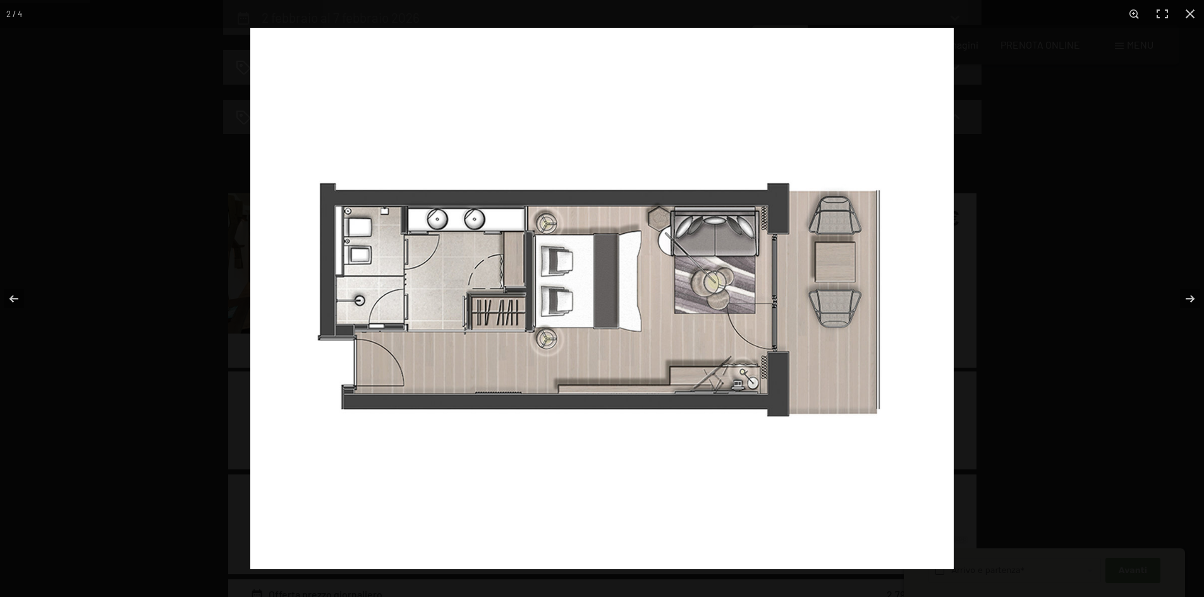
click at [722, 276] on img at bounding box center [601, 299] width 703 height 542
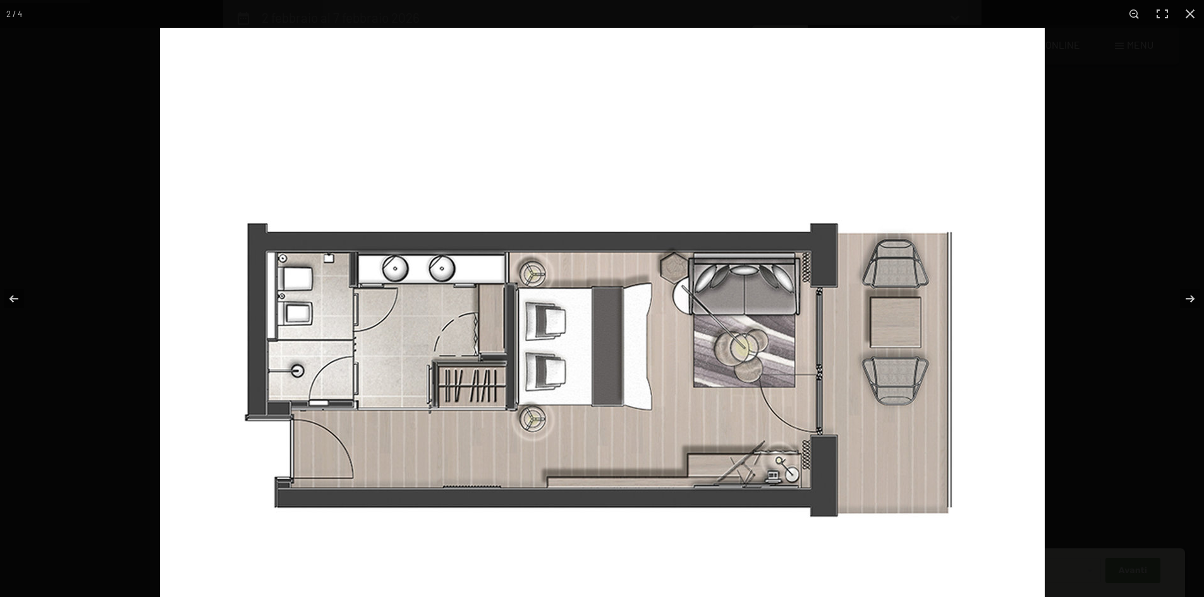
click at [746, 344] on img at bounding box center [602, 368] width 885 height 681
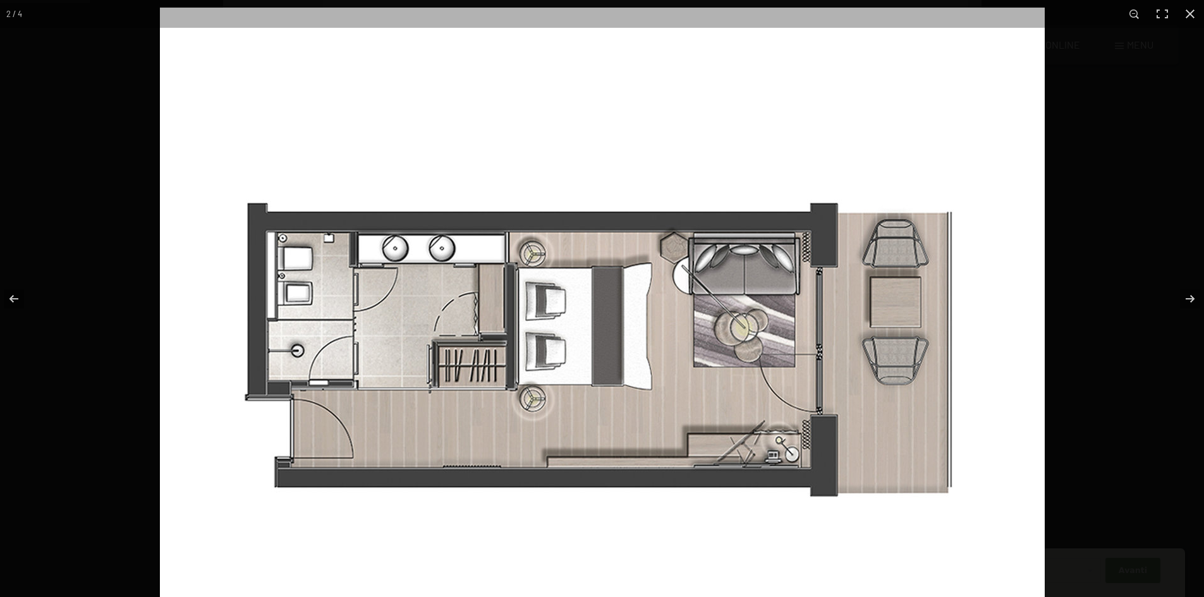
click at [747, 344] on img at bounding box center [602, 348] width 885 height 681
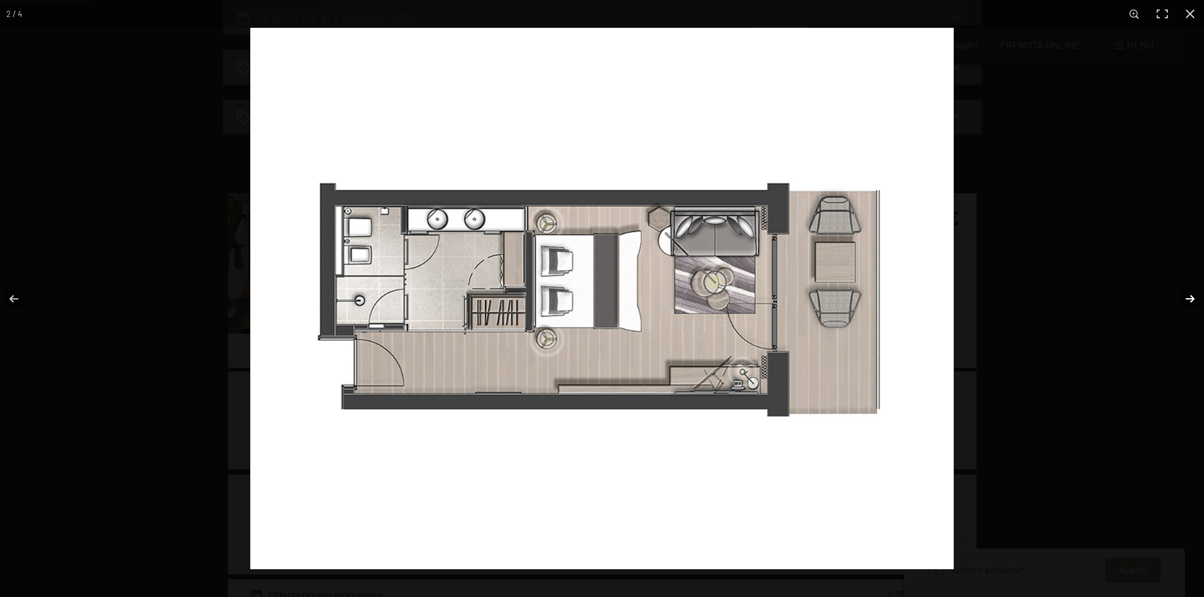
click at [1186, 295] on button "button" at bounding box center [1182, 298] width 44 height 63
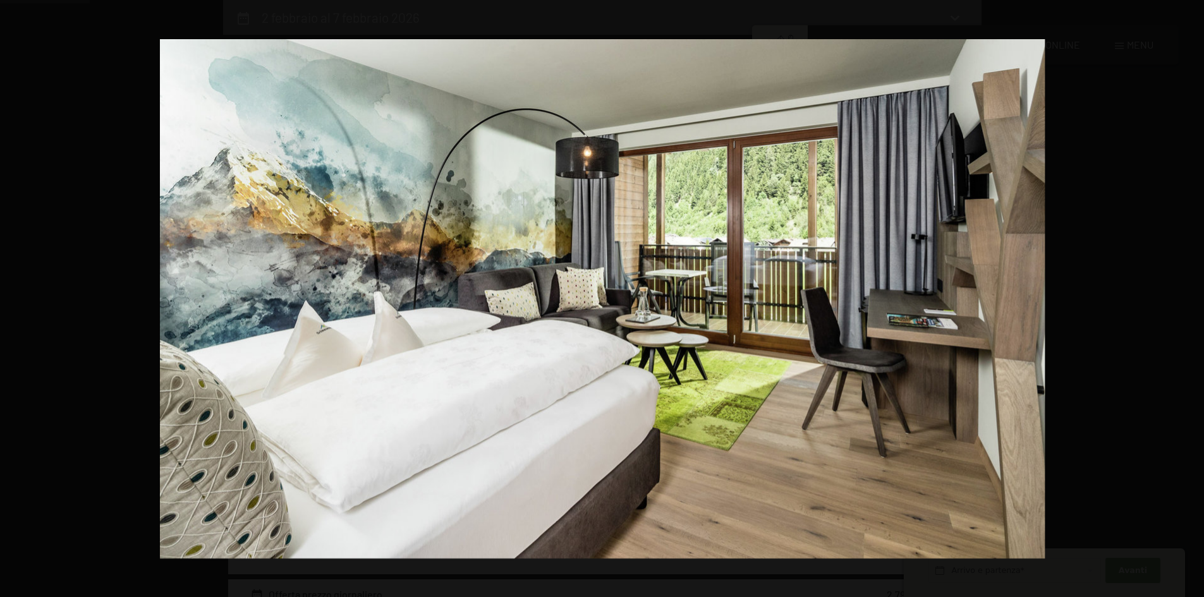
click at [1186, 295] on button "button" at bounding box center [1182, 298] width 44 height 63
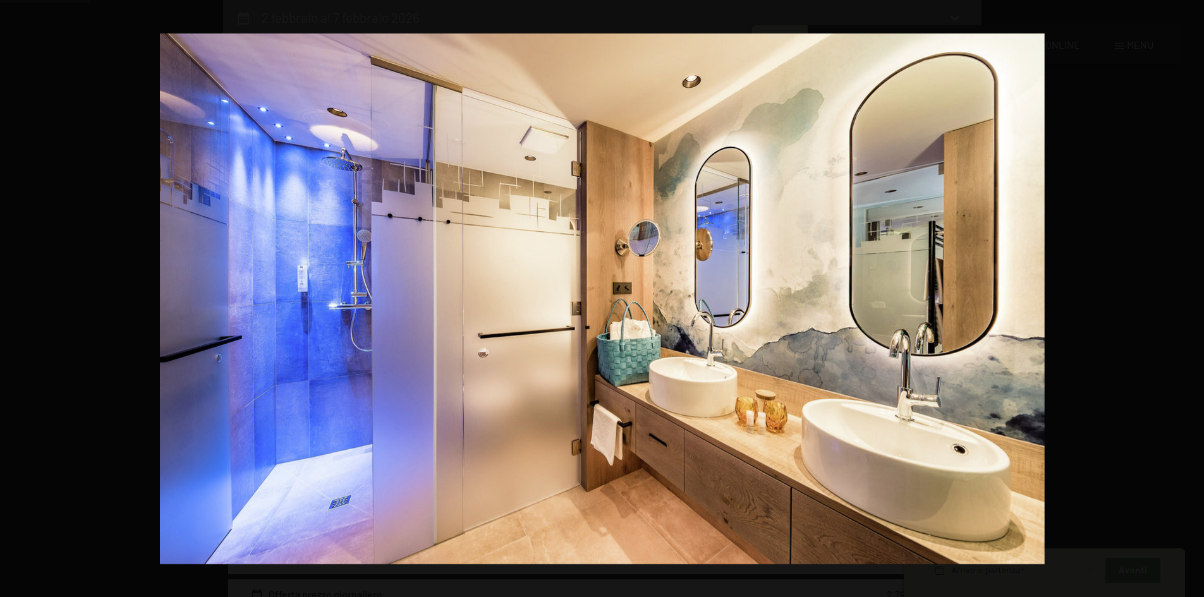
click at [1186, 295] on button "button" at bounding box center [1182, 298] width 44 height 63
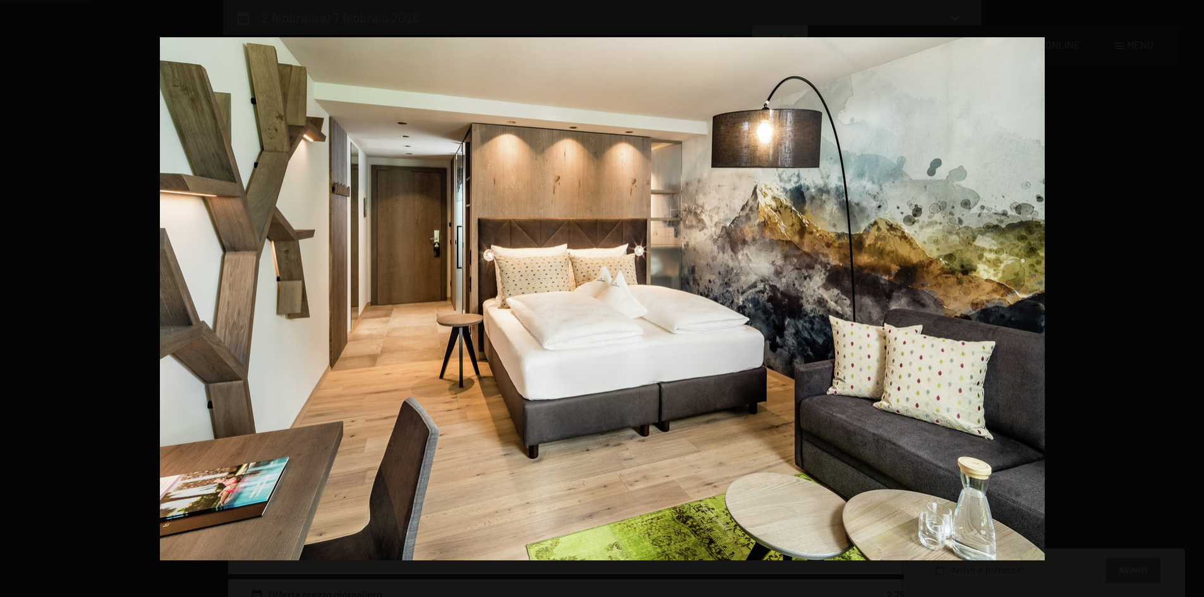
click at [1186, 295] on button "button" at bounding box center [1182, 298] width 44 height 63
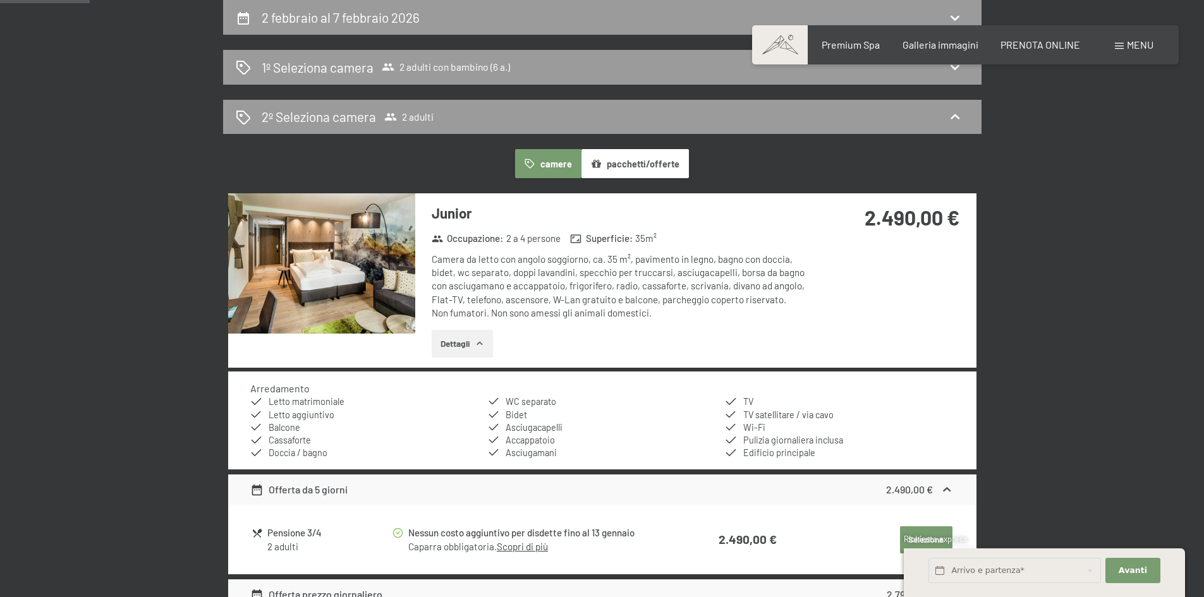
click at [0, 0] on button "button" at bounding box center [0, 0] width 0 height 0
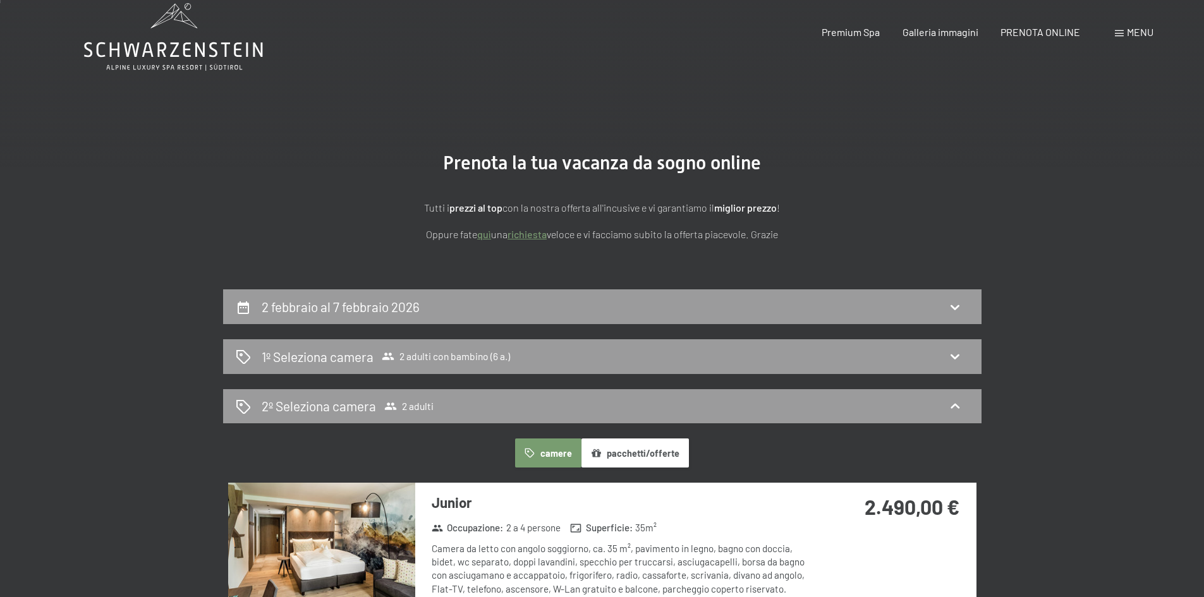
scroll to position [0, 0]
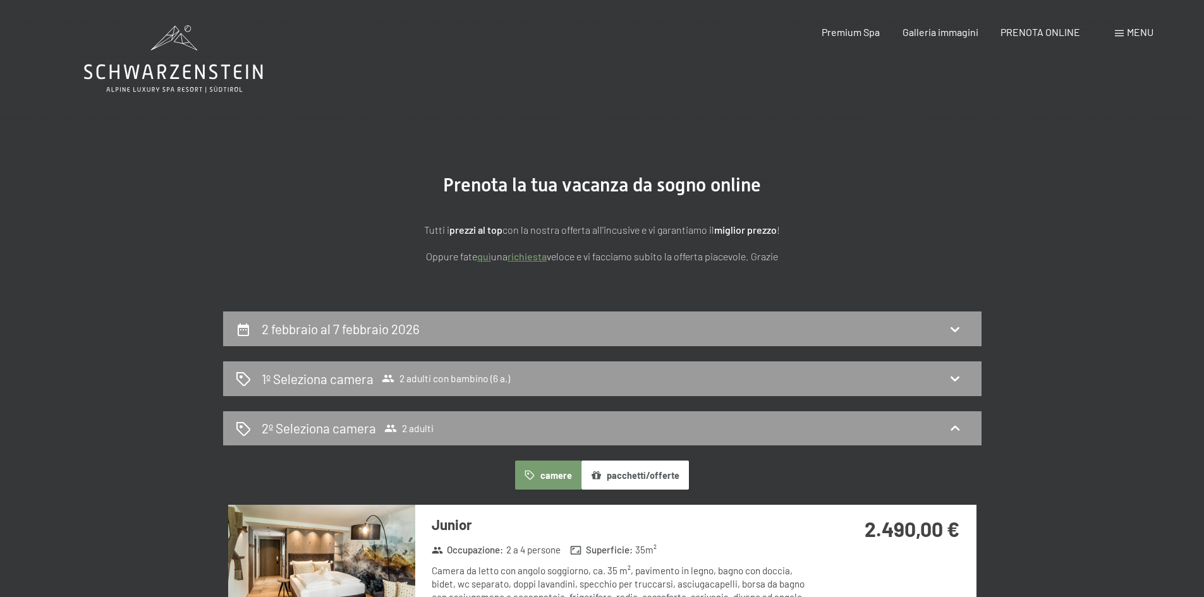
click at [155, 64] on icon at bounding box center [173, 59] width 179 height 68
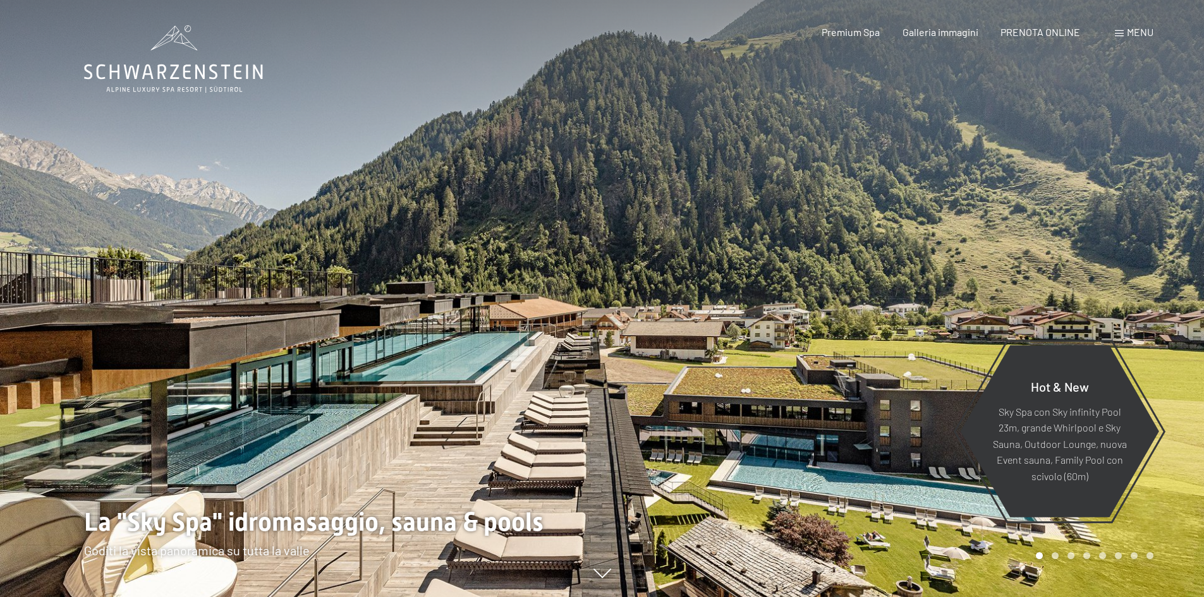
click at [795, 340] on div at bounding box center [903, 298] width 602 height 597
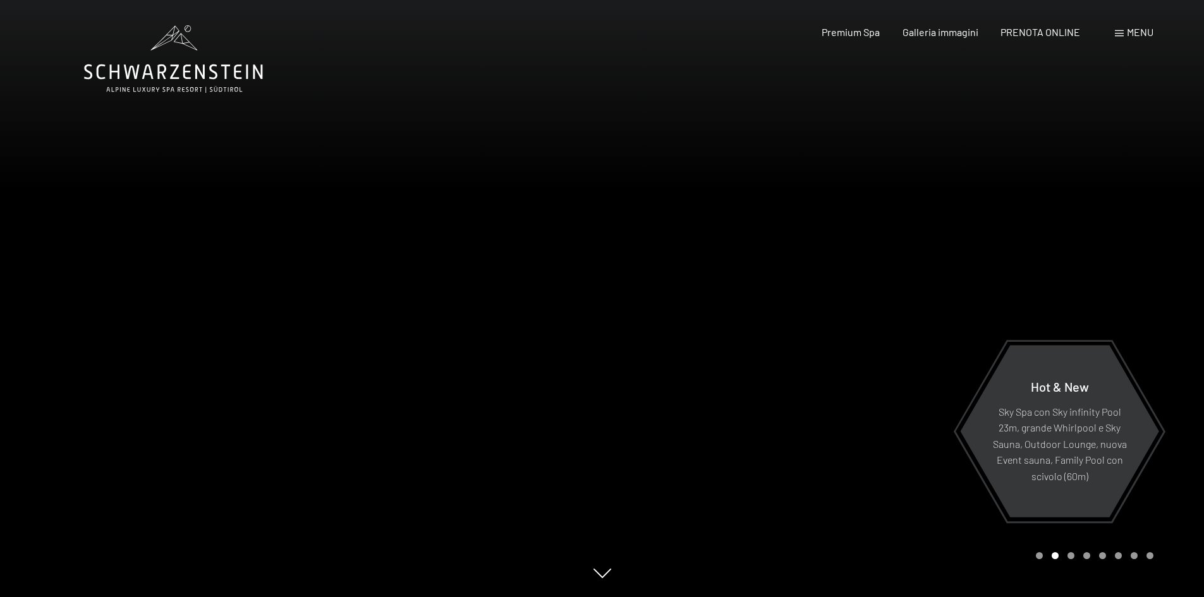
click at [795, 340] on div at bounding box center [903, 298] width 602 height 597
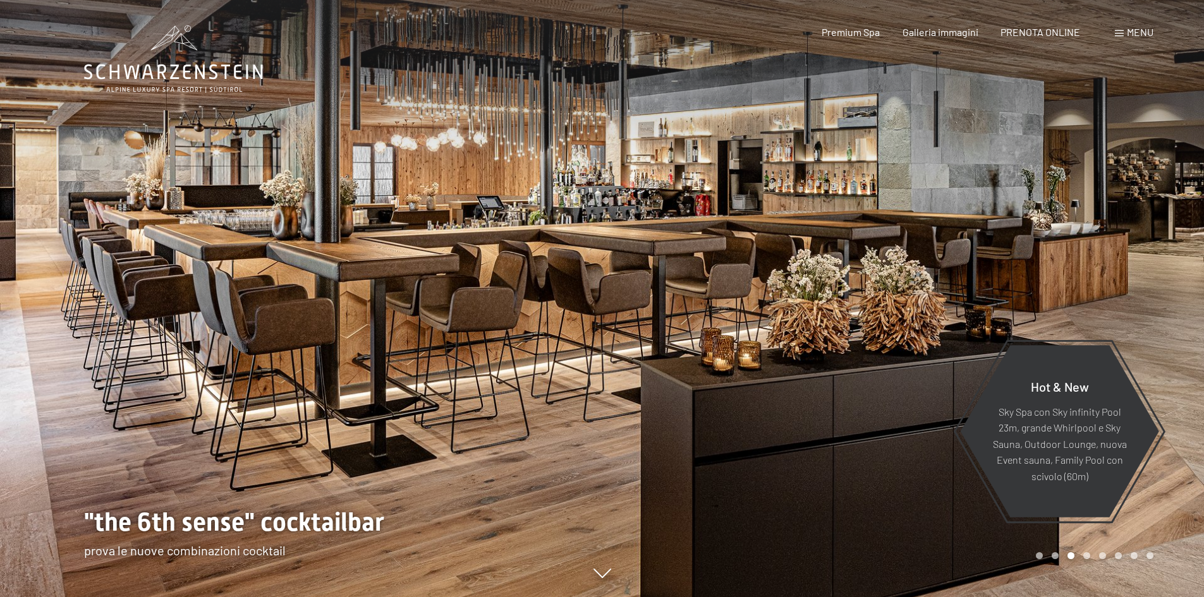
click at [795, 340] on div at bounding box center [903, 298] width 602 height 597
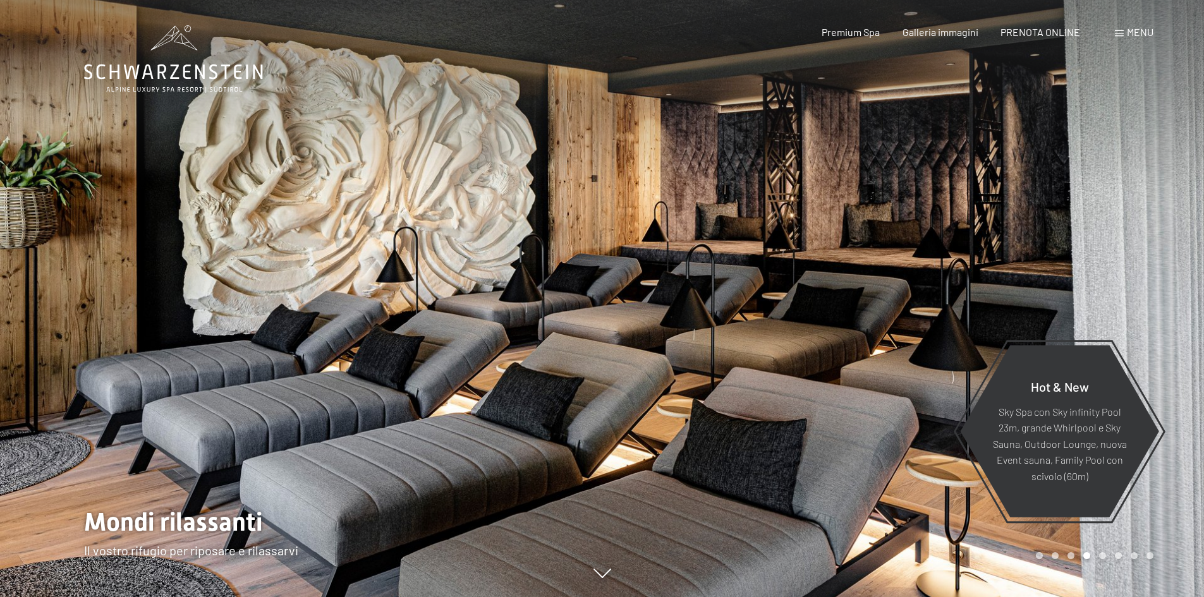
click at [795, 340] on div at bounding box center [903, 298] width 602 height 597
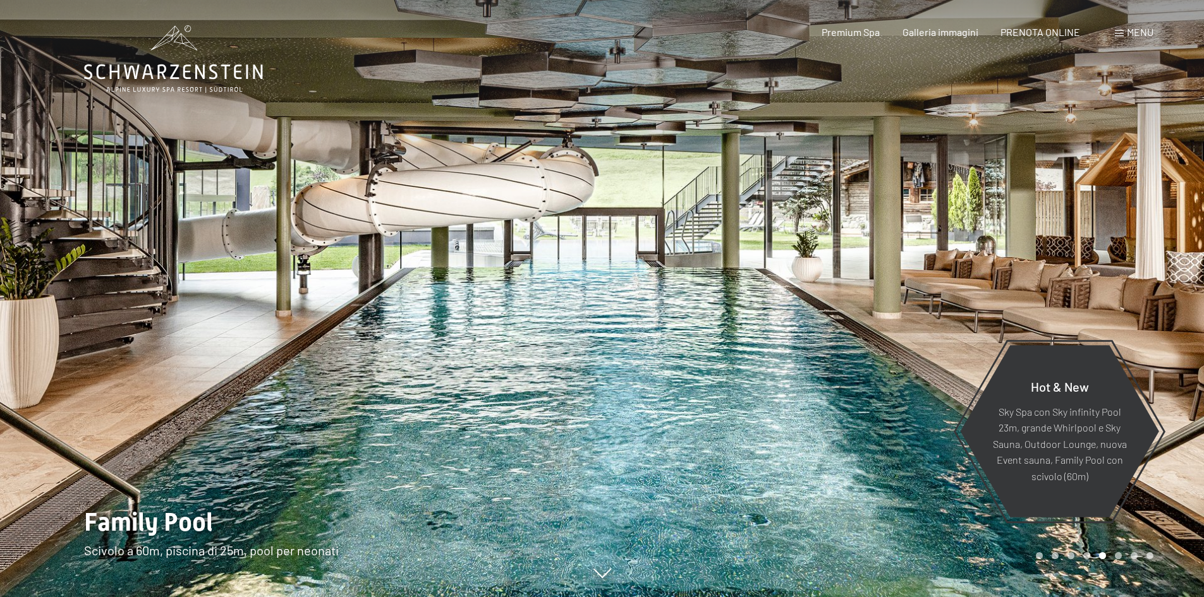
click at [795, 340] on div at bounding box center [903, 298] width 602 height 597
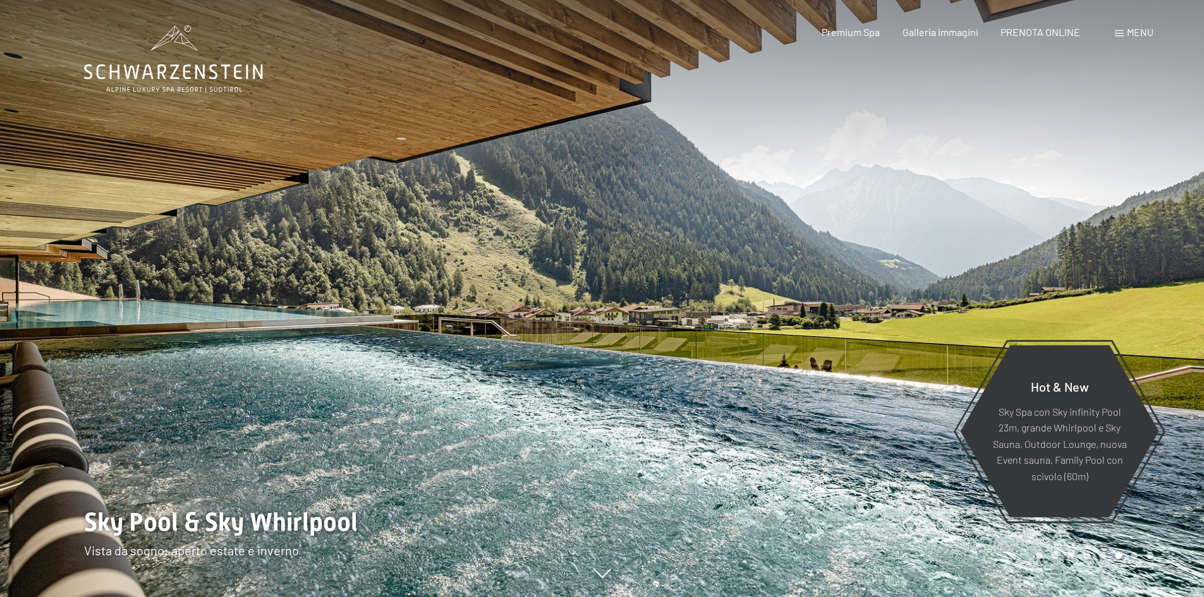
click at [795, 340] on div at bounding box center [903, 298] width 602 height 597
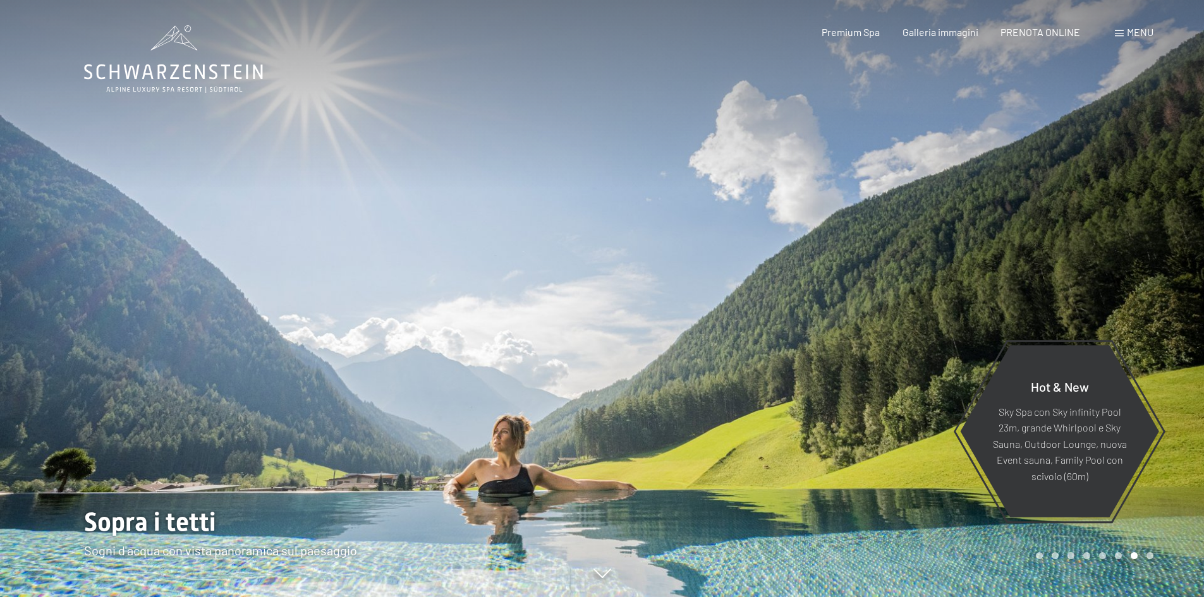
click at [795, 340] on div at bounding box center [903, 298] width 602 height 597
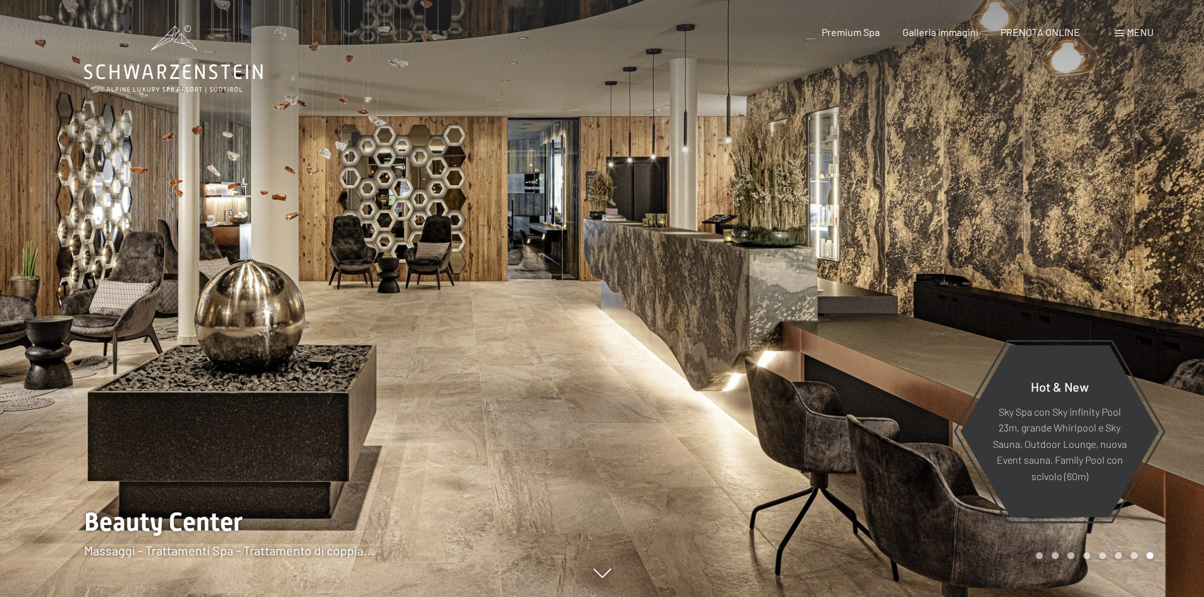
click at [795, 340] on div at bounding box center [903, 298] width 602 height 597
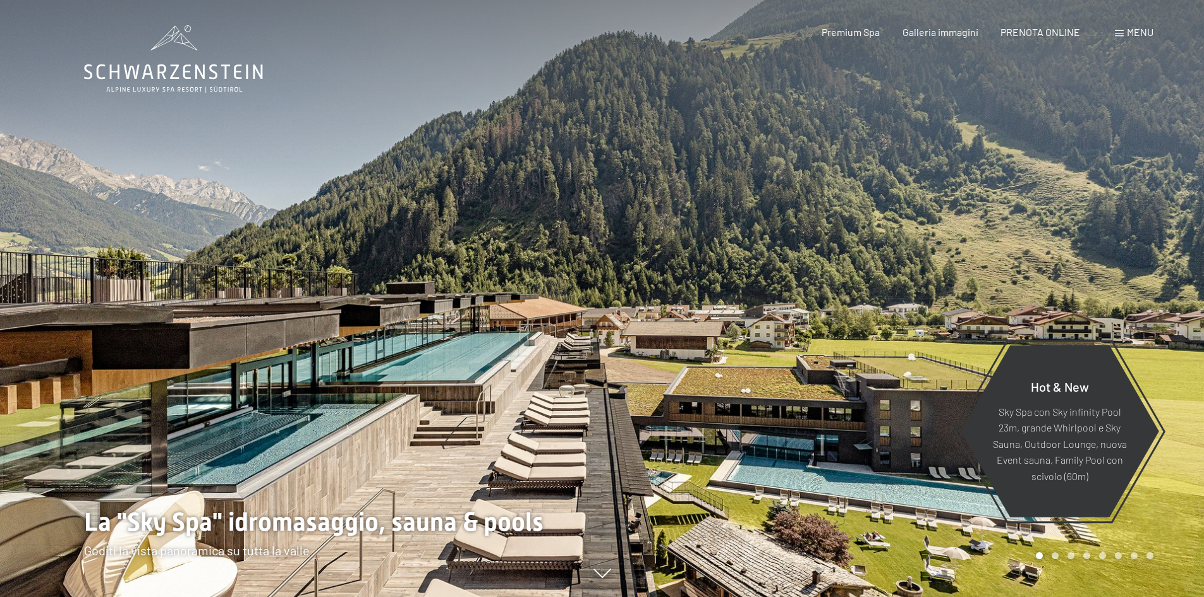
click at [795, 340] on div at bounding box center [903, 298] width 602 height 597
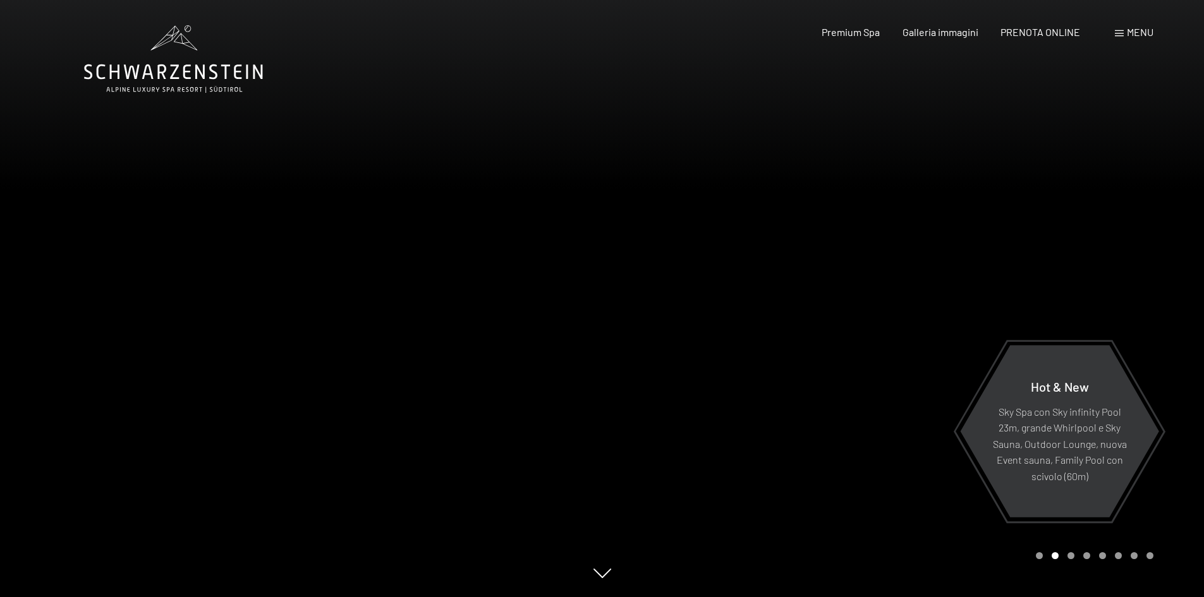
click at [795, 340] on div at bounding box center [903, 298] width 602 height 597
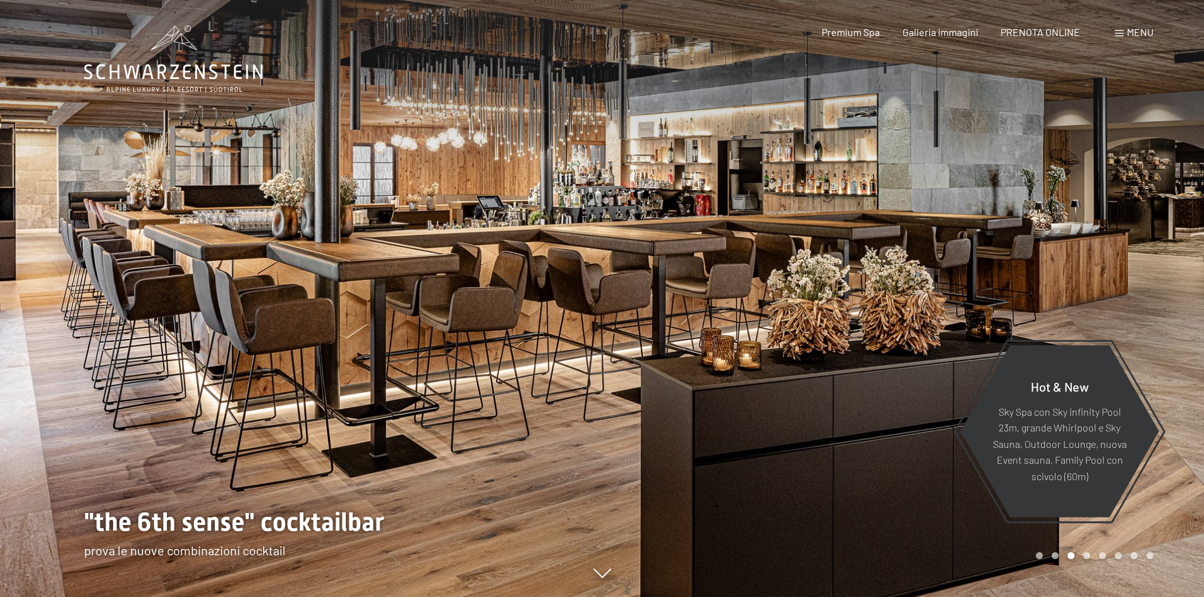
click at [795, 340] on div at bounding box center [903, 298] width 602 height 597
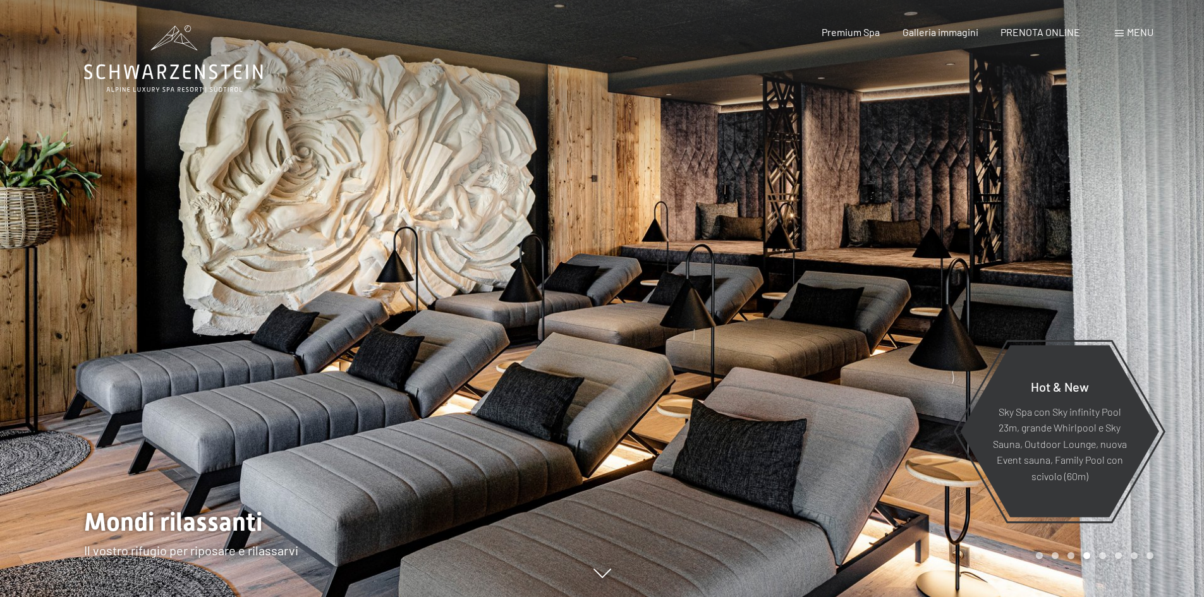
click at [795, 340] on div at bounding box center [903, 298] width 602 height 597
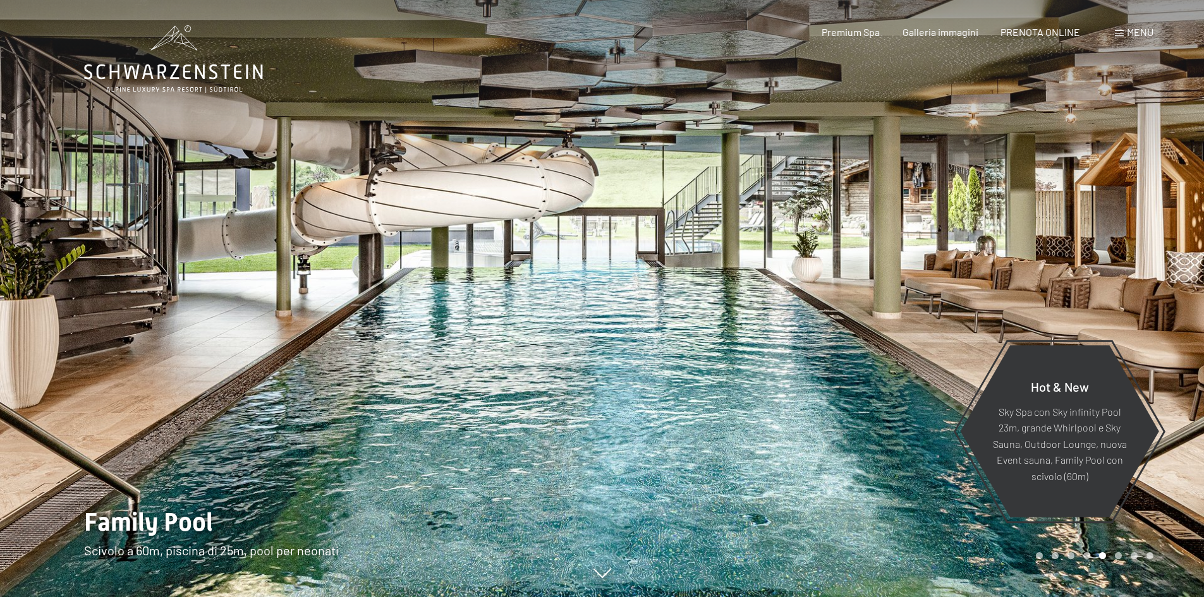
click at [795, 340] on div at bounding box center [903, 298] width 602 height 597
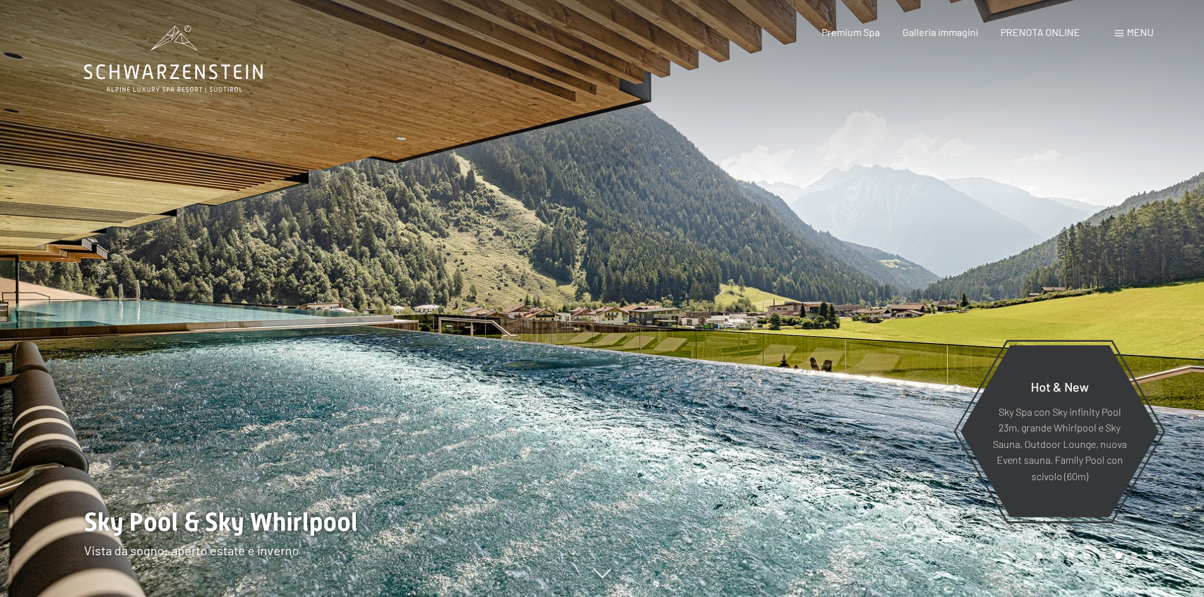
click at [795, 340] on div at bounding box center [903, 298] width 602 height 597
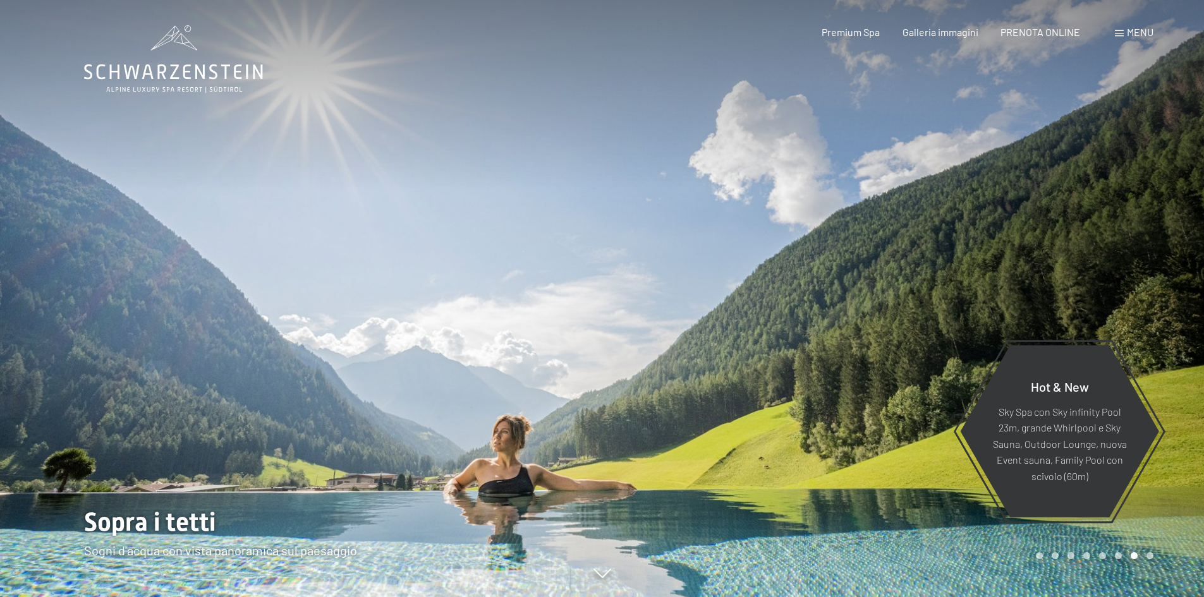
click at [795, 340] on div at bounding box center [903, 298] width 602 height 597
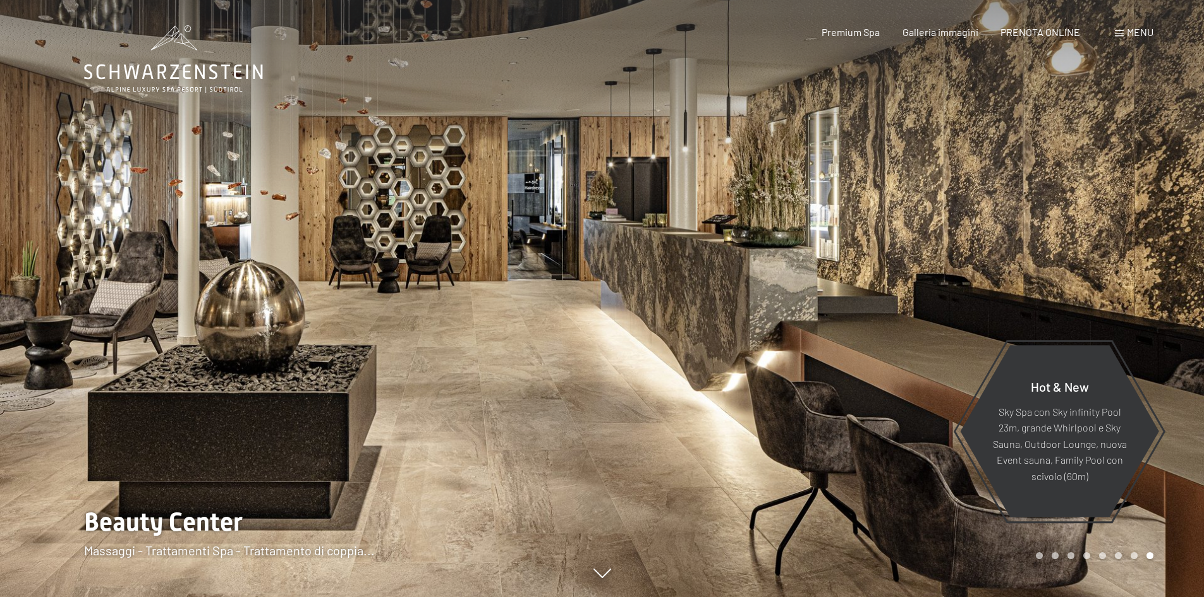
click at [795, 340] on div at bounding box center [903, 298] width 602 height 597
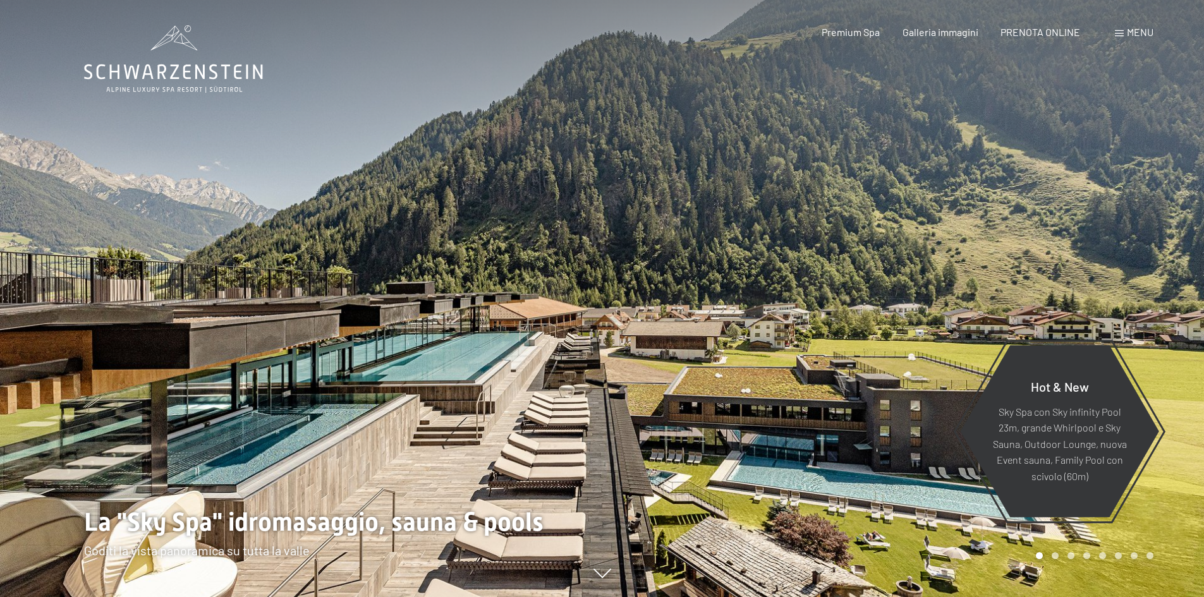
click at [795, 340] on div at bounding box center [903, 298] width 602 height 597
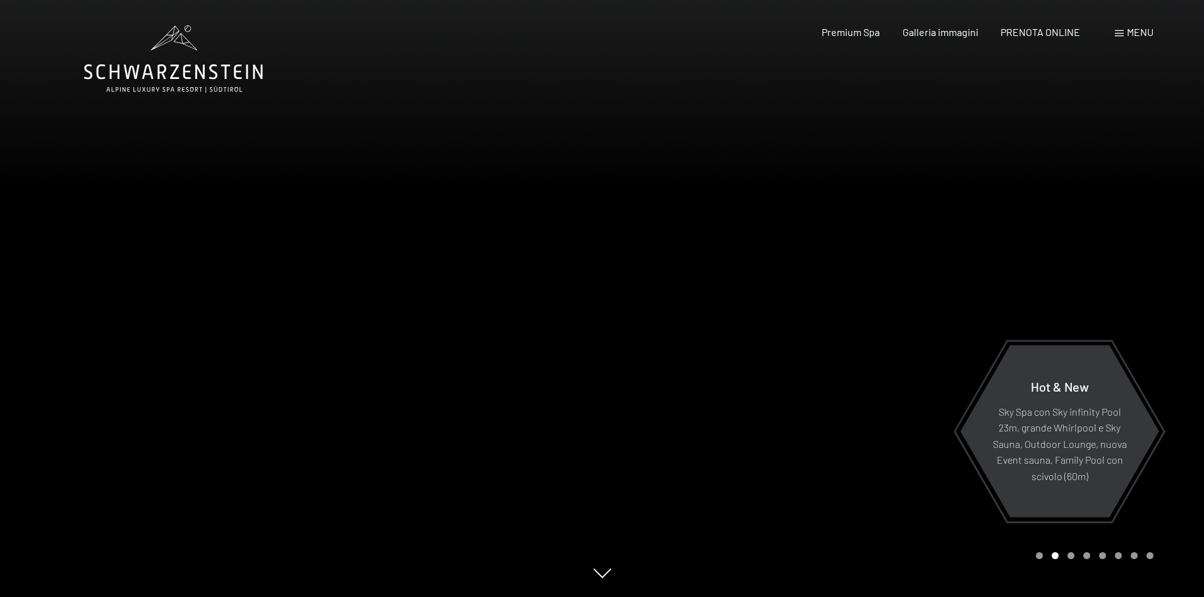
click at [795, 340] on div at bounding box center [903, 298] width 602 height 597
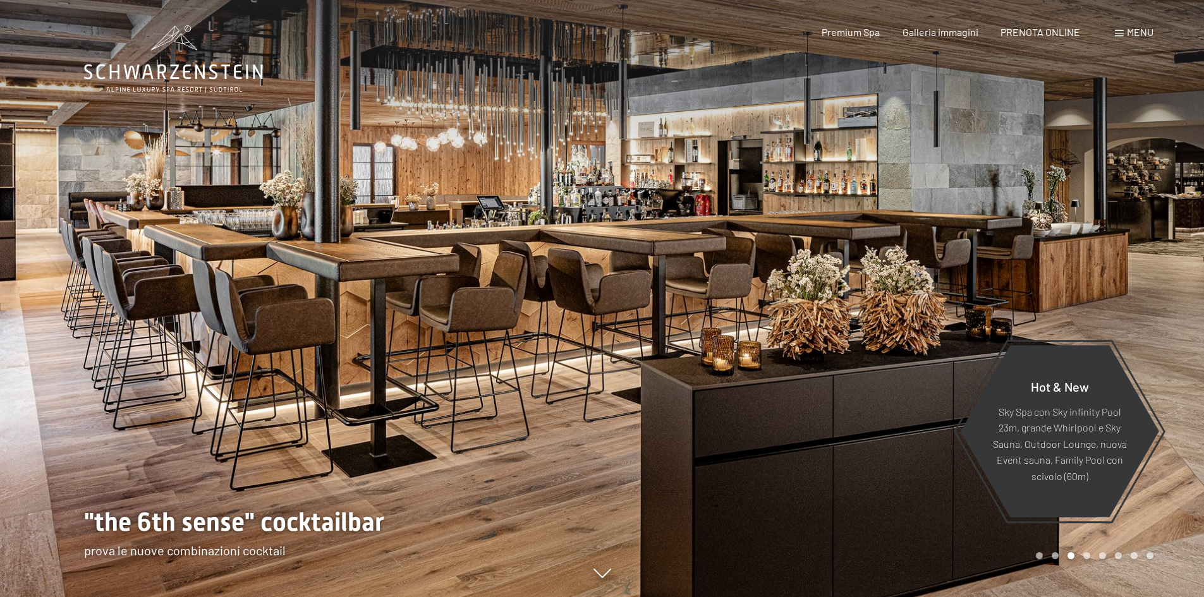
click at [795, 340] on div at bounding box center [903, 298] width 602 height 597
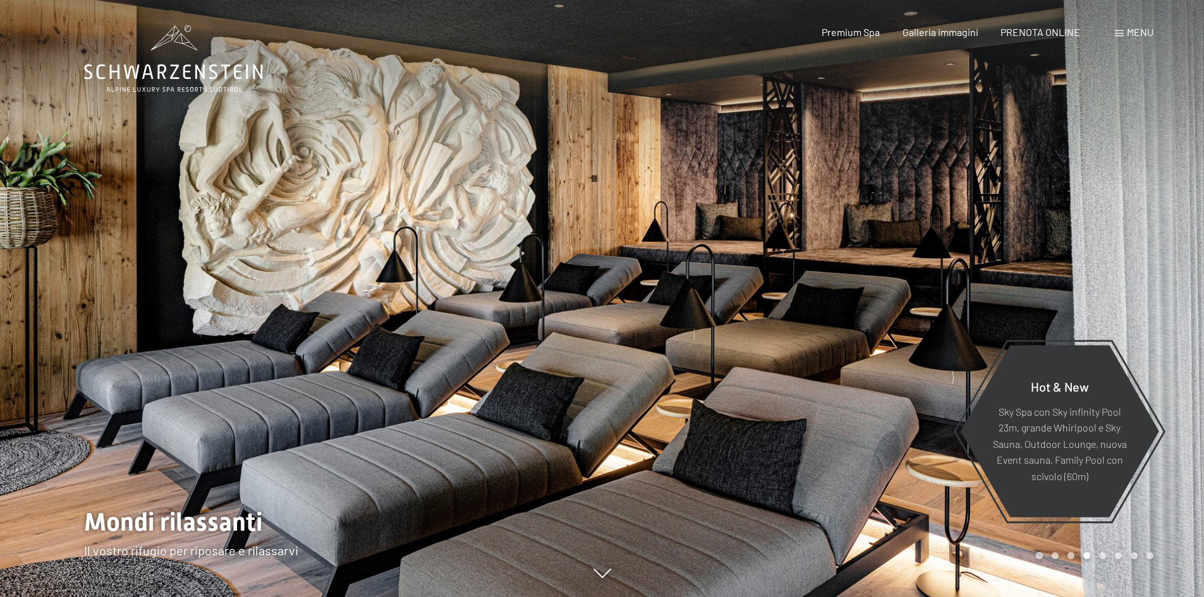
click at [795, 340] on div at bounding box center [903, 298] width 602 height 597
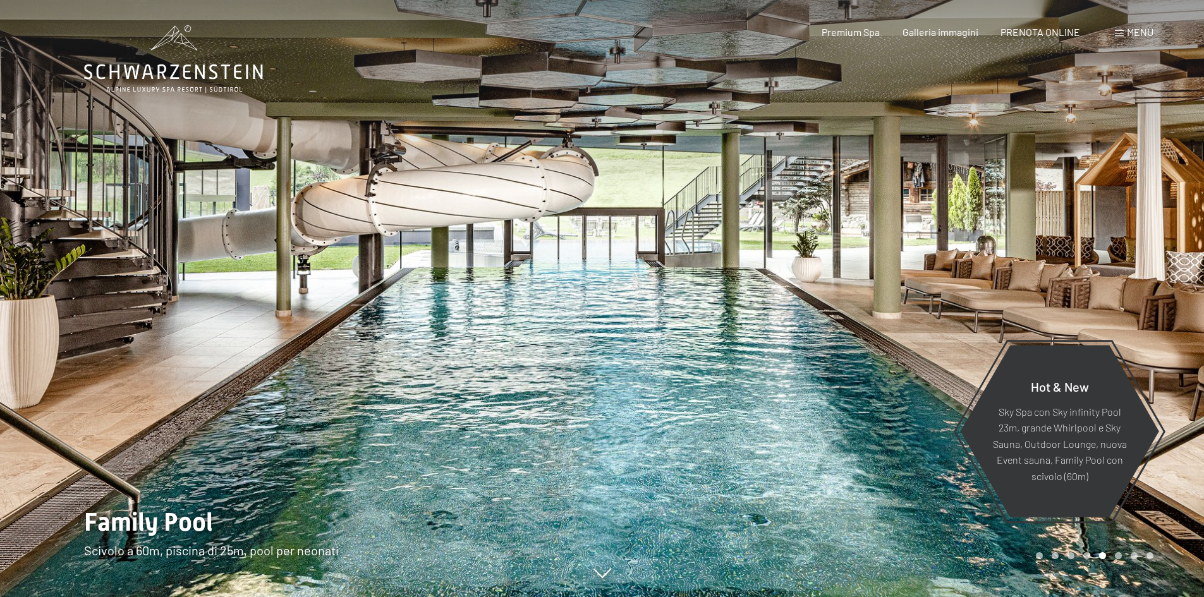
click at [795, 340] on div at bounding box center [903, 298] width 602 height 597
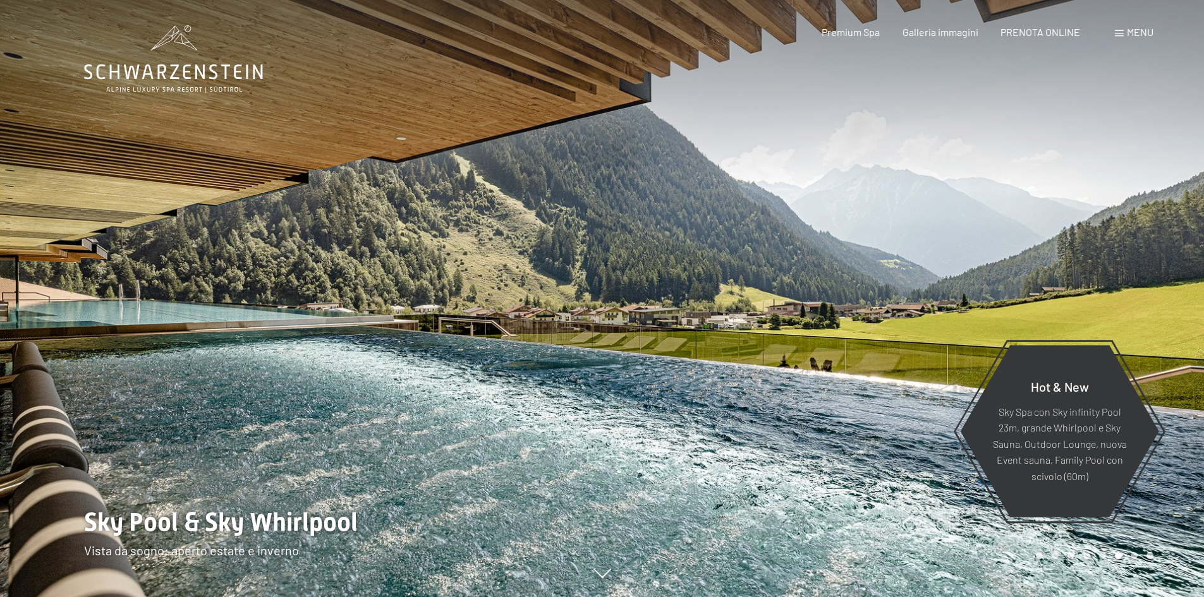
click at [795, 340] on div at bounding box center [903, 298] width 602 height 597
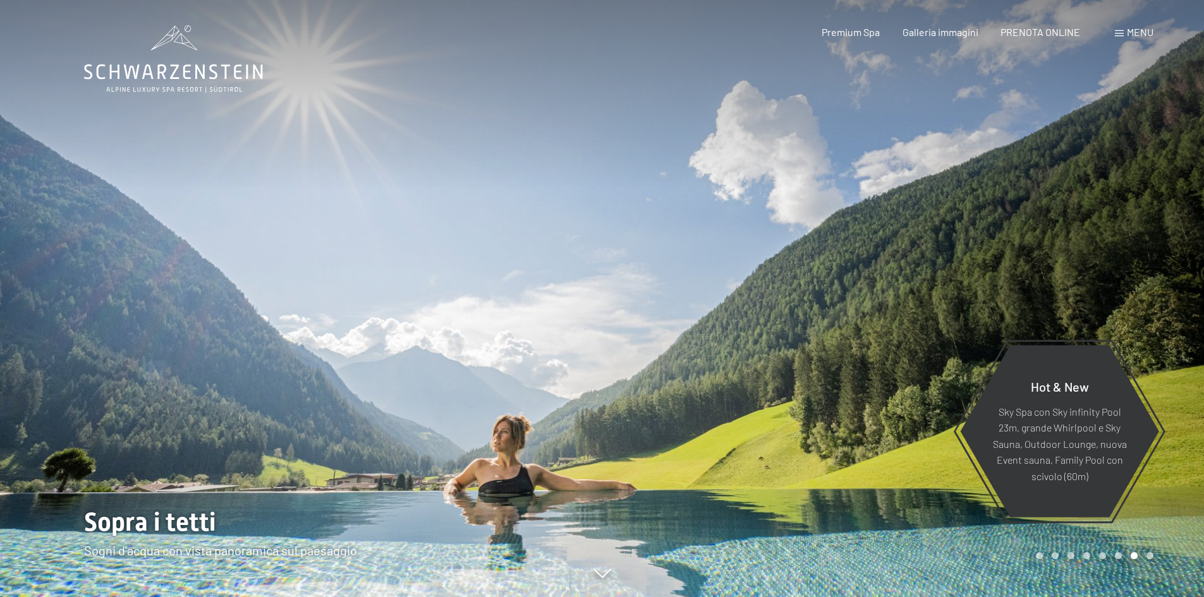
click at [795, 340] on div at bounding box center [903, 298] width 602 height 597
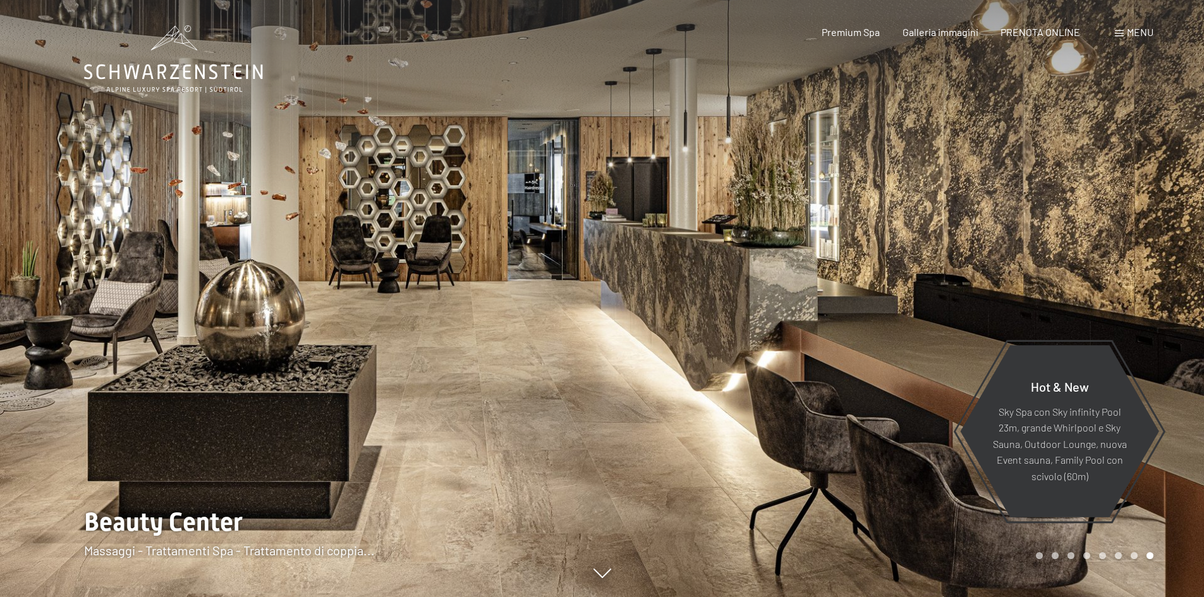
click at [795, 340] on div at bounding box center [903, 298] width 602 height 597
